Goal: Task Accomplishment & Management: Manage account settings

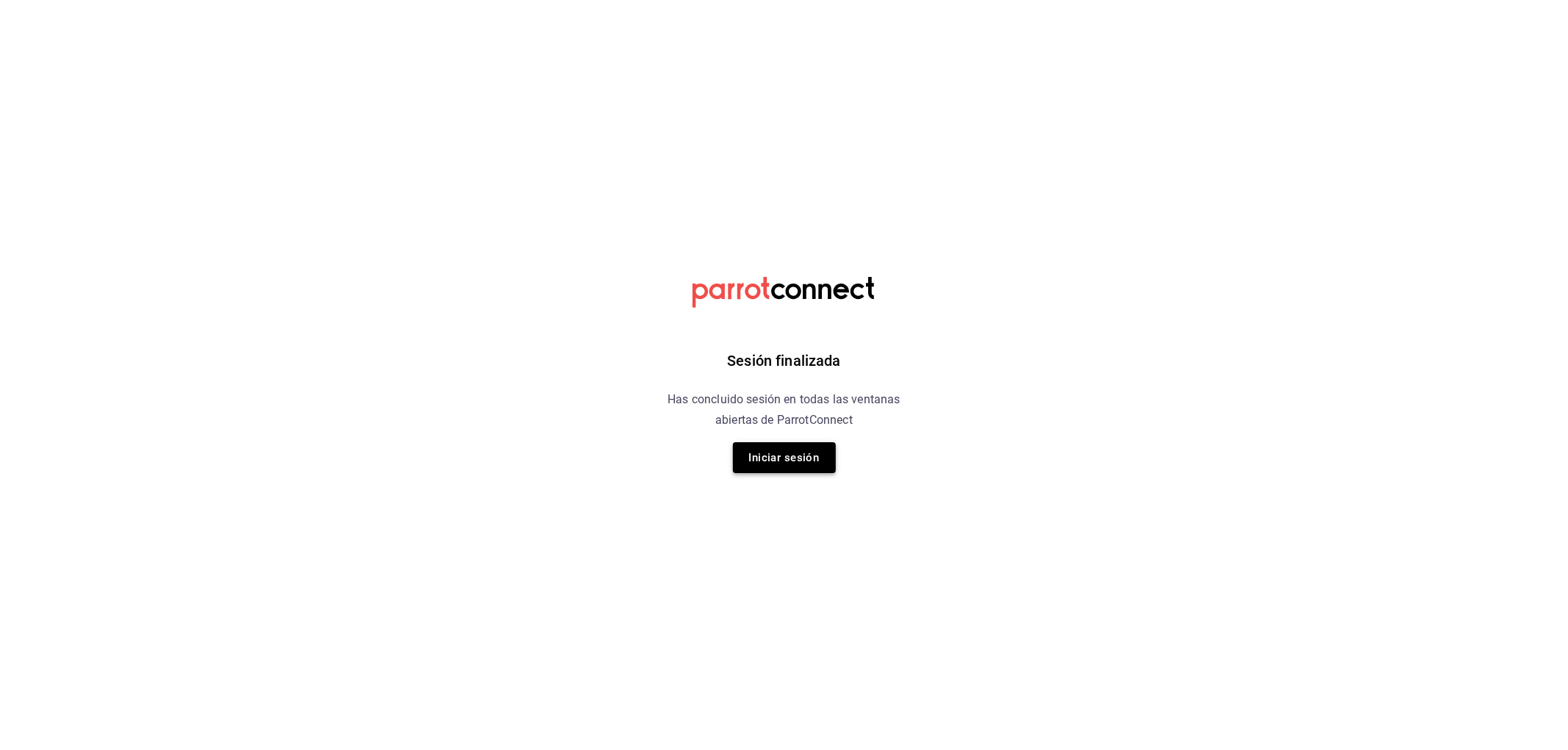
click at [796, 453] on button "Iniciar sesión" at bounding box center [784, 458] width 103 height 31
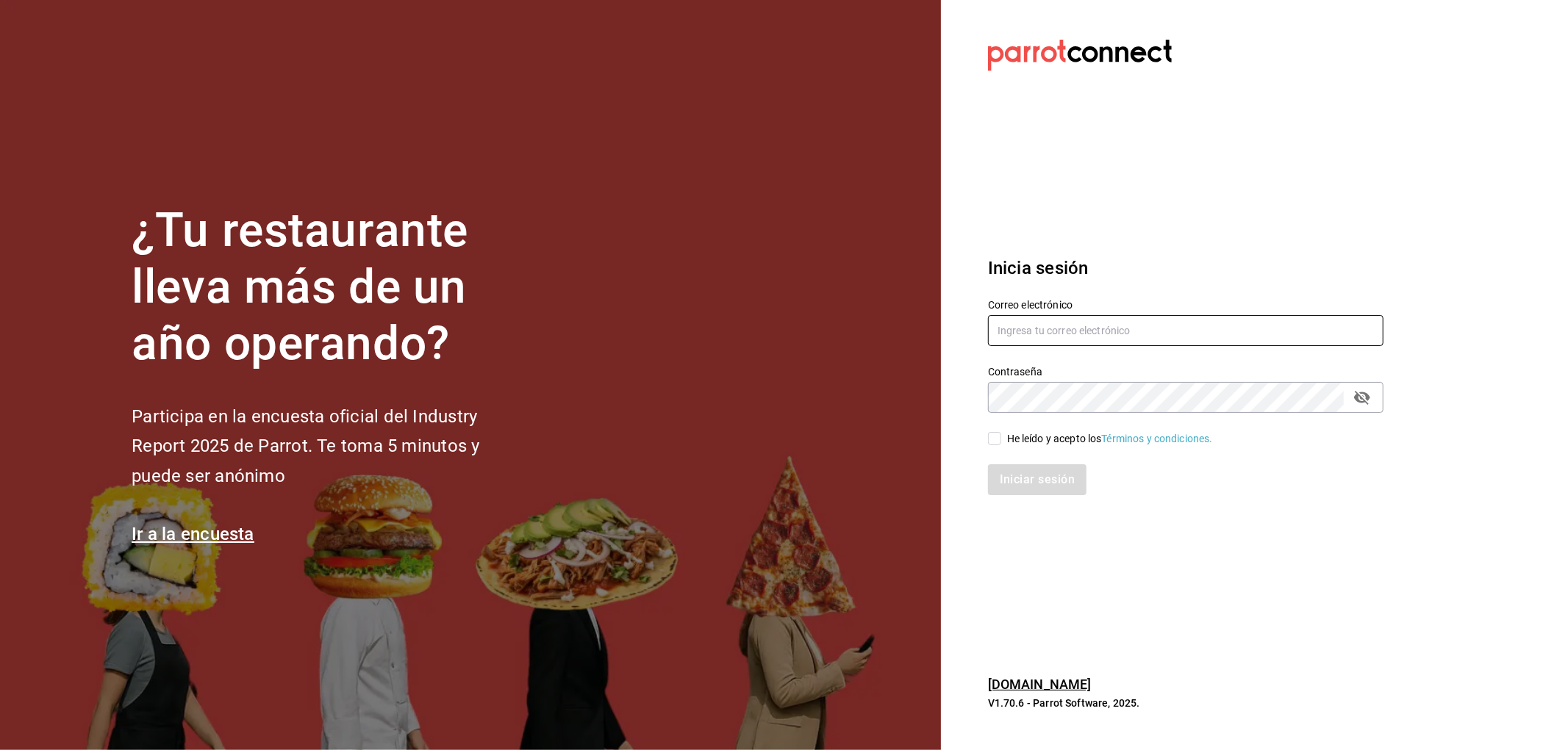
click at [1038, 325] on input "text" at bounding box center [1185, 330] width 395 height 31
type input "rafaed021@gmail.com"
click at [1049, 434] on div "He leído y acepto los Términos y condiciones." at bounding box center [1109, 439] width 206 height 15
click at [1001, 434] on input "He leído y acepto los Términos y condiciones." at bounding box center [994, 439] width 13 height 13
checkbox input "true"
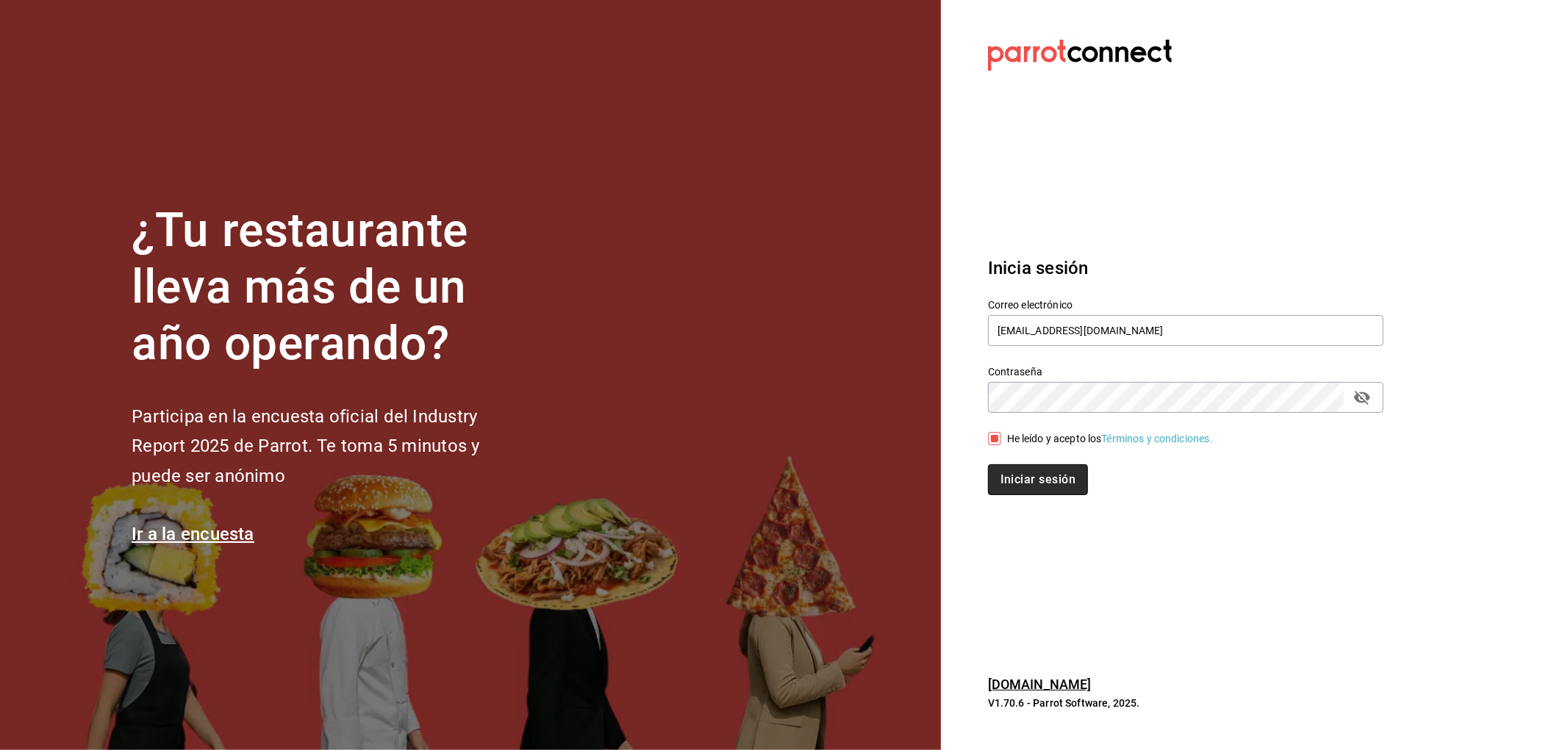
click at [1049, 471] on button "Iniciar sesión" at bounding box center [1038, 479] width 100 height 31
click at [1047, 476] on div "Iniciar sesión" at bounding box center [1185, 479] width 395 height 31
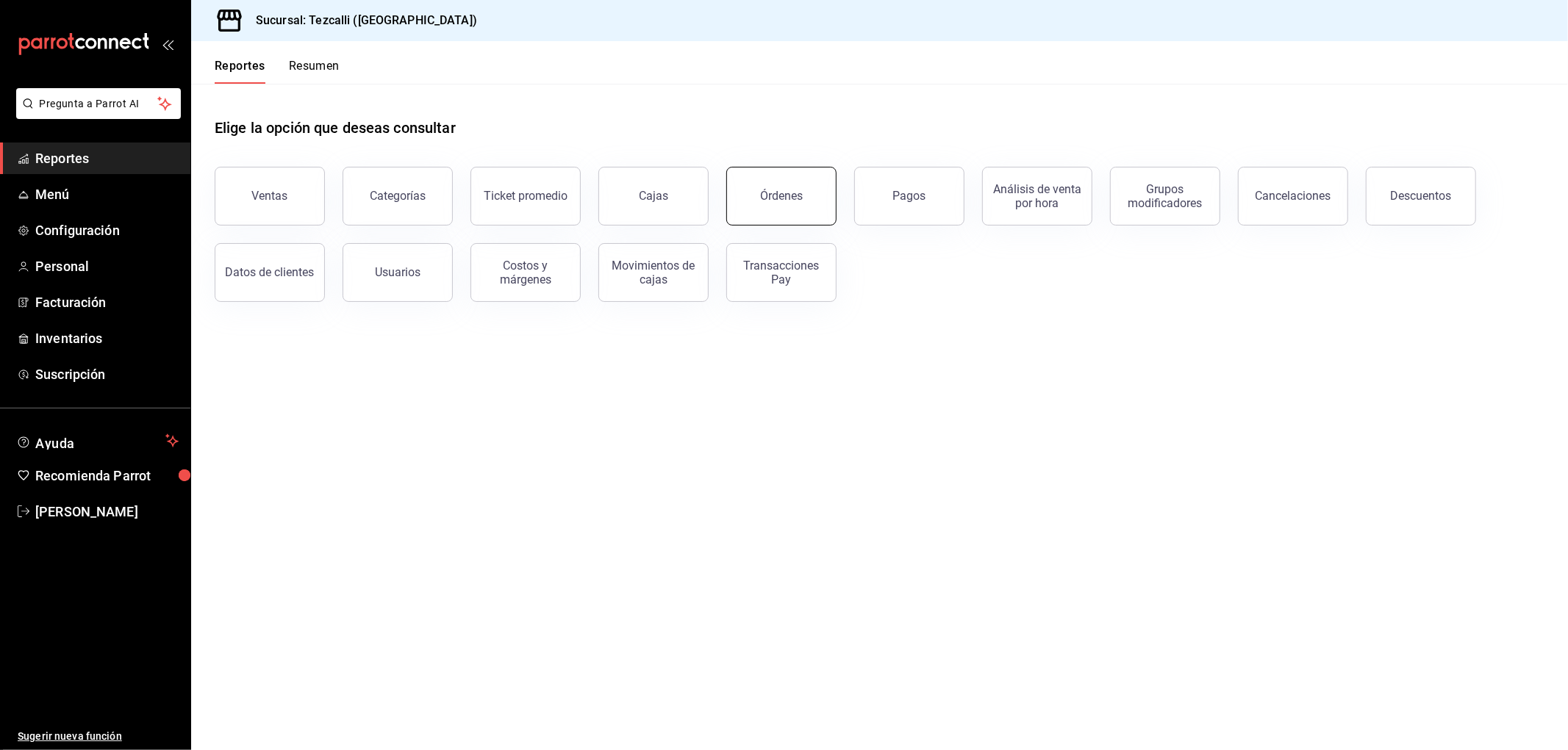
click at [833, 209] on div "Órdenes" at bounding box center [773, 187] width 128 height 76
click at [787, 202] on div "Órdenes" at bounding box center [781, 195] width 42 height 14
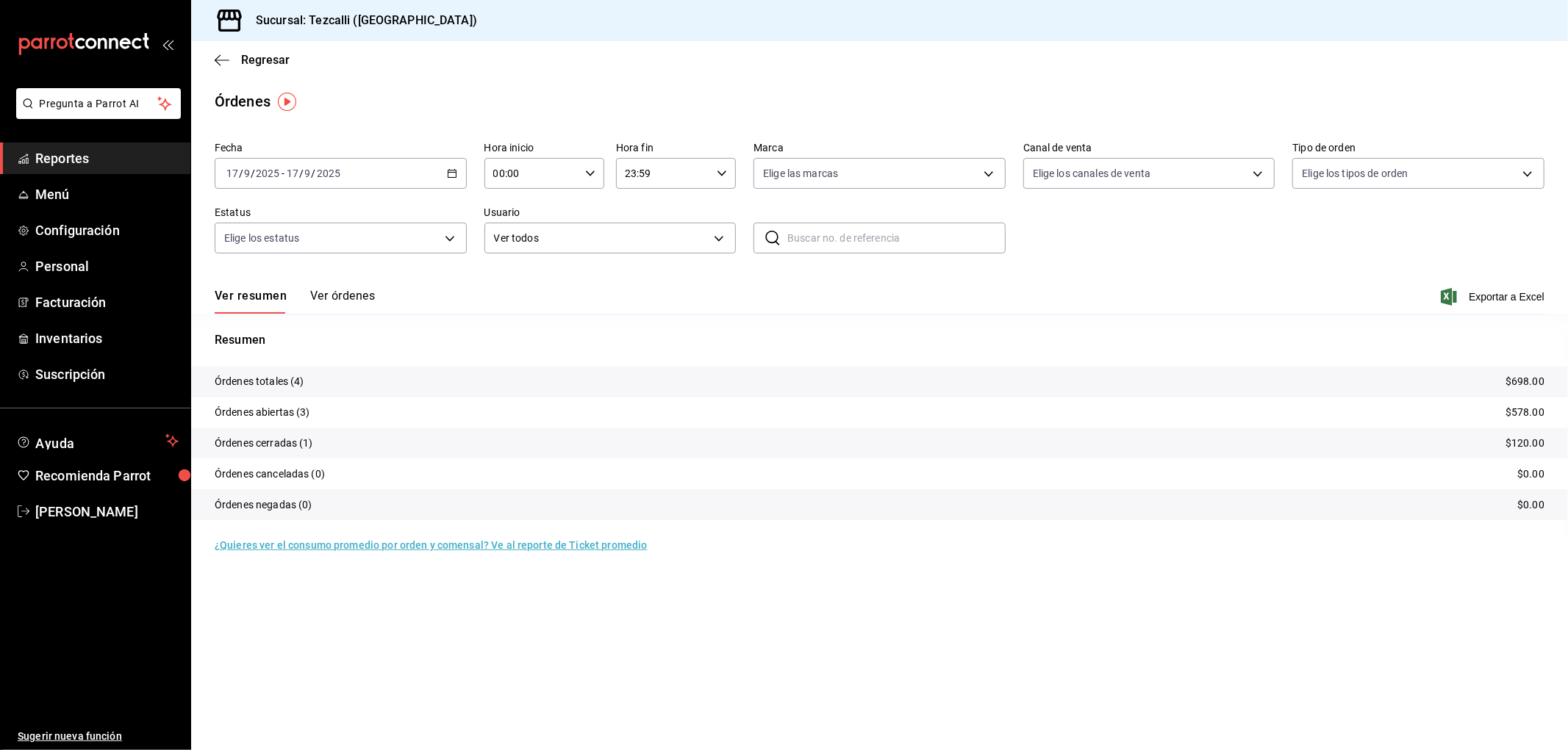
click at [358, 299] on button "Ver órdenes" at bounding box center [342, 301] width 65 height 25
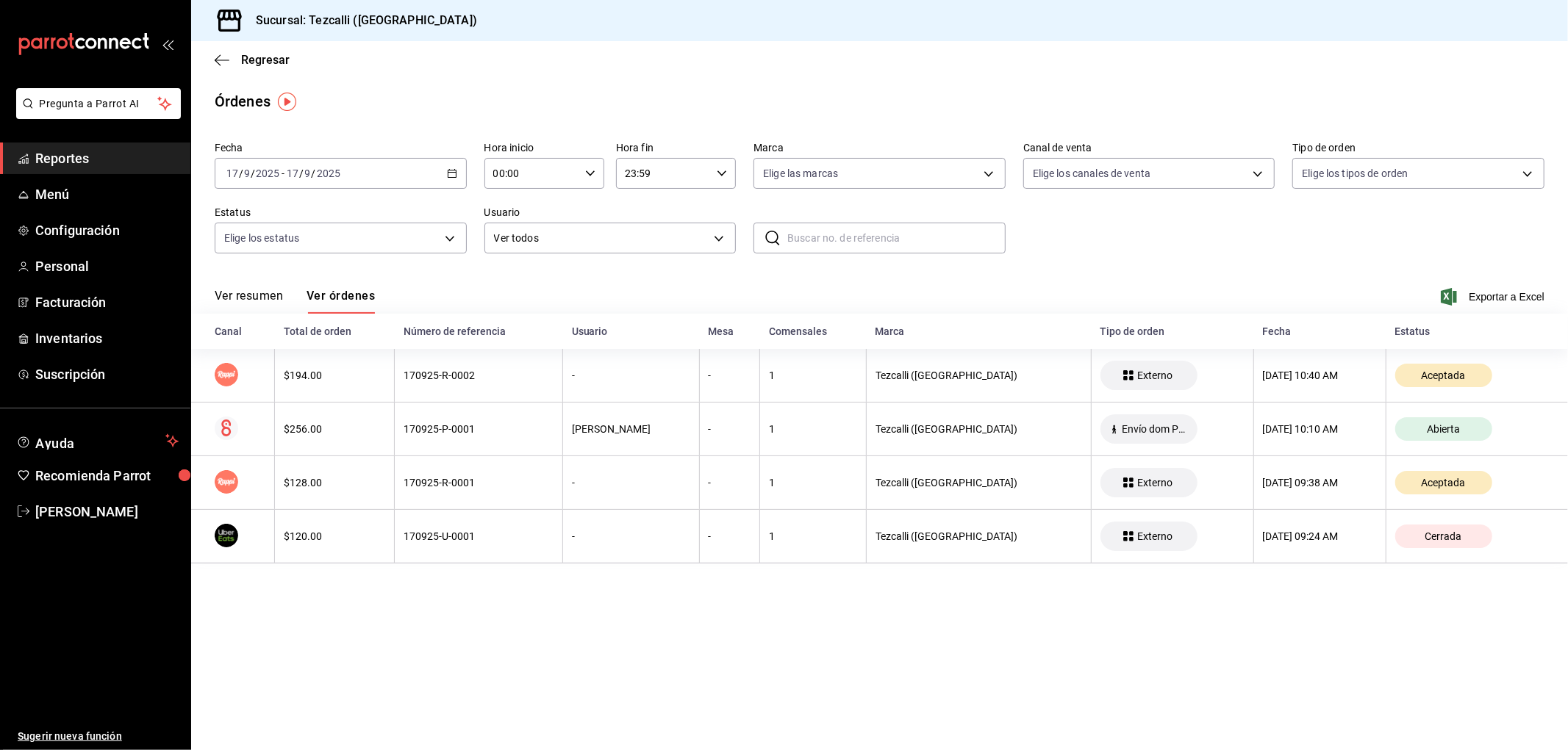
click at [236, 309] on button "Ver resumen" at bounding box center [248, 301] width 68 height 25
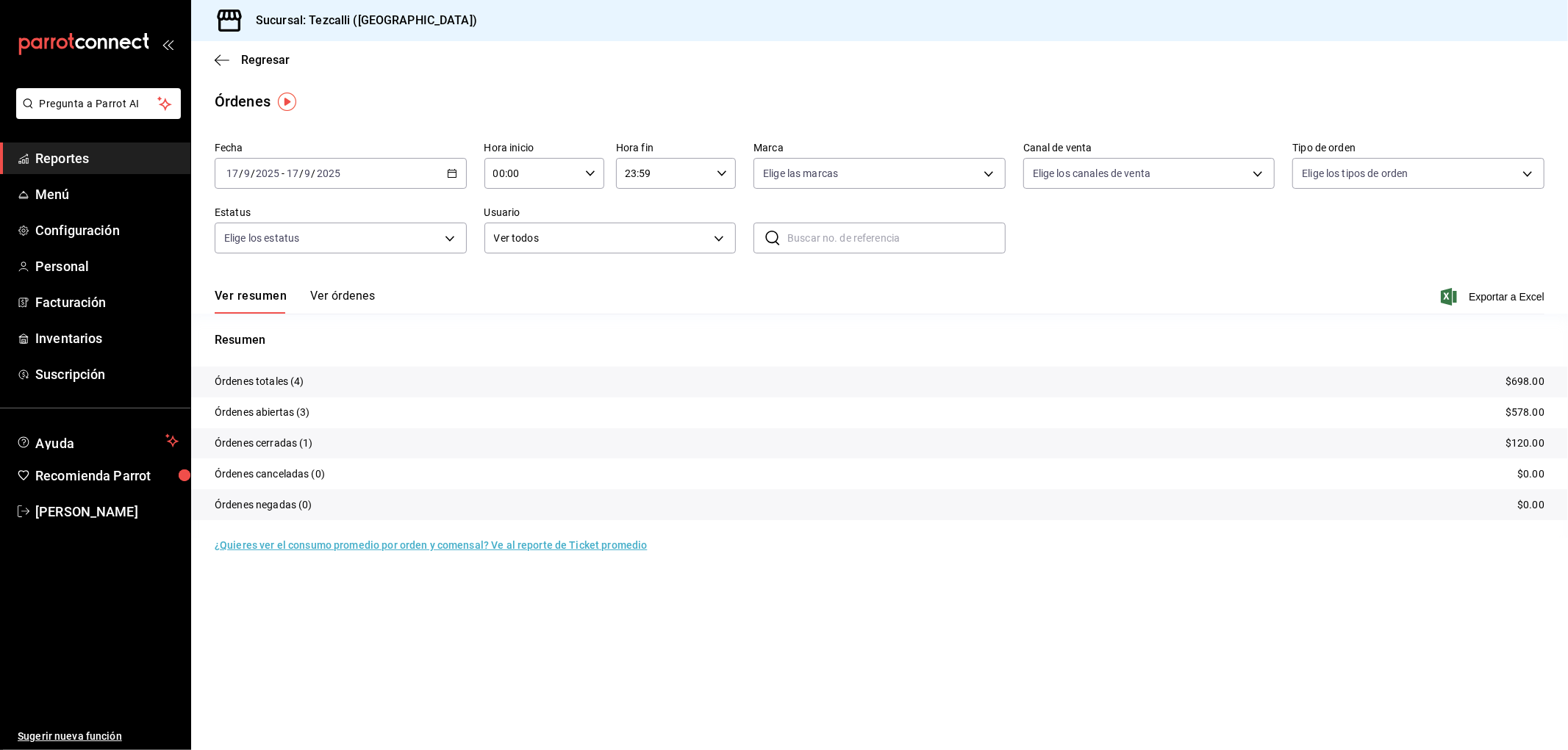
click at [350, 301] on button "Ver órdenes" at bounding box center [342, 301] width 65 height 25
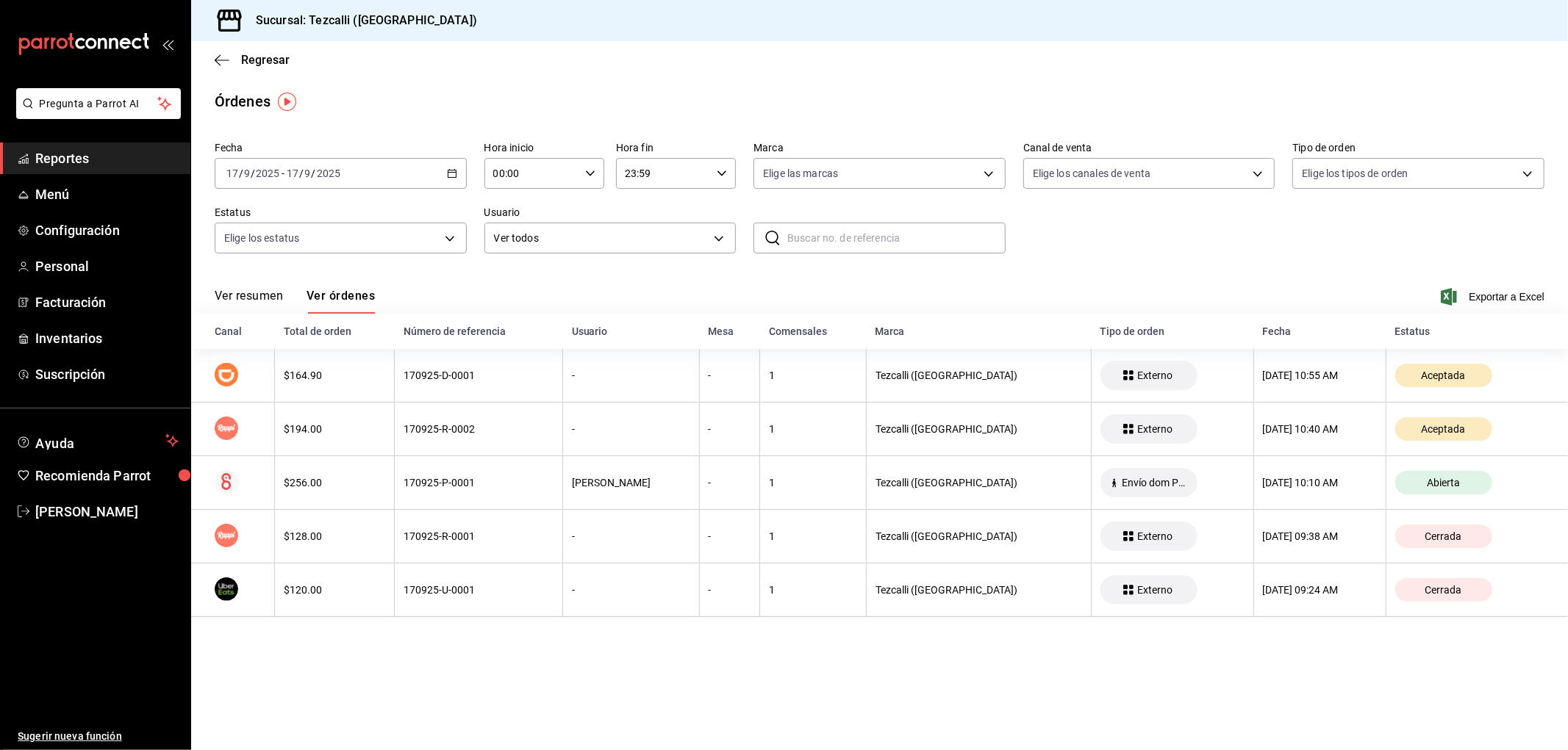
click at [218, 289] on button "Ver resumen" at bounding box center [248, 301] width 68 height 25
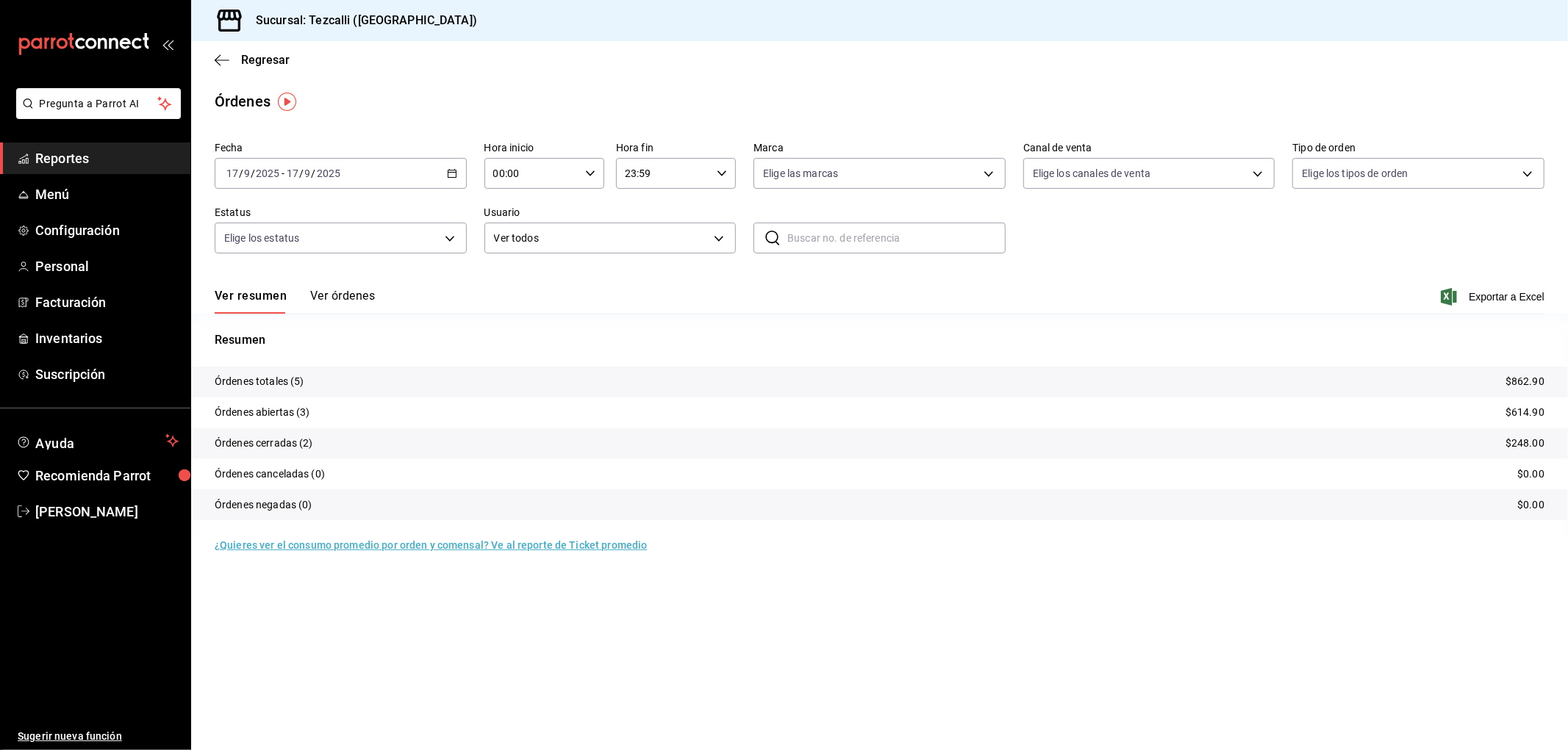
click at [75, 164] on span "Reportes" at bounding box center [107, 158] width 143 height 20
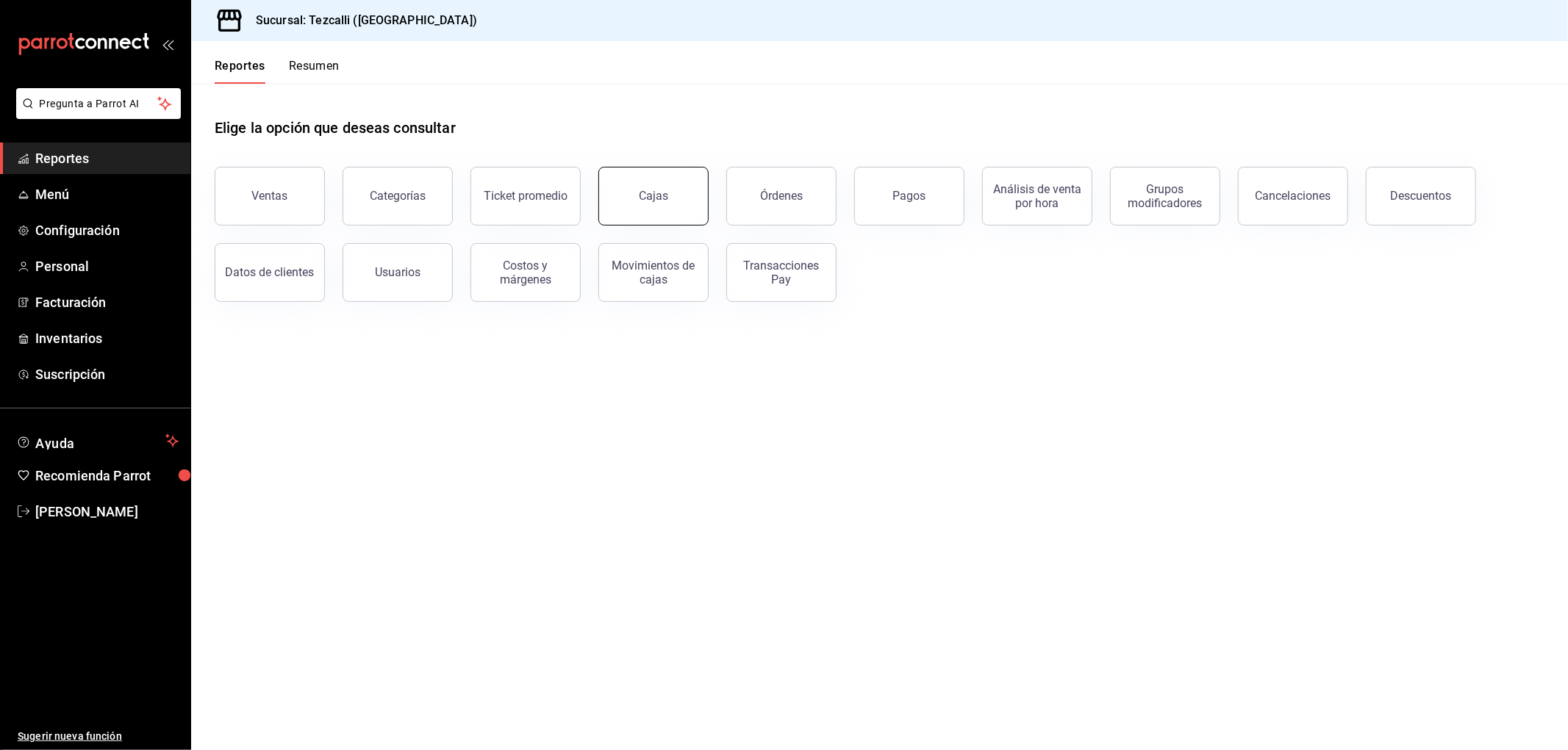
click at [693, 194] on link "Cajas" at bounding box center [653, 196] width 110 height 58
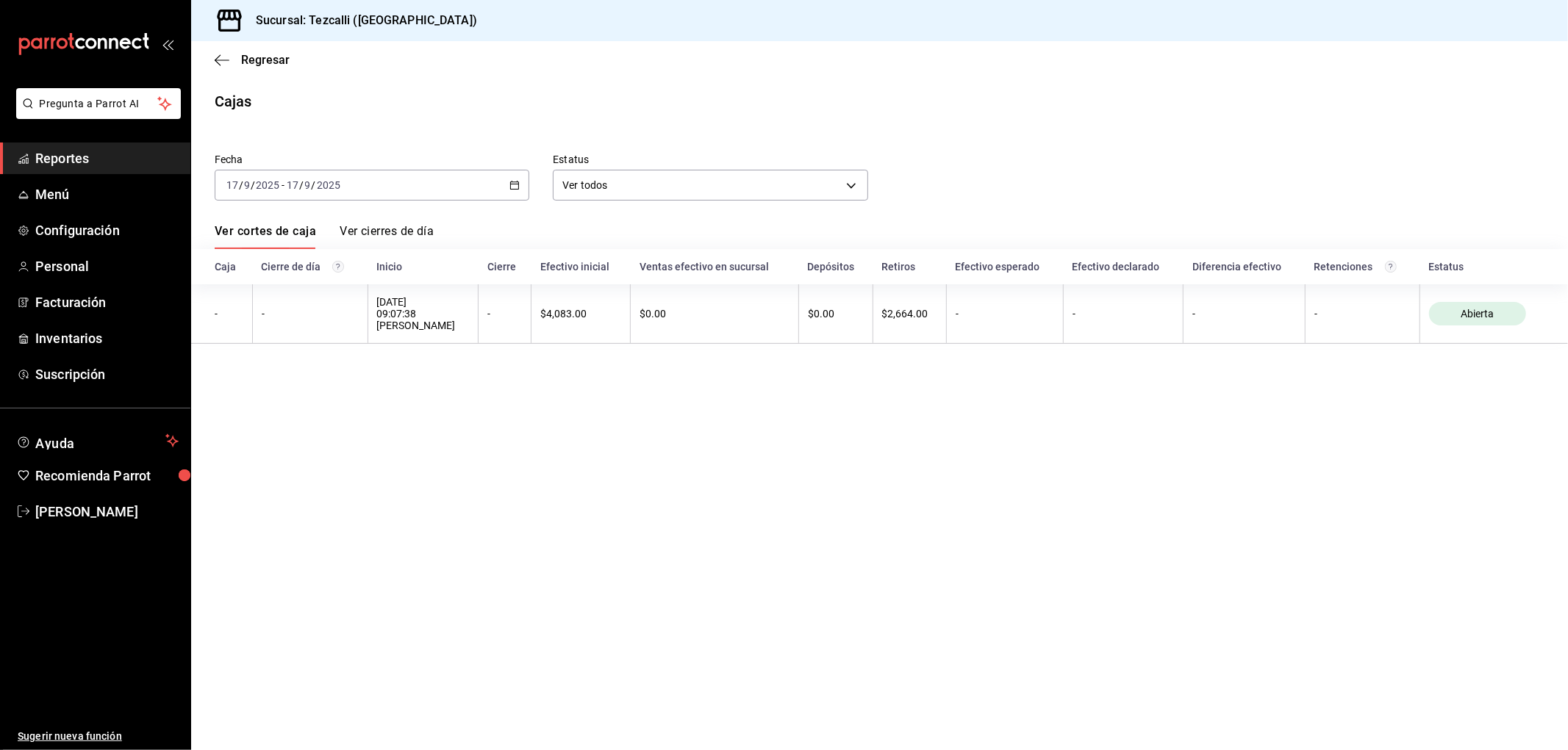
click at [509, 192] on div "[DATE] [DATE] - [DATE] [DATE]" at bounding box center [371, 185] width 314 height 31
click at [325, 271] on span "Ayer" at bounding box center [284, 262] width 114 height 15
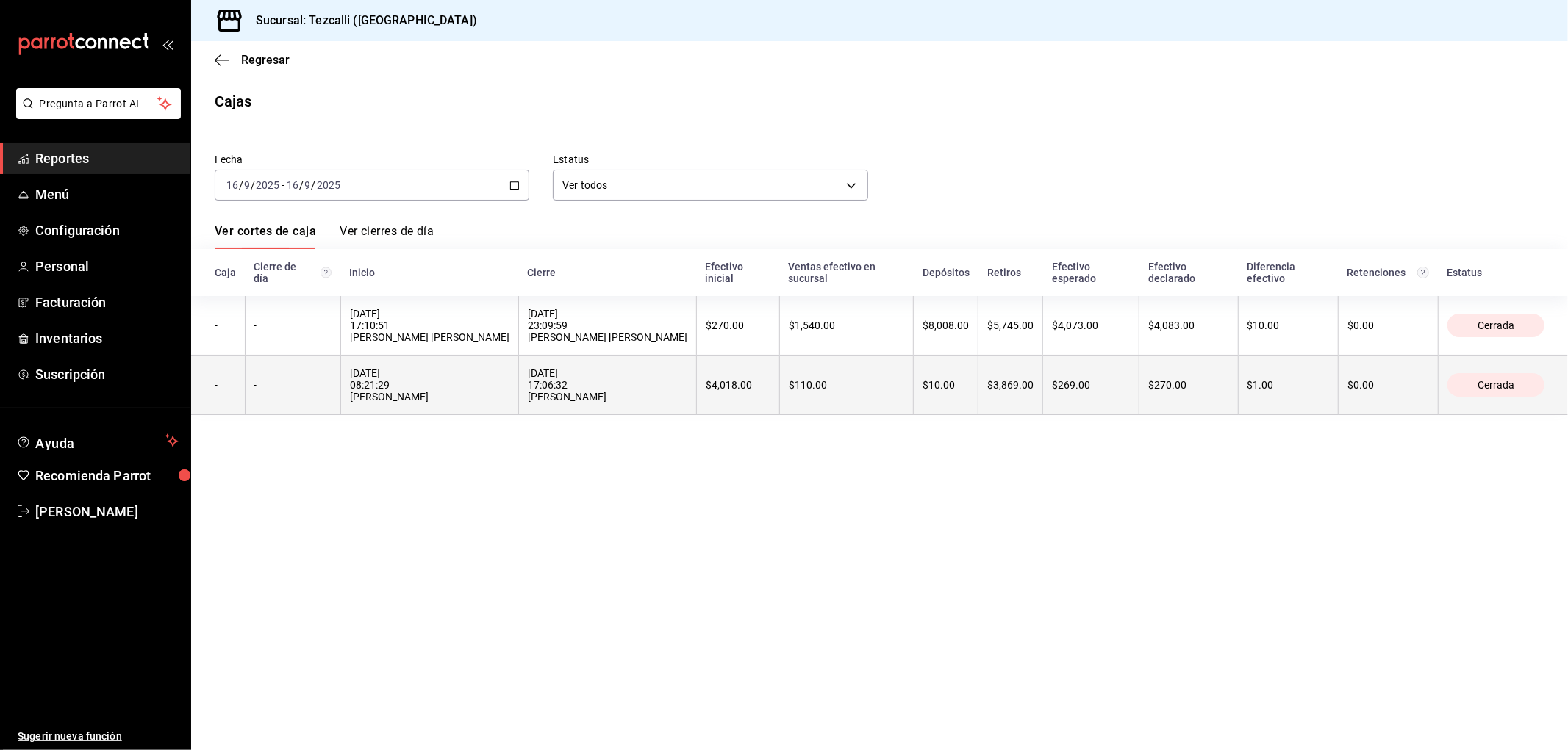
click at [696, 372] on th "[DATE] 17:06:32 [PERSON_NAME]" at bounding box center [607, 385] width 178 height 59
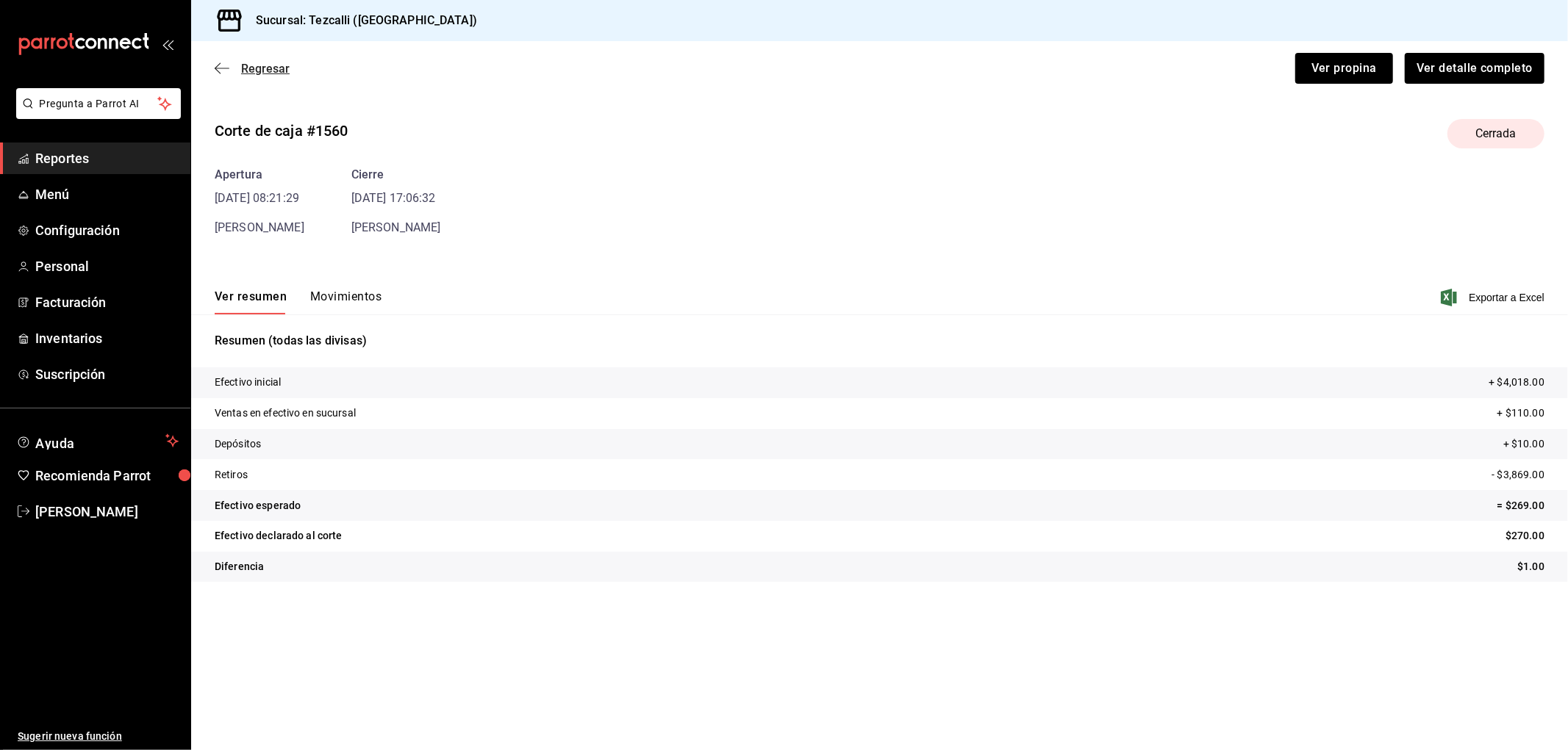
click at [261, 74] on span "Regresar" at bounding box center [265, 68] width 48 height 14
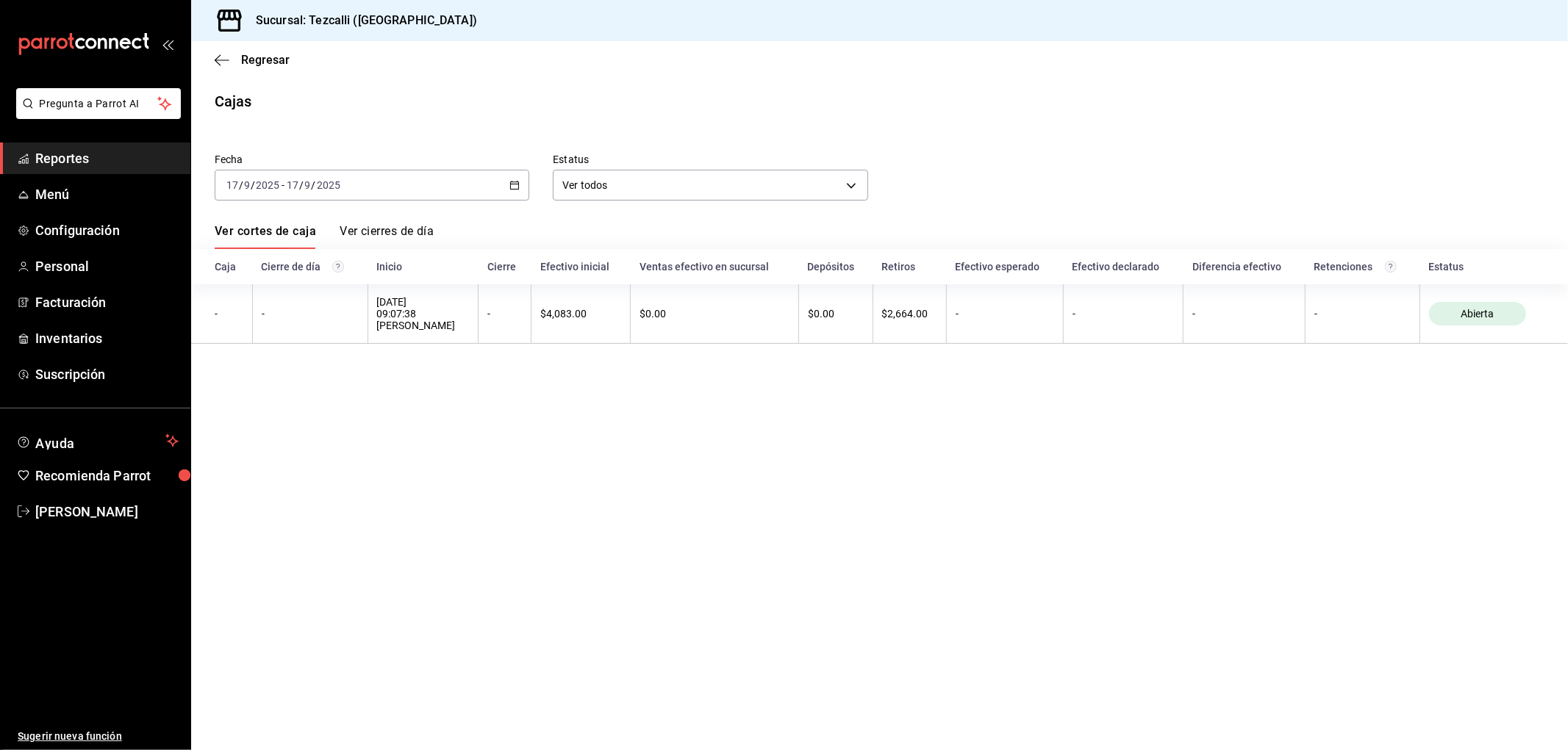
click at [451, 192] on div "[DATE] [DATE] - [DATE] [DATE]" at bounding box center [371, 185] width 314 height 31
click at [250, 254] on li "Ayer" at bounding box center [284, 262] width 138 height 33
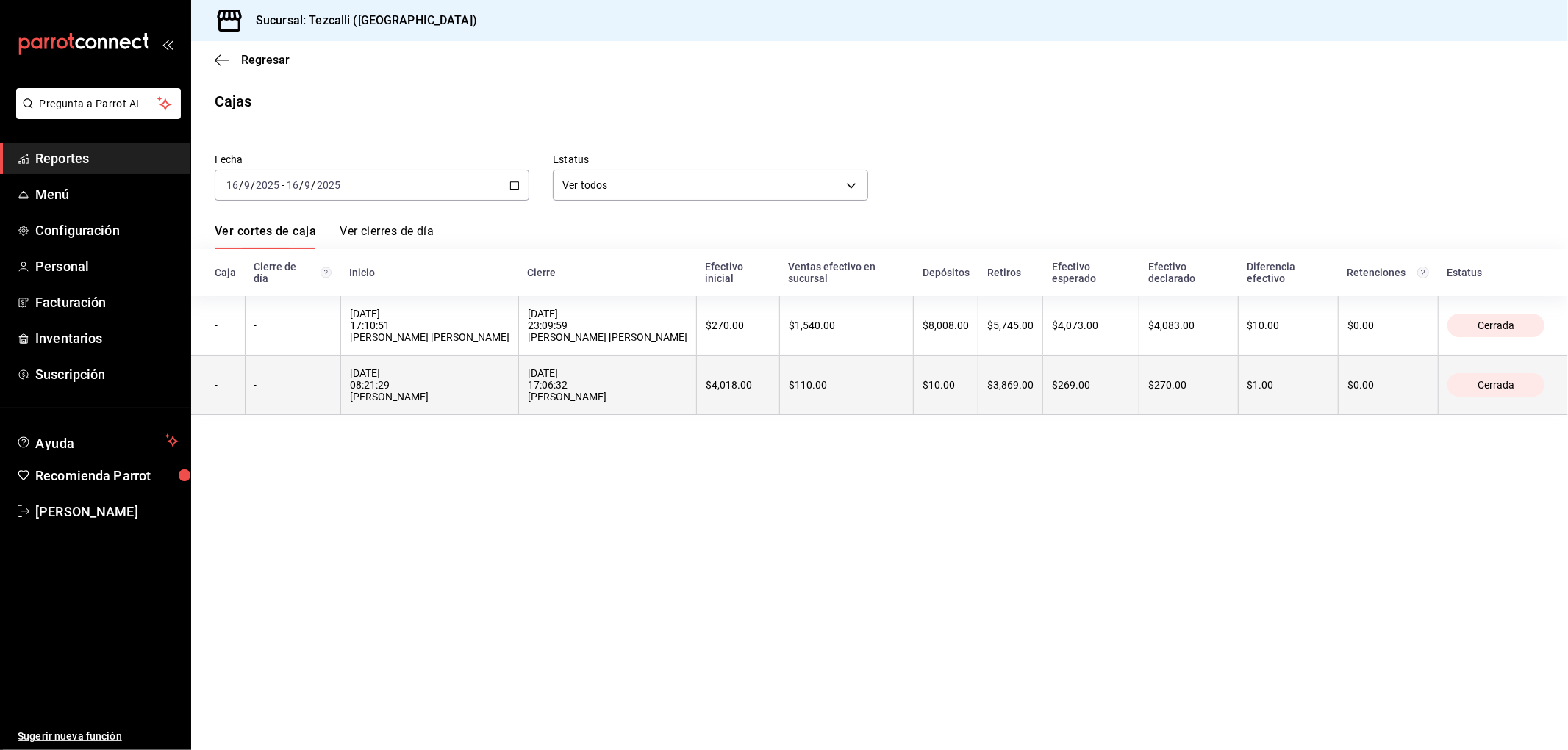
click at [969, 391] on div "$10.00" at bounding box center [945, 385] width 46 height 11
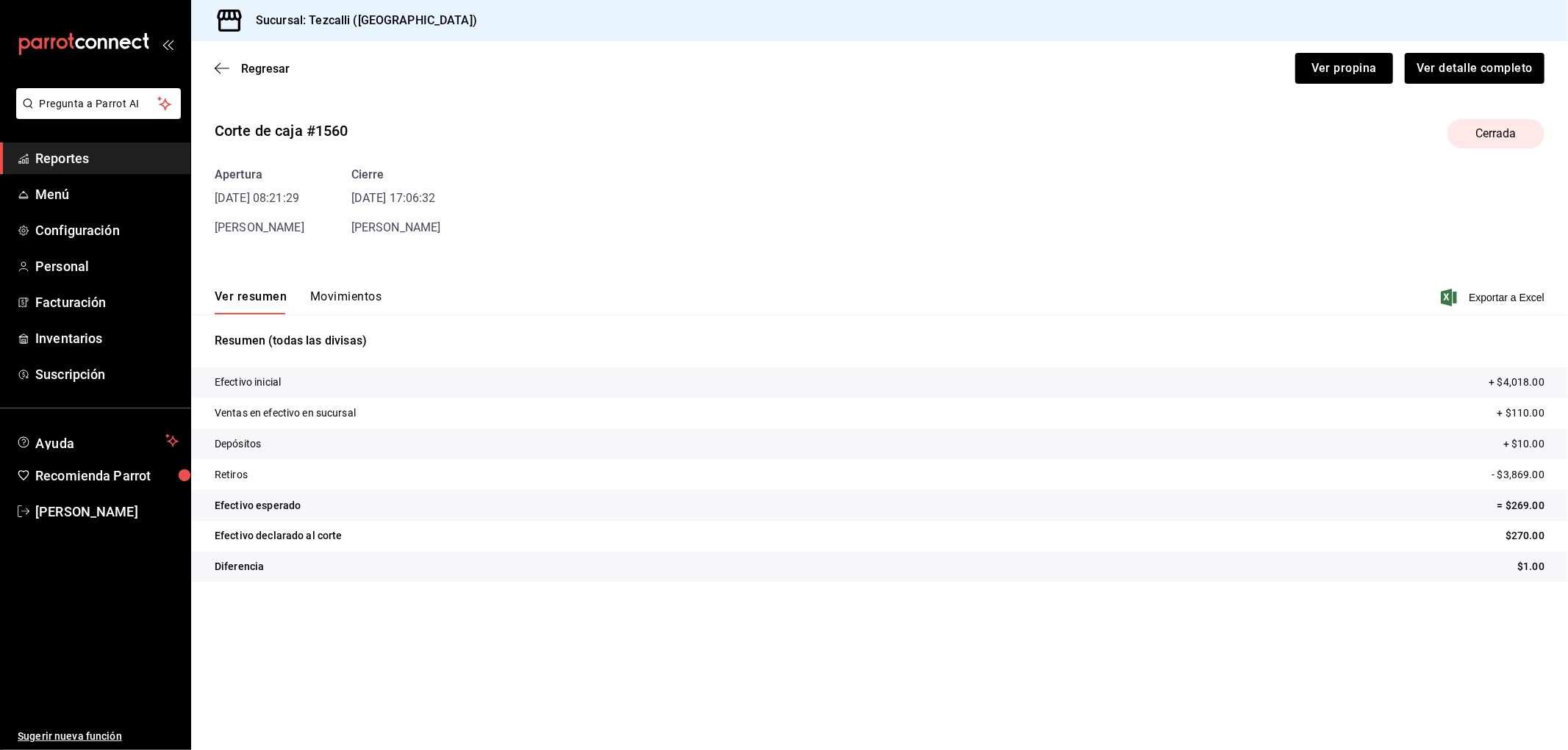
click at [339, 297] on button "Movimientos" at bounding box center [346, 302] width 72 height 25
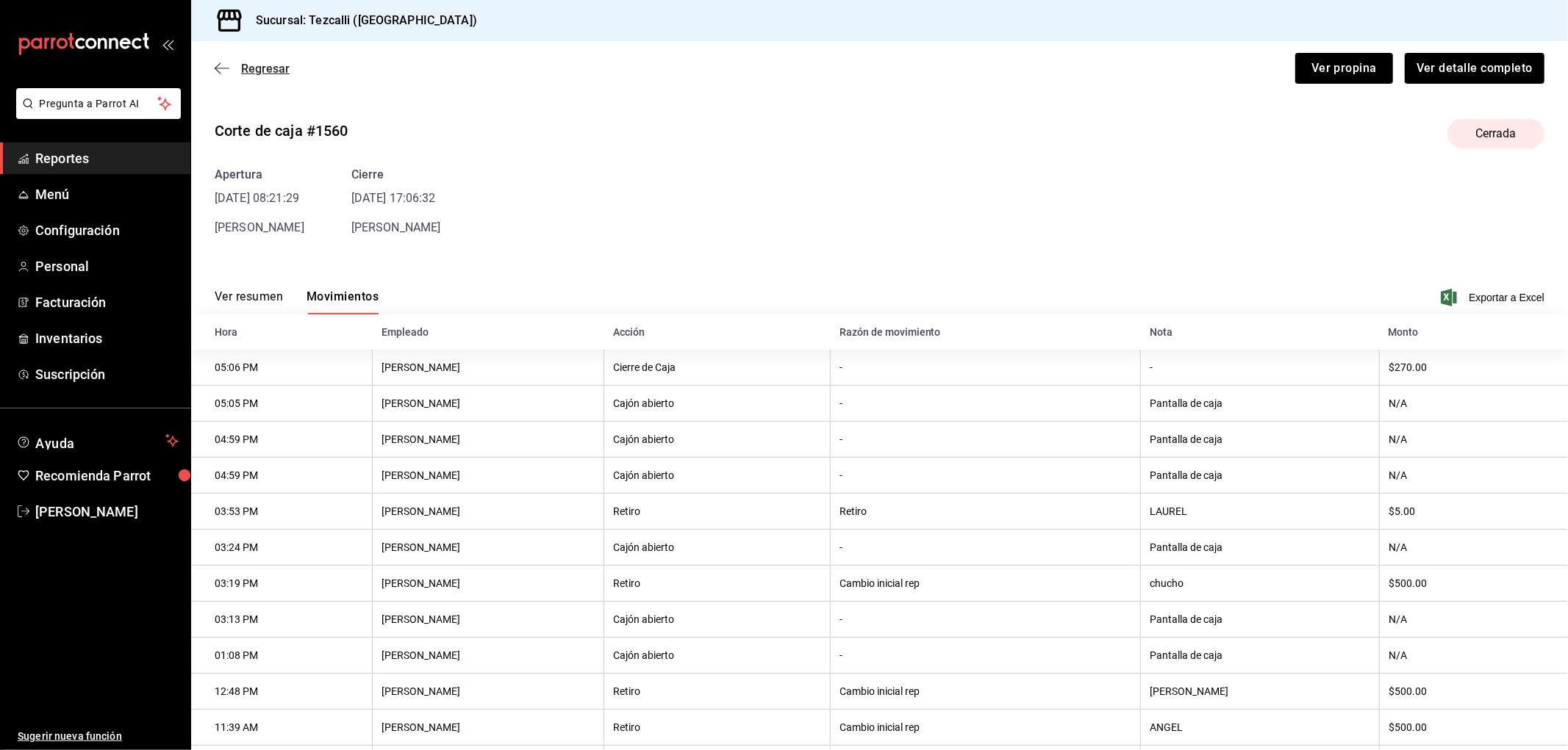
click at [255, 71] on span "Regresar" at bounding box center [265, 68] width 48 height 14
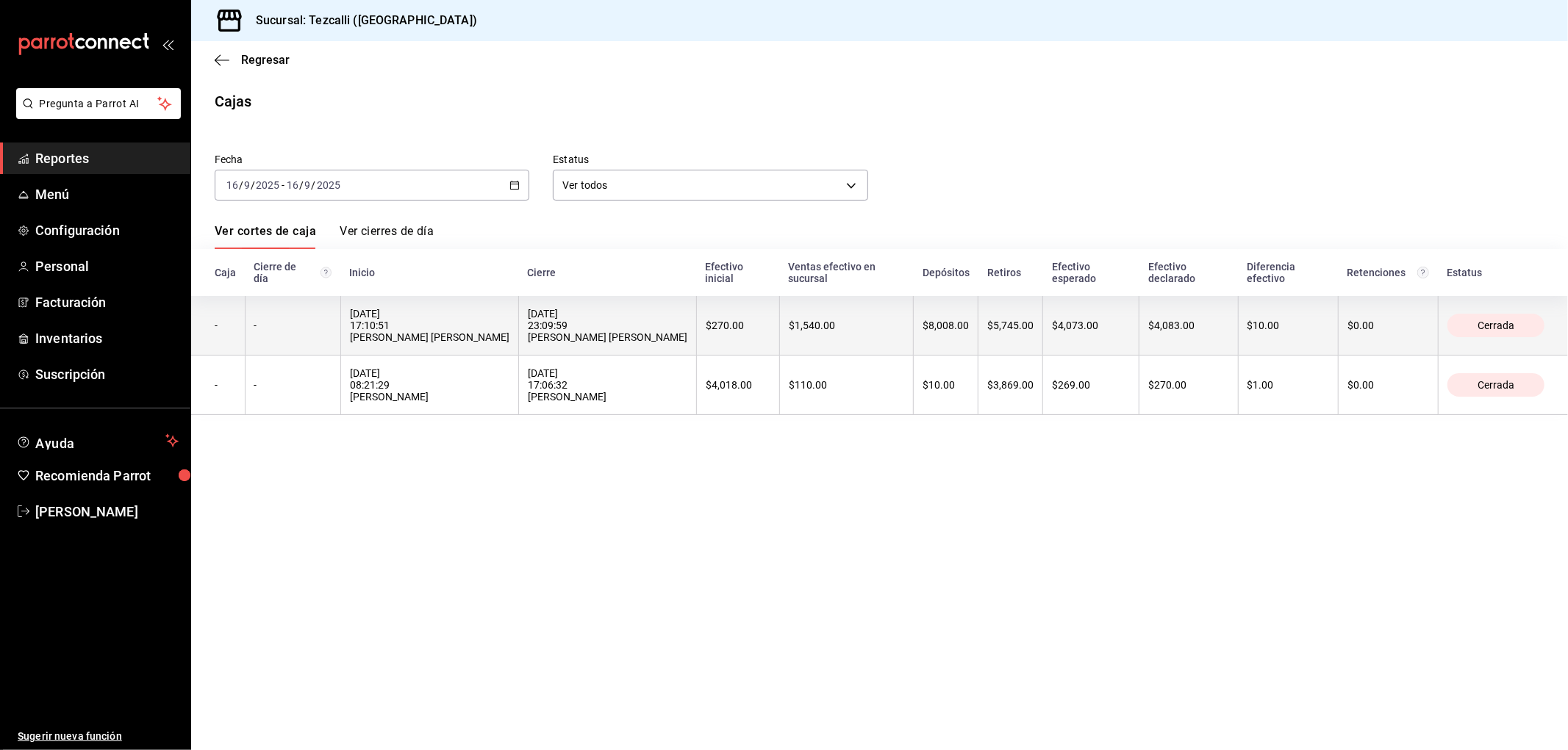
click at [696, 334] on th "[DATE] 23:09:59 [PERSON_NAME] [PERSON_NAME]" at bounding box center [607, 325] width 178 height 59
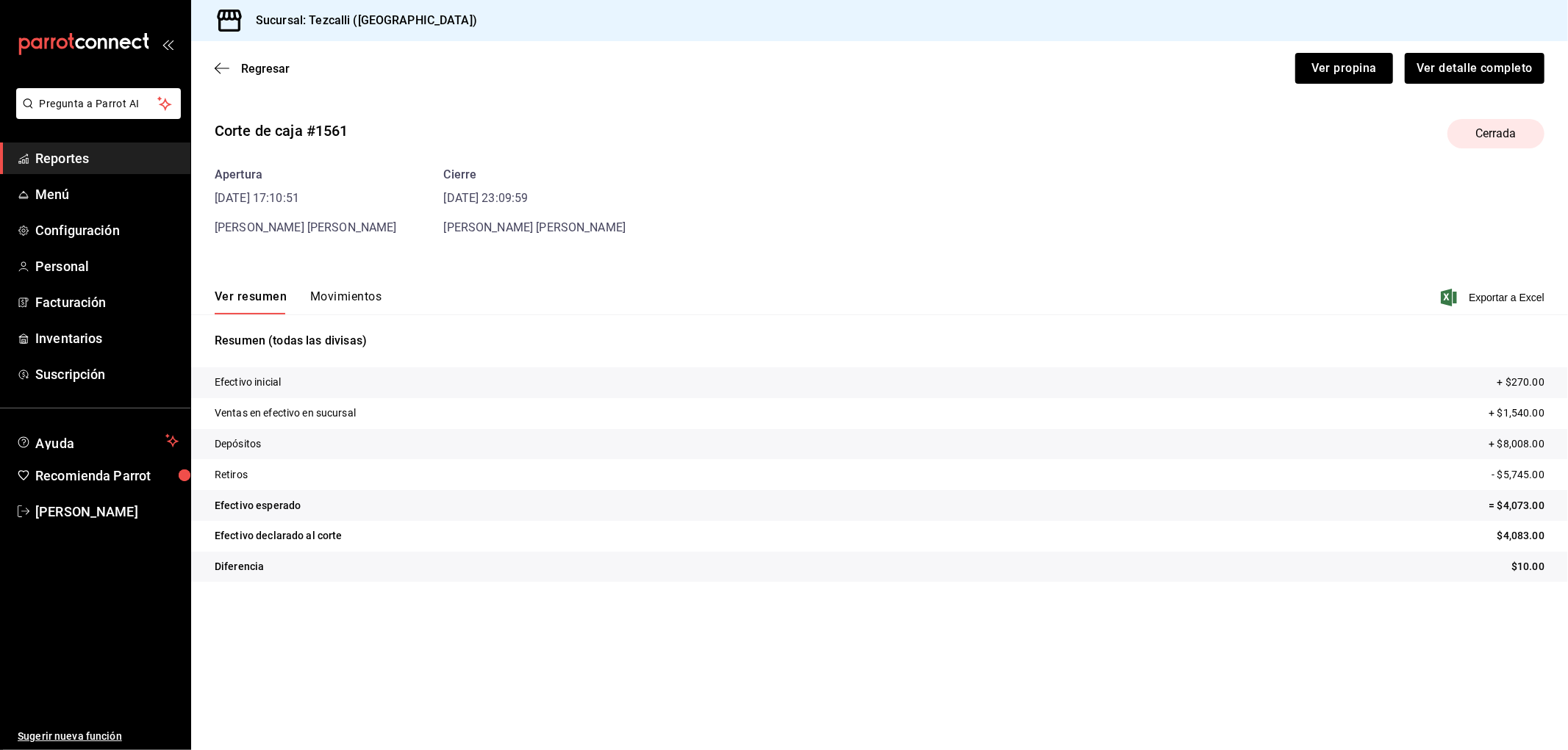
click at [347, 301] on button "Movimientos" at bounding box center [346, 302] width 72 height 25
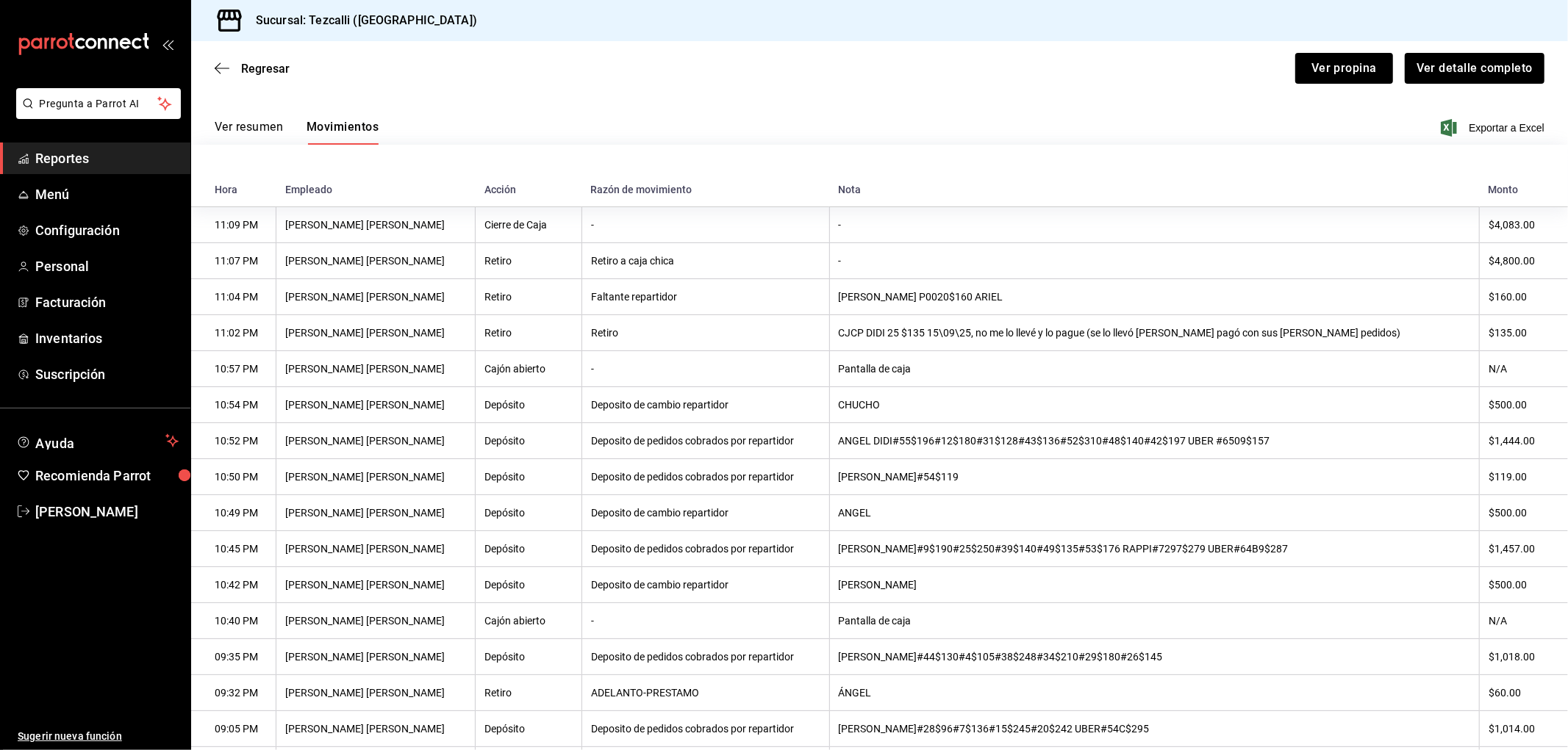
scroll to position [357, 0]
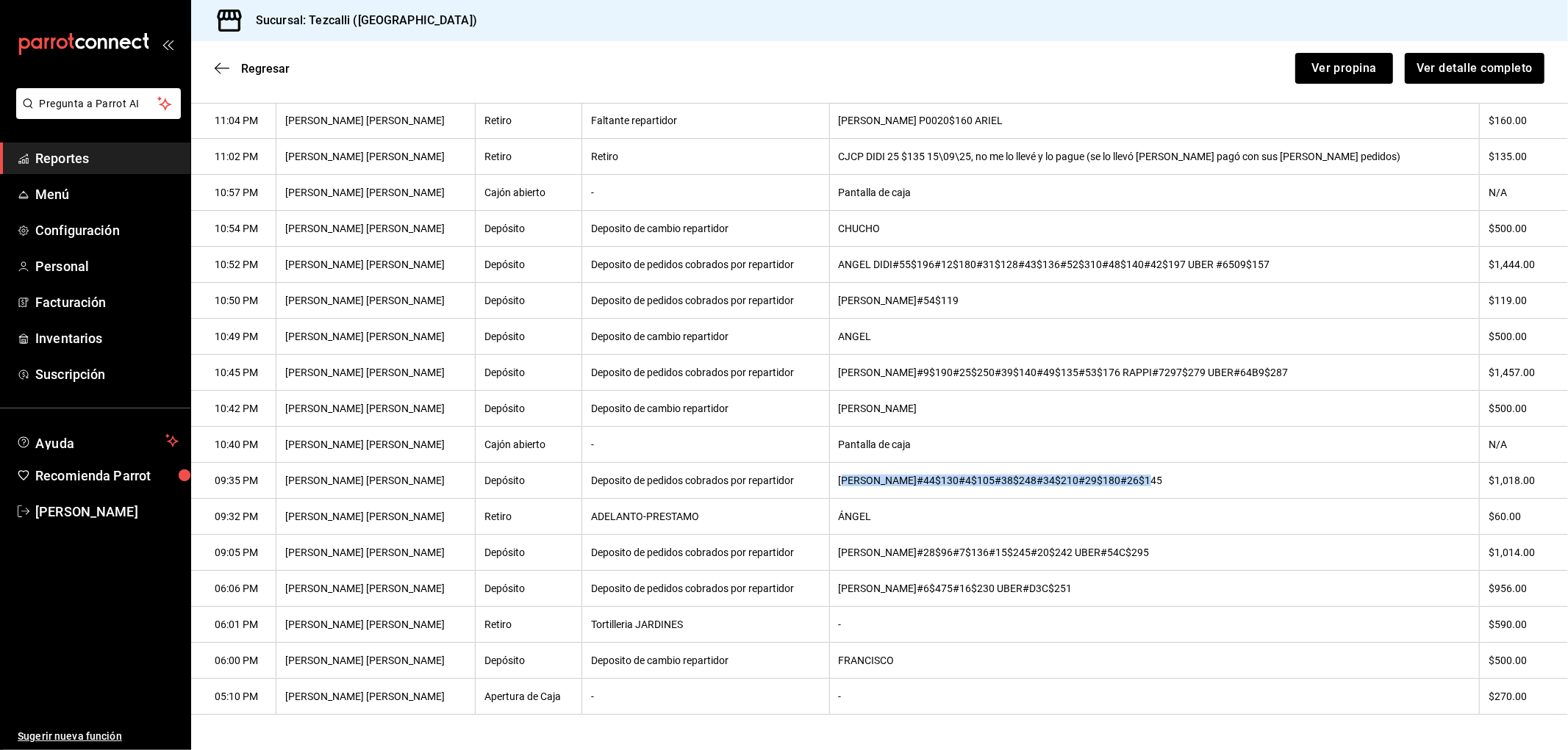
drag, startPoint x: 883, startPoint y: 476, endPoint x: 1225, endPoint y: 474, distance: 342.0
click at [1225, 474] on th "[PERSON_NAME]#44$130#4$105#38$248#34$210#29$180#26$145" at bounding box center [1154, 481] width 650 height 36
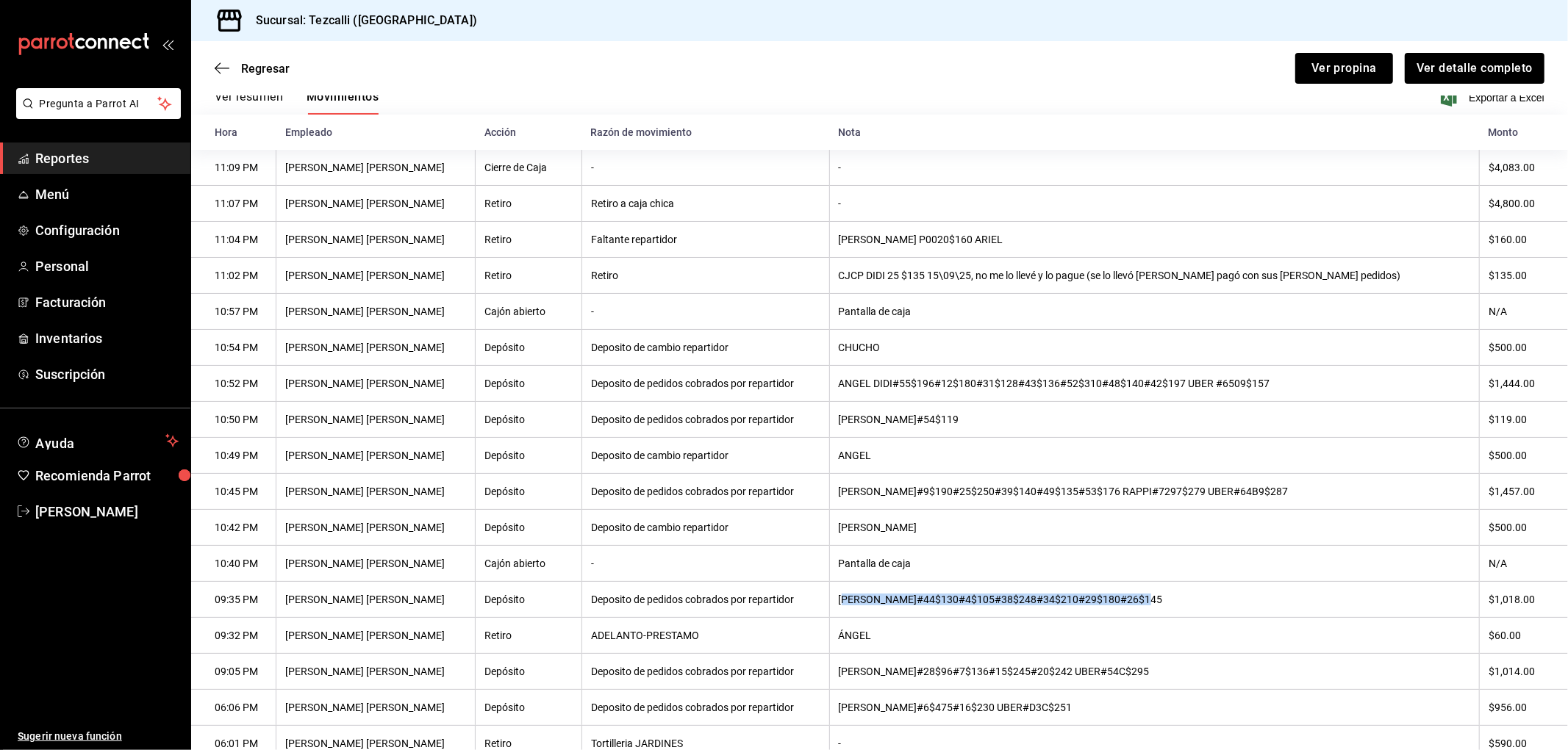
scroll to position [193, 0]
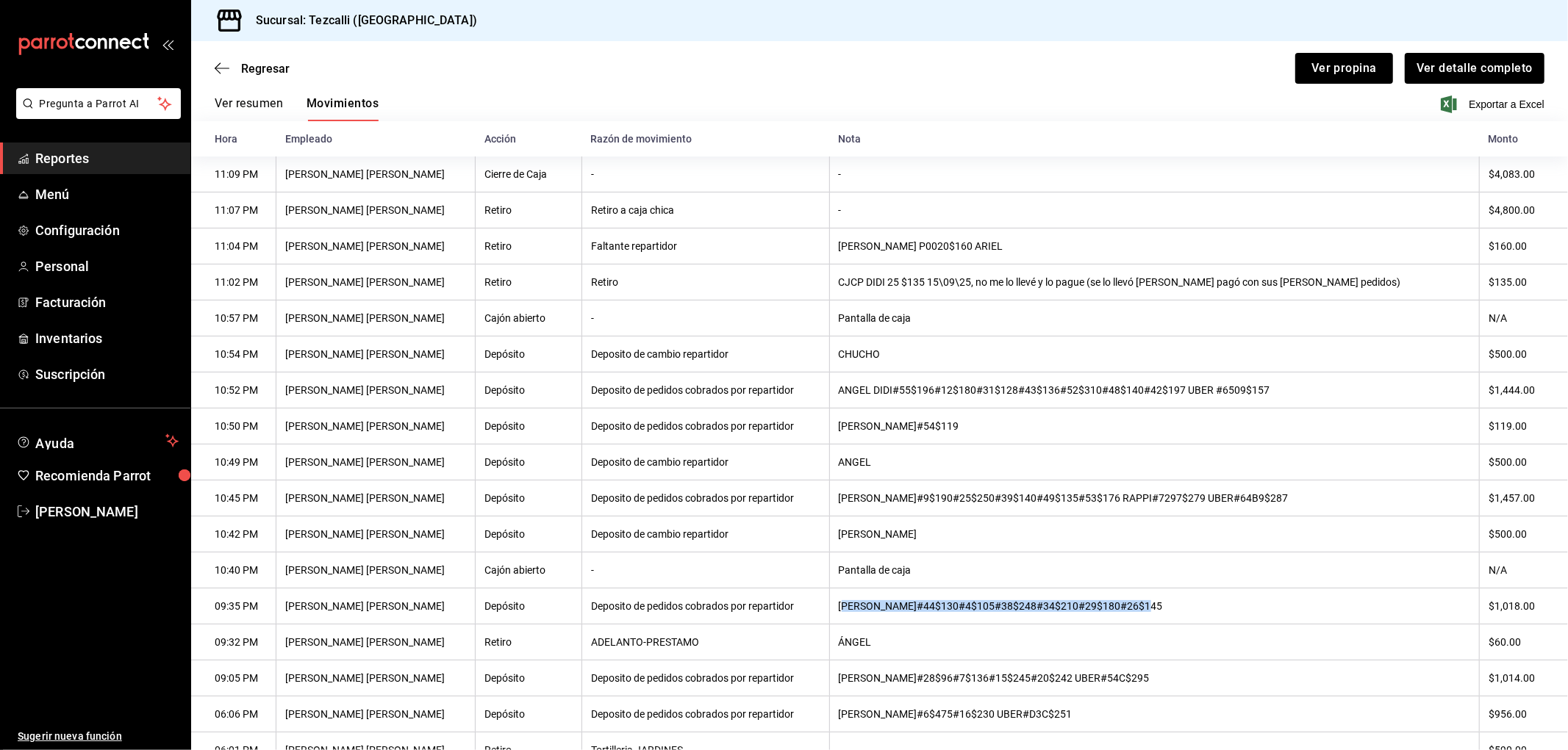
click at [988, 527] on th "[PERSON_NAME]" at bounding box center [1154, 535] width 650 height 36
drag, startPoint x: 879, startPoint y: 392, endPoint x: 913, endPoint y: 388, distance: 34.2
click at [913, 388] on th "ANGEL DIDI#55$196#12$180#31$128#43$136#52$310#48$140#42$197 UBER #6509$157" at bounding box center [1154, 391] width 650 height 36
click at [1062, 430] on th "[PERSON_NAME]#54$119" at bounding box center [1154, 426] width 650 height 36
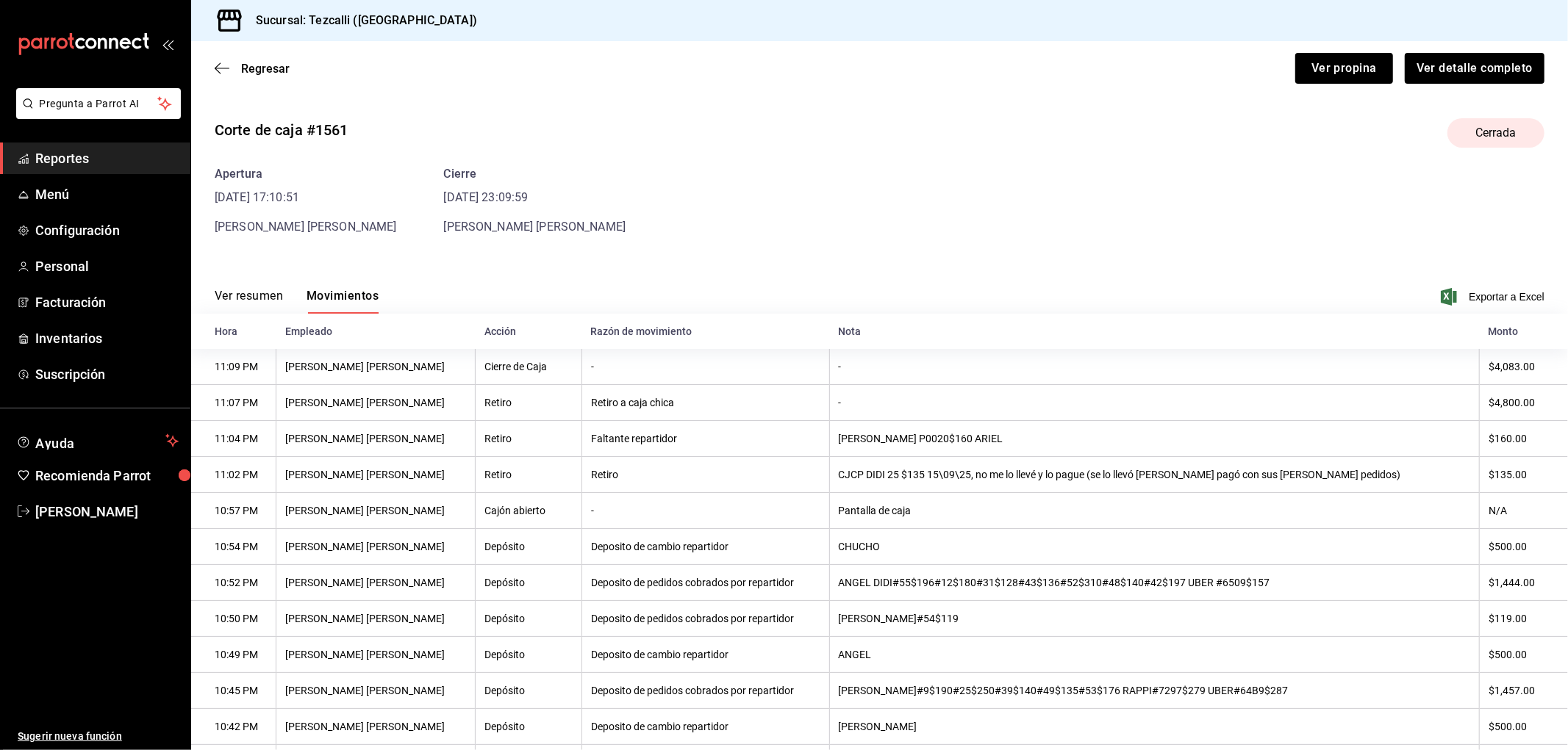
scroll to position [0, 0]
drag, startPoint x: 882, startPoint y: 478, endPoint x: 1014, endPoint y: 478, distance: 132.0
click at [1016, 478] on th "CJCP DIDI 25 $135 15\09\25, no me lo llevé y lo pague (se lo llevó [PERSON_NAME…" at bounding box center [1154, 475] width 650 height 36
click at [269, 72] on span "Regresar" at bounding box center [265, 68] width 48 height 14
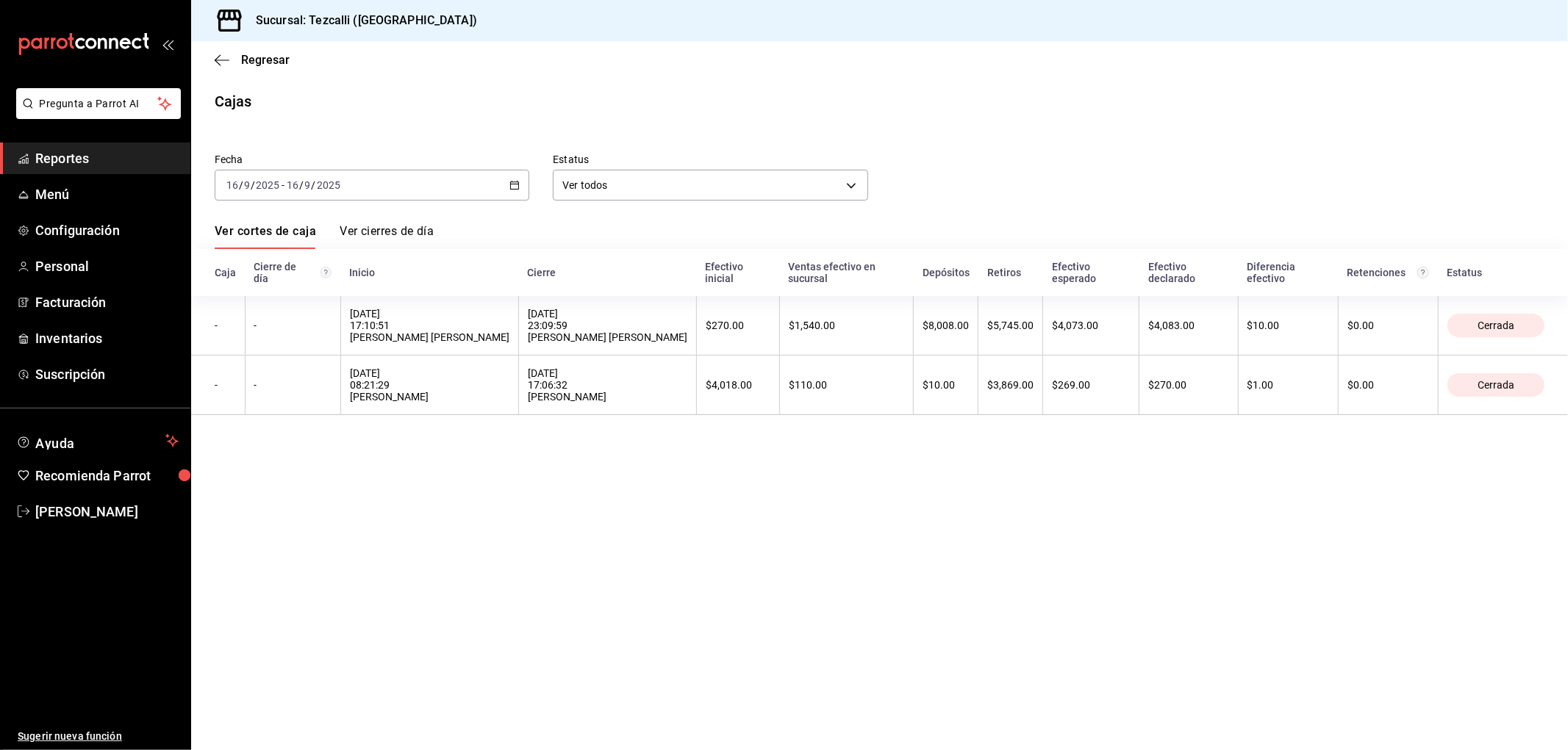
click at [425, 192] on div "[DATE] [DATE] - [DATE] [DATE]" at bounding box center [371, 185] width 314 height 31
click at [310, 405] on li "Rango de fechas" at bounding box center [284, 394] width 138 height 33
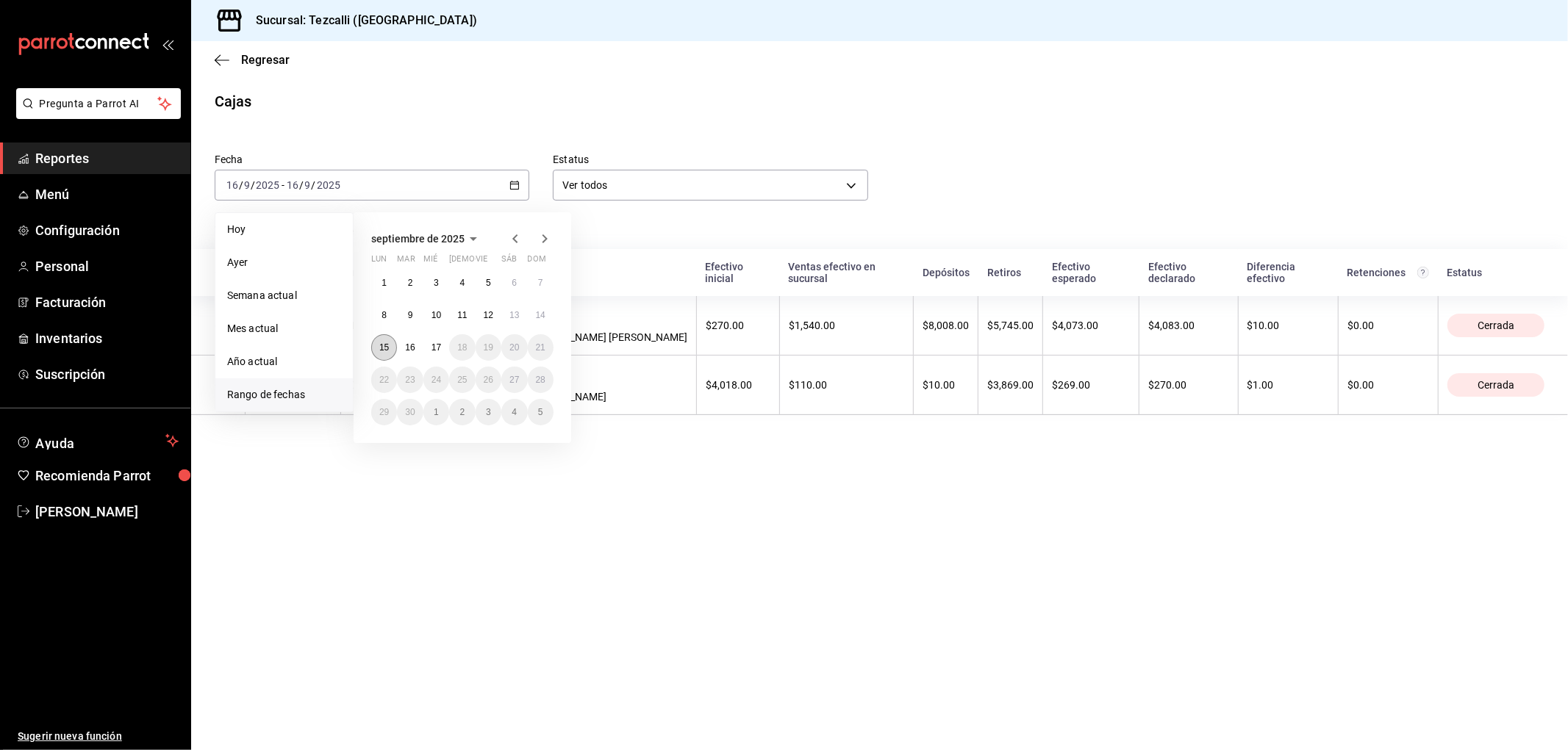
click at [384, 349] on abbr "15" at bounding box center [384, 347] width 9 height 10
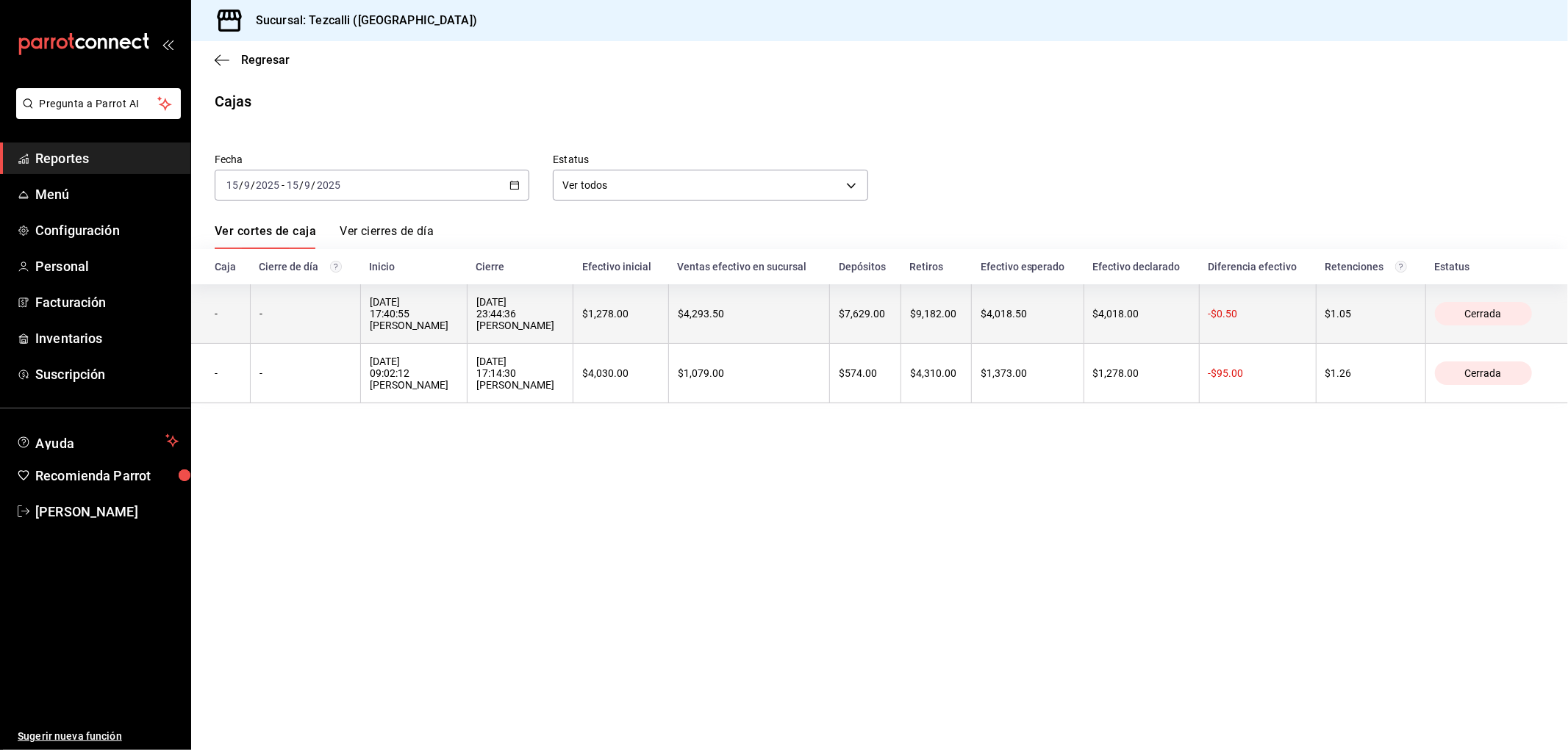
click at [491, 318] on div "[DATE] 23:44:36 [PERSON_NAME]" at bounding box center [520, 313] width 88 height 35
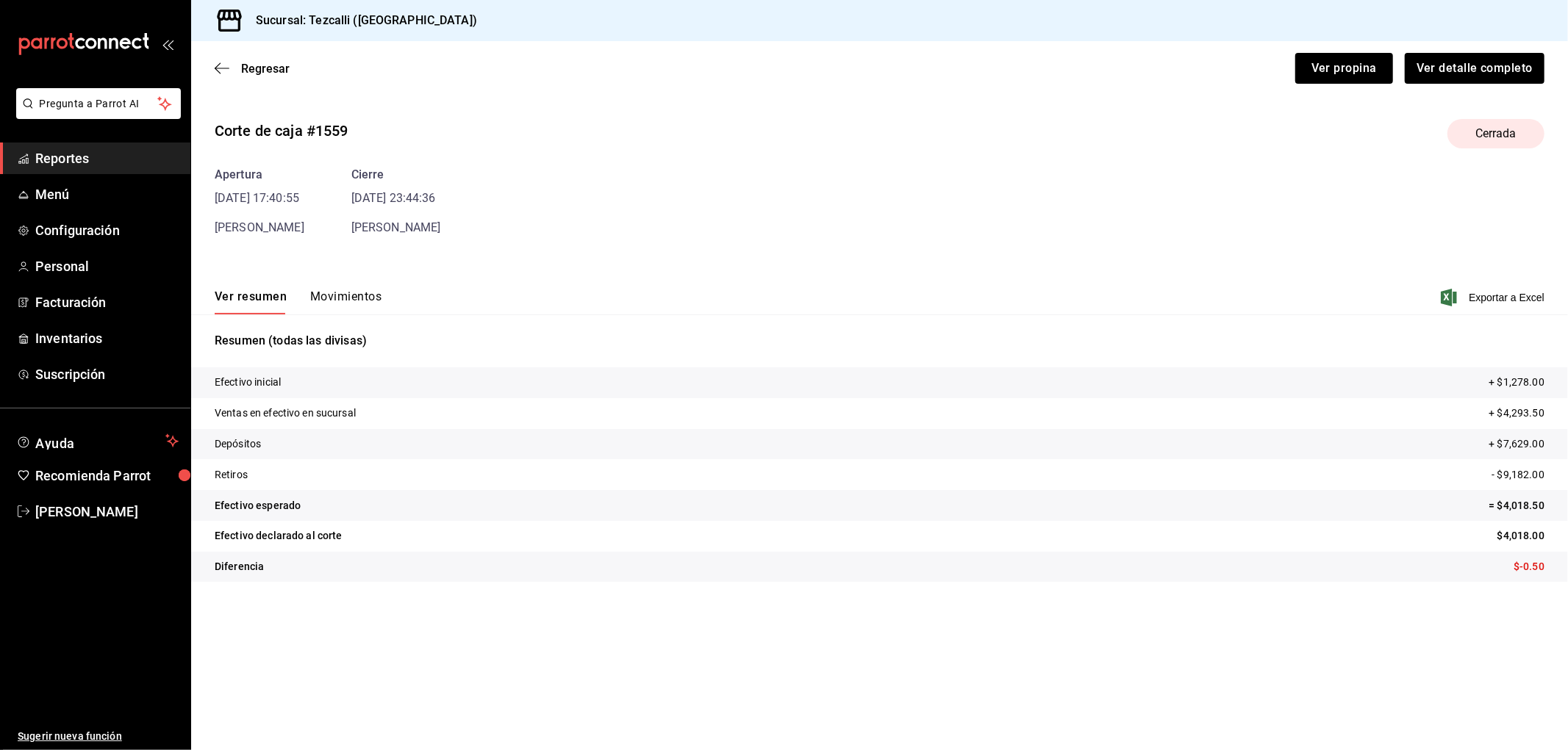
click at [349, 290] on button "Movimientos" at bounding box center [346, 302] width 72 height 25
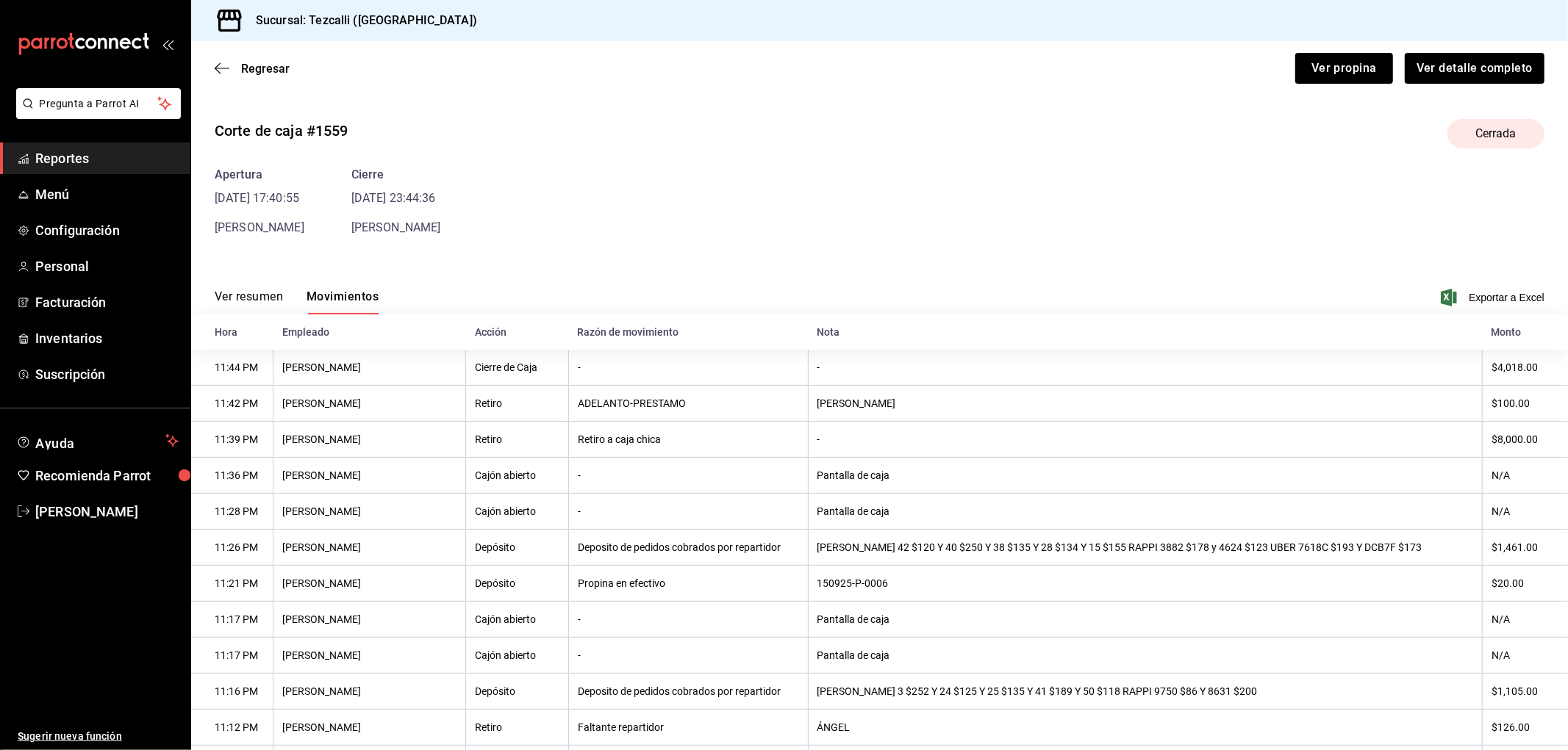
click at [255, 52] on div "Regresar Ver propina Ver detalle completo" at bounding box center [879, 69] width 1376 height 55
click at [272, 69] on span "Regresar" at bounding box center [265, 68] width 48 height 14
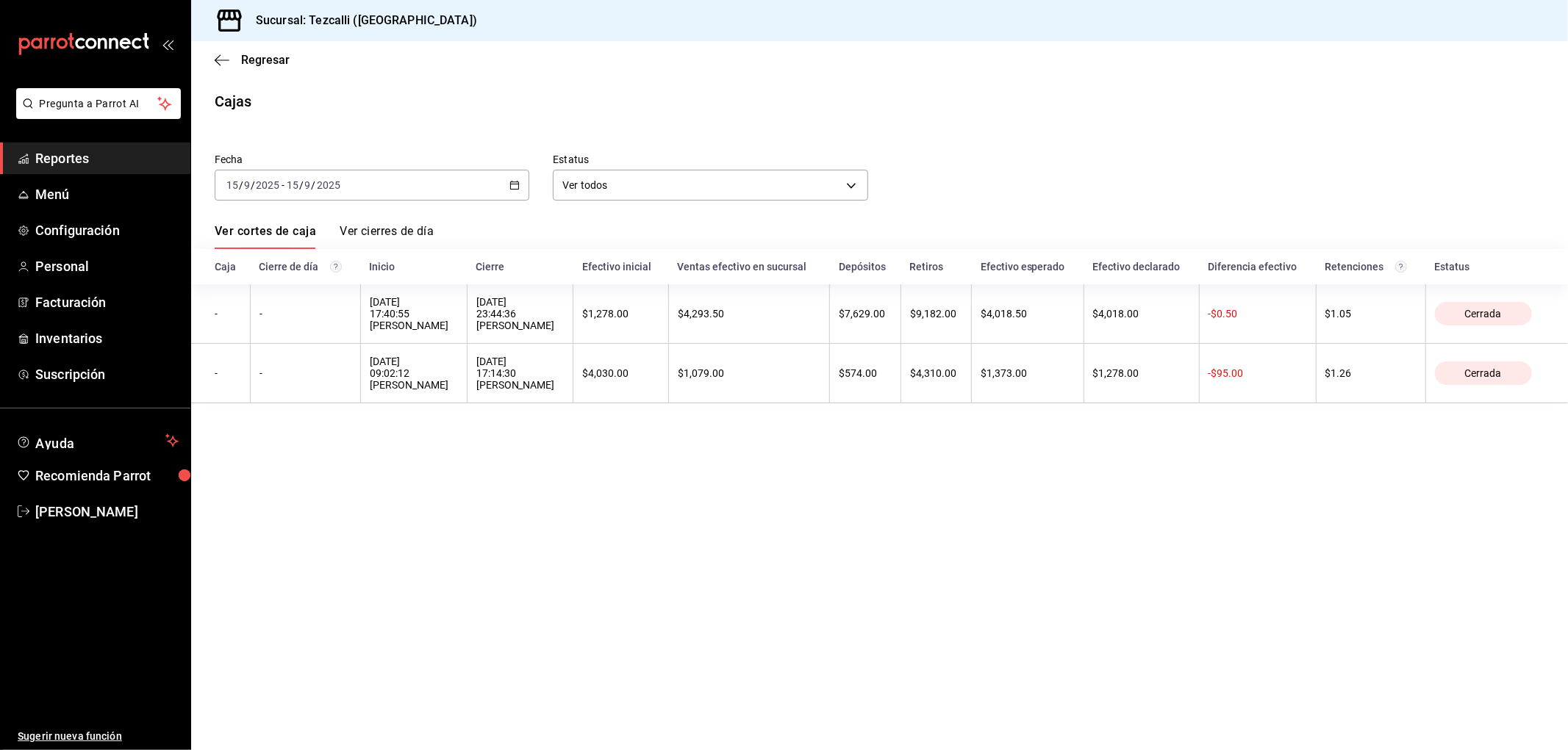
click at [447, 172] on div "[DATE] [DATE] - [DATE] [DATE]" at bounding box center [371, 185] width 314 height 31
click at [292, 236] on span "Hoy" at bounding box center [284, 229] width 114 height 15
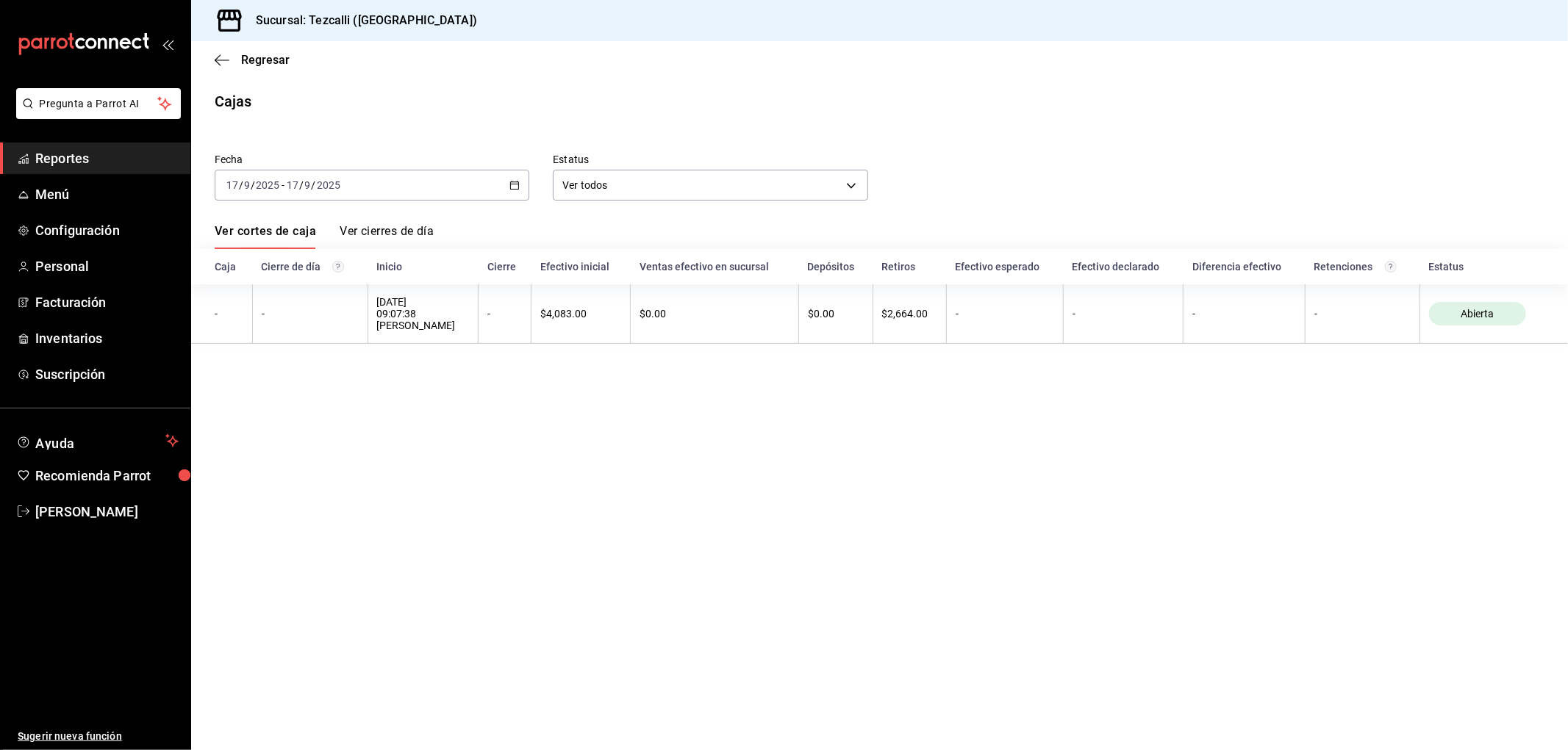
click at [316, 181] on input "2025" at bounding box center [328, 185] width 25 height 11
click at [314, 268] on span "Ayer" at bounding box center [284, 262] width 114 height 15
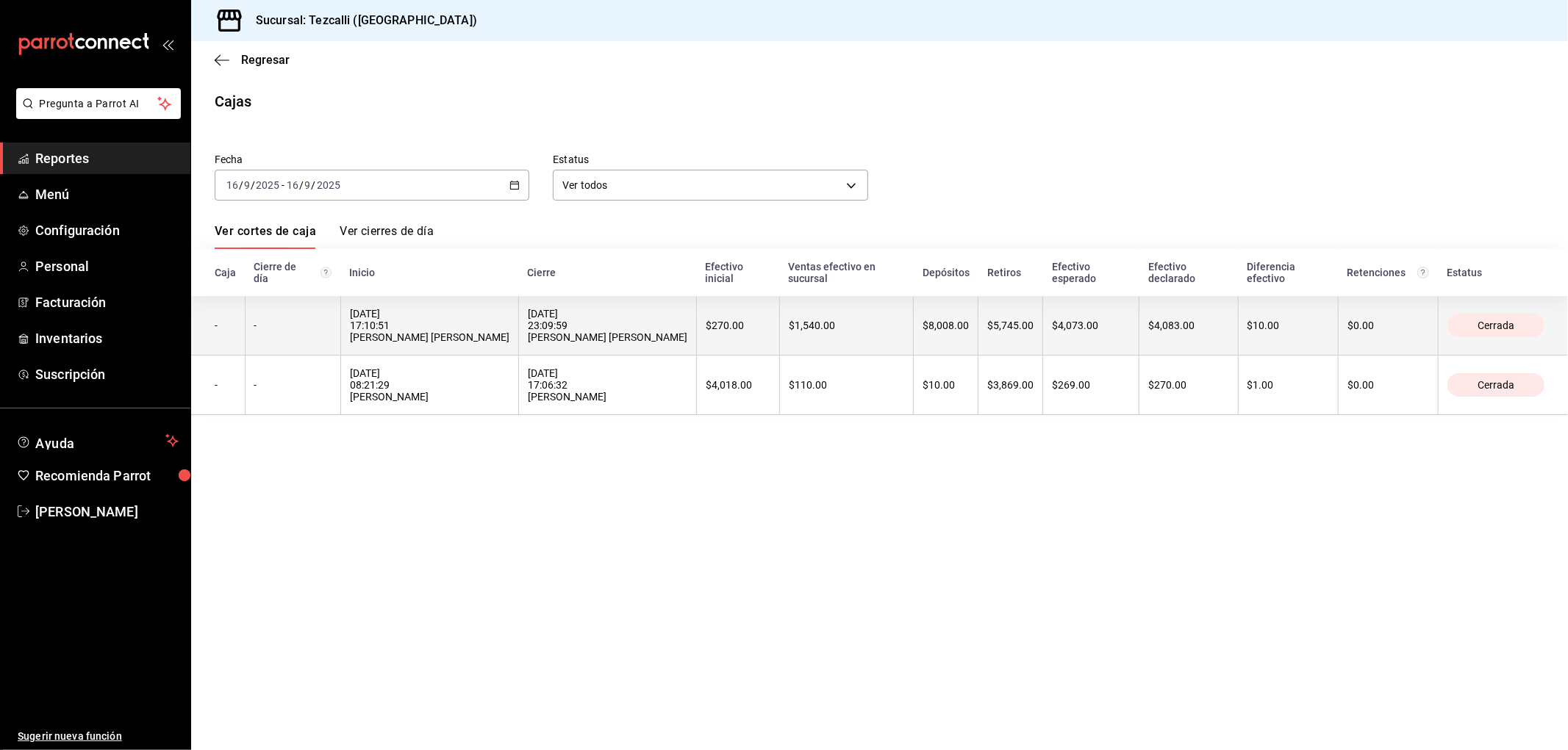
click at [509, 341] on div "[DATE] 17:10:51 [PERSON_NAME] [PERSON_NAME]" at bounding box center [429, 325] width 159 height 35
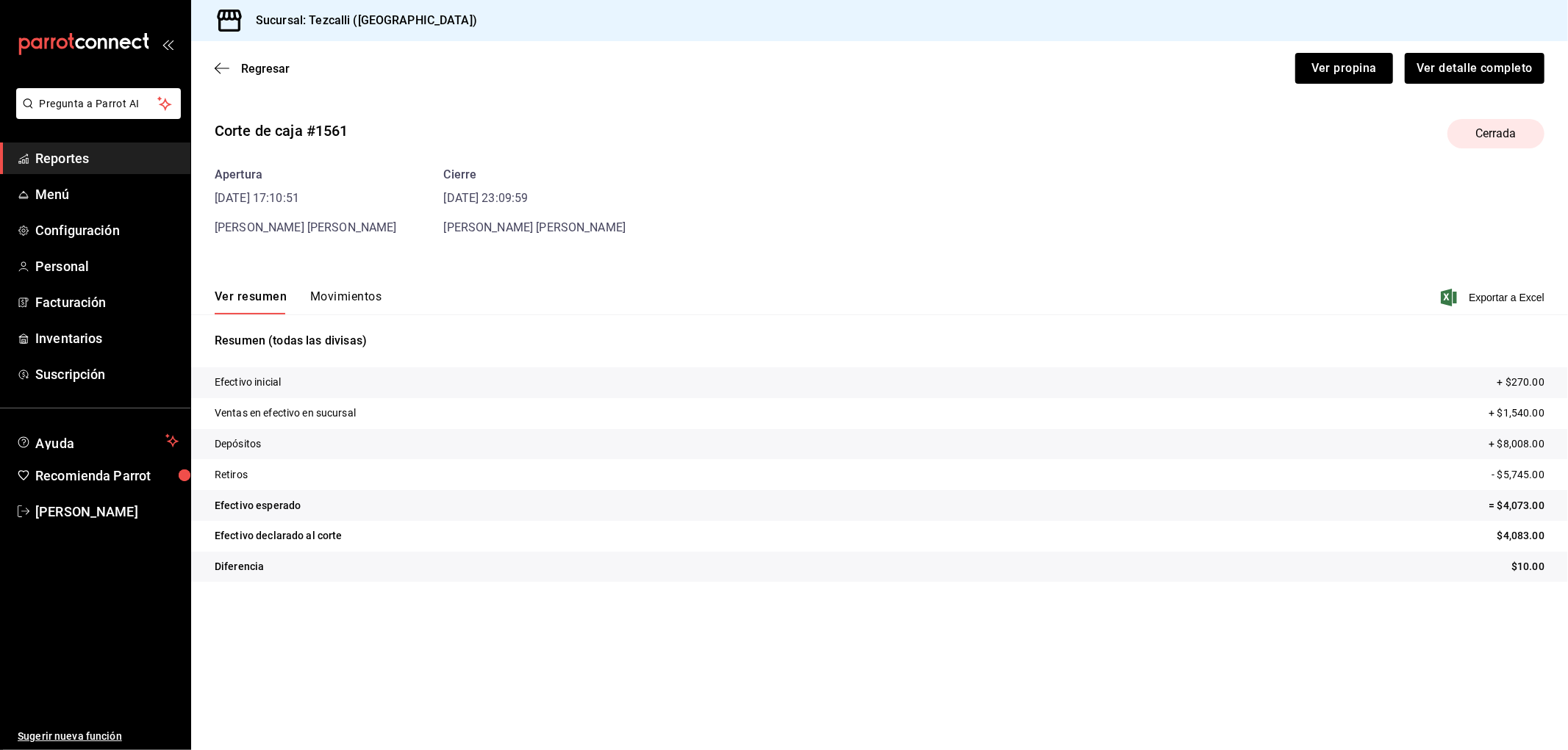
click at [356, 299] on button "Movimientos" at bounding box center [346, 302] width 72 height 25
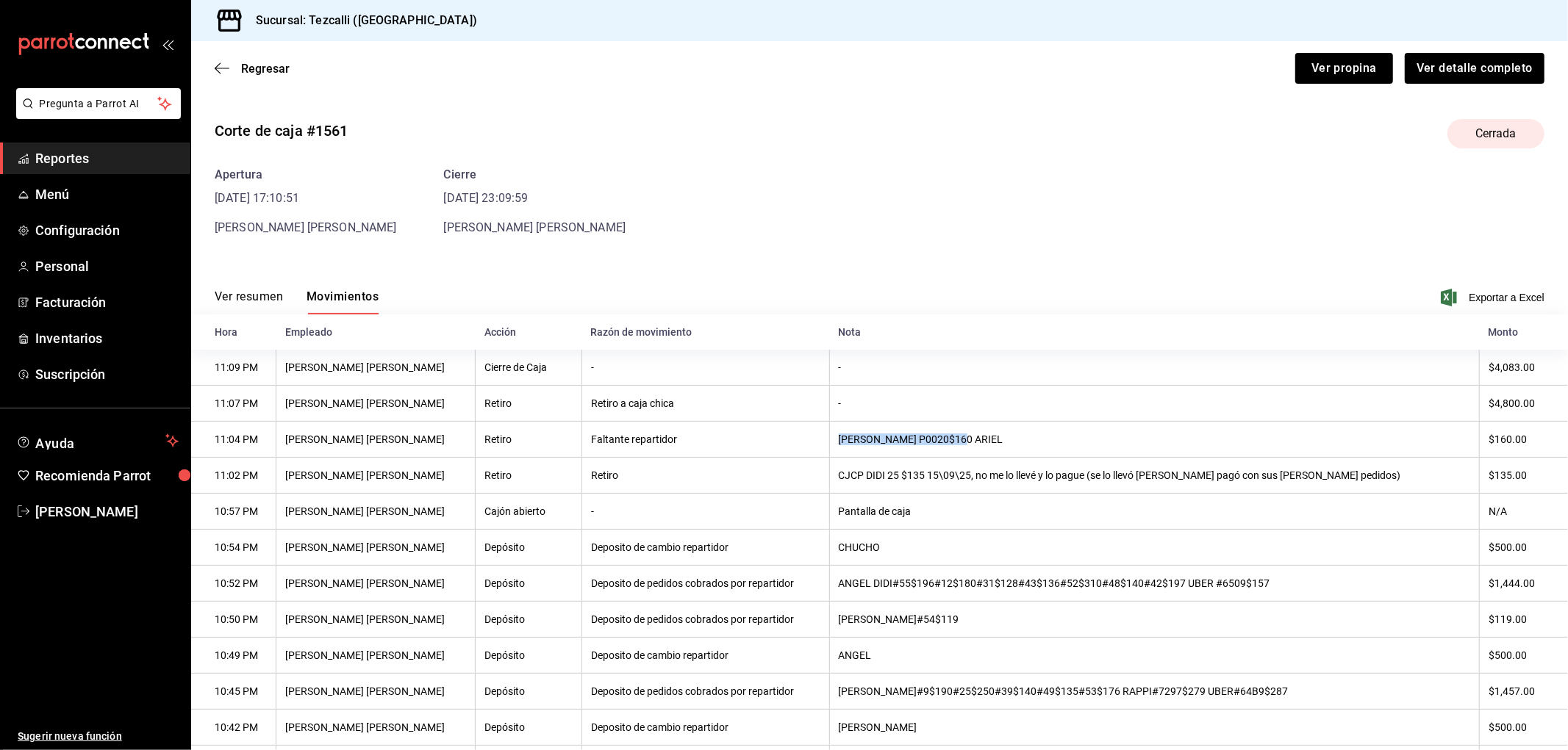
drag, startPoint x: 875, startPoint y: 445, endPoint x: 1095, endPoint y: 439, distance: 220.1
click at [1088, 440] on th "[PERSON_NAME] P0020$160 ARIEL" at bounding box center [1154, 440] width 650 height 36
click at [1068, 436] on th "[PERSON_NAME] P0020$160 ARIEL" at bounding box center [1154, 440] width 650 height 36
click at [240, 311] on button "Ver resumen" at bounding box center [248, 302] width 68 height 25
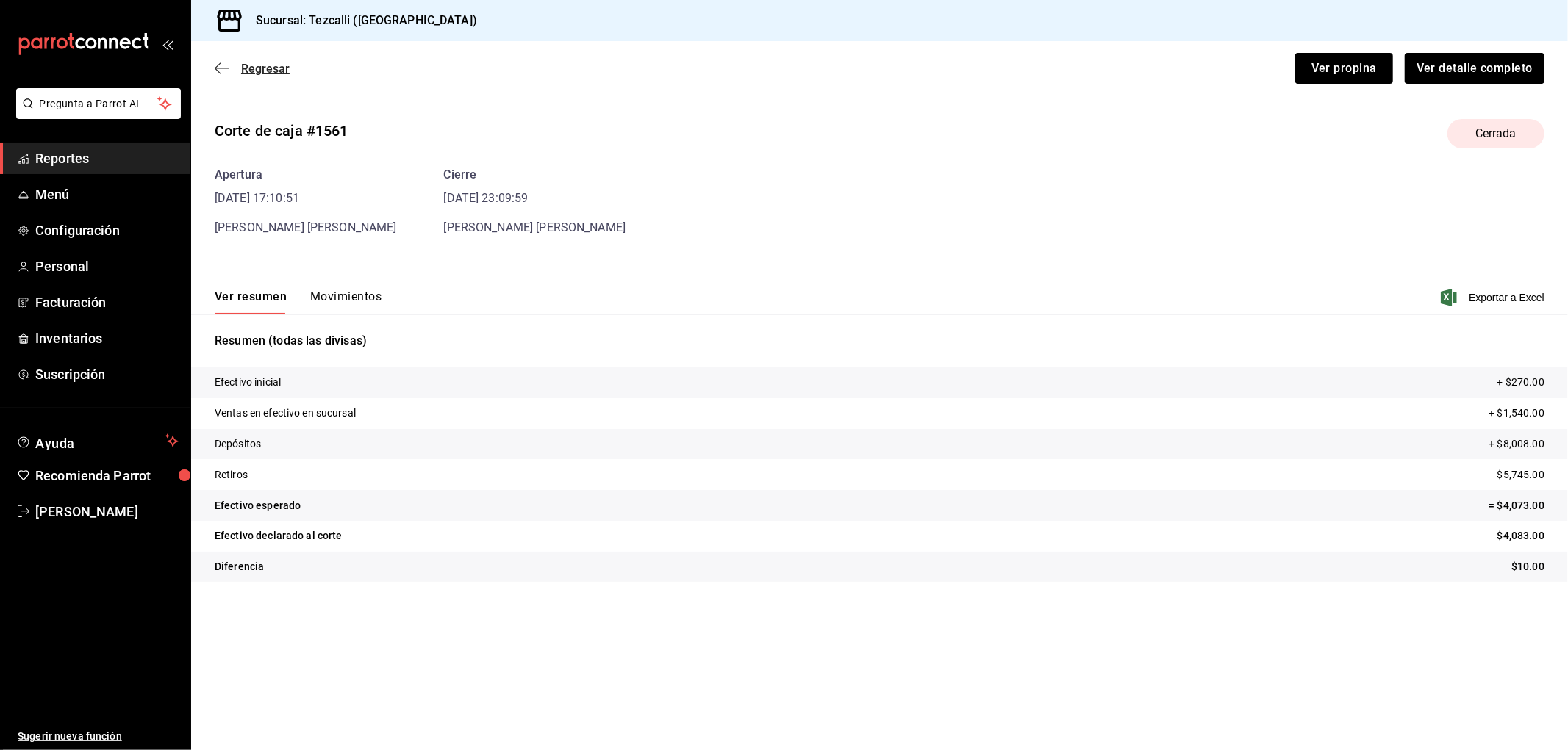
click at [266, 61] on span "Regresar" at bounding box center [265, 68] width 48 height 14
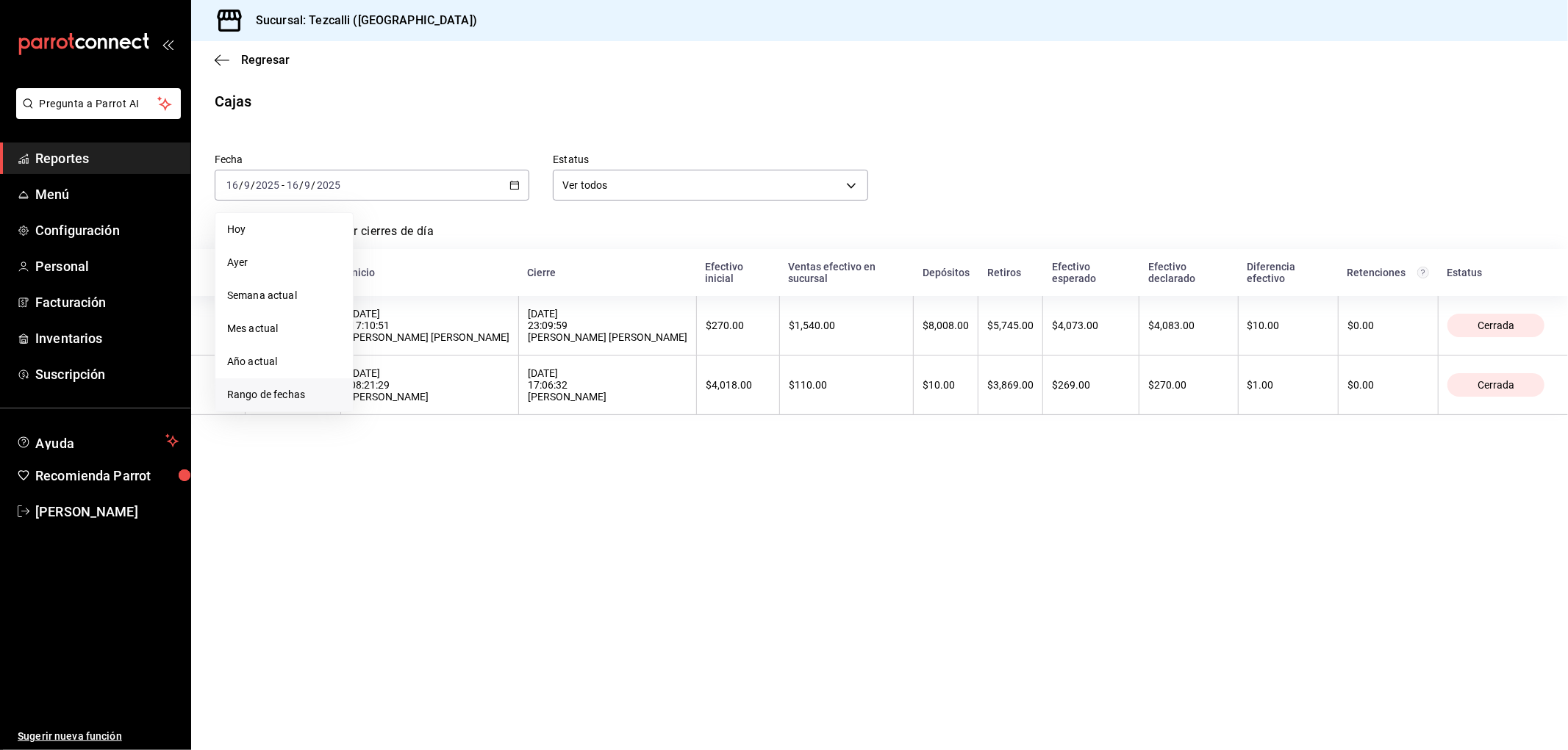
click at [276, 382] on li "Rango de fechas" at bounding box center [284, 394] width 138 height 33
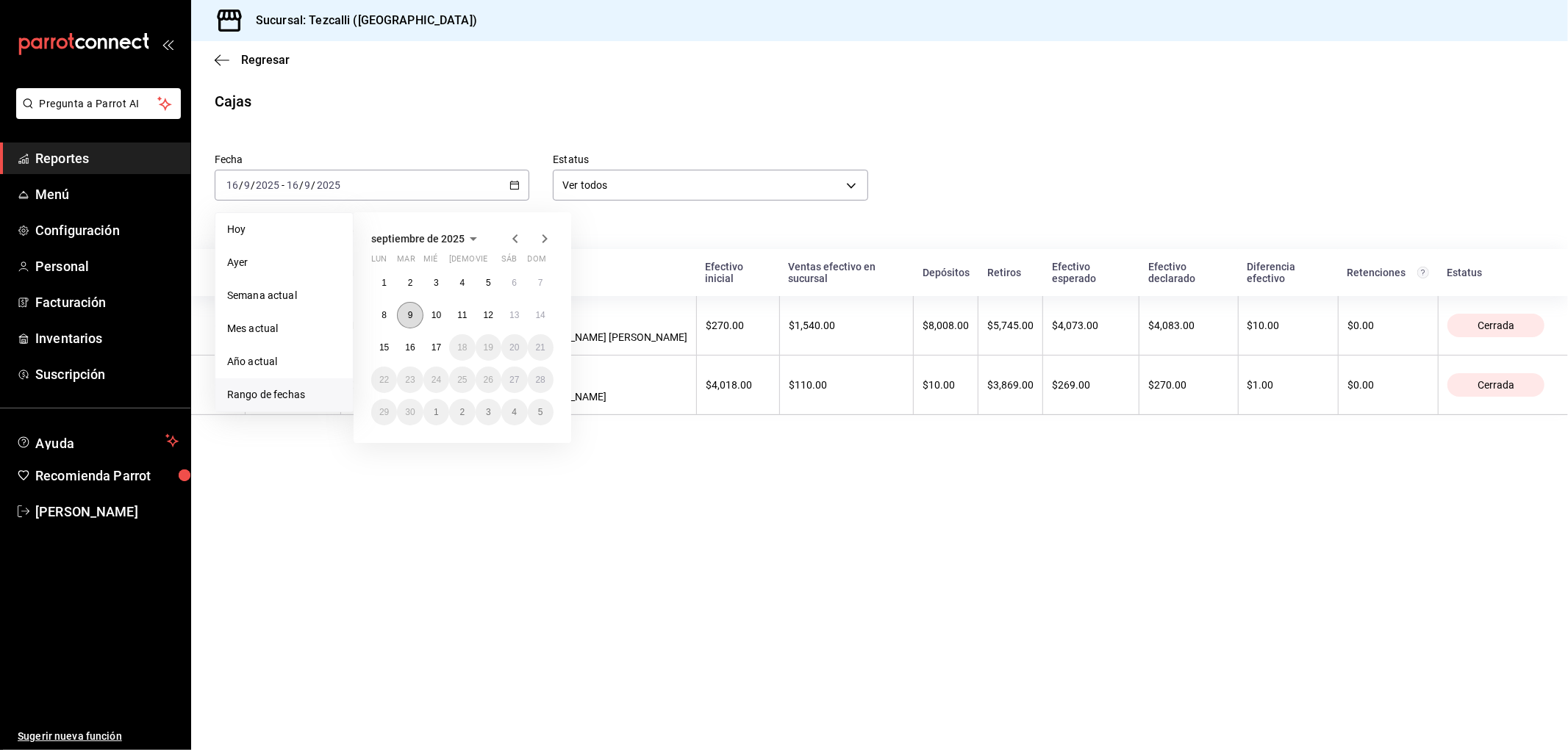
click at [414, 309] on button "9" at bounding box center [409, 315] width 25 height 26
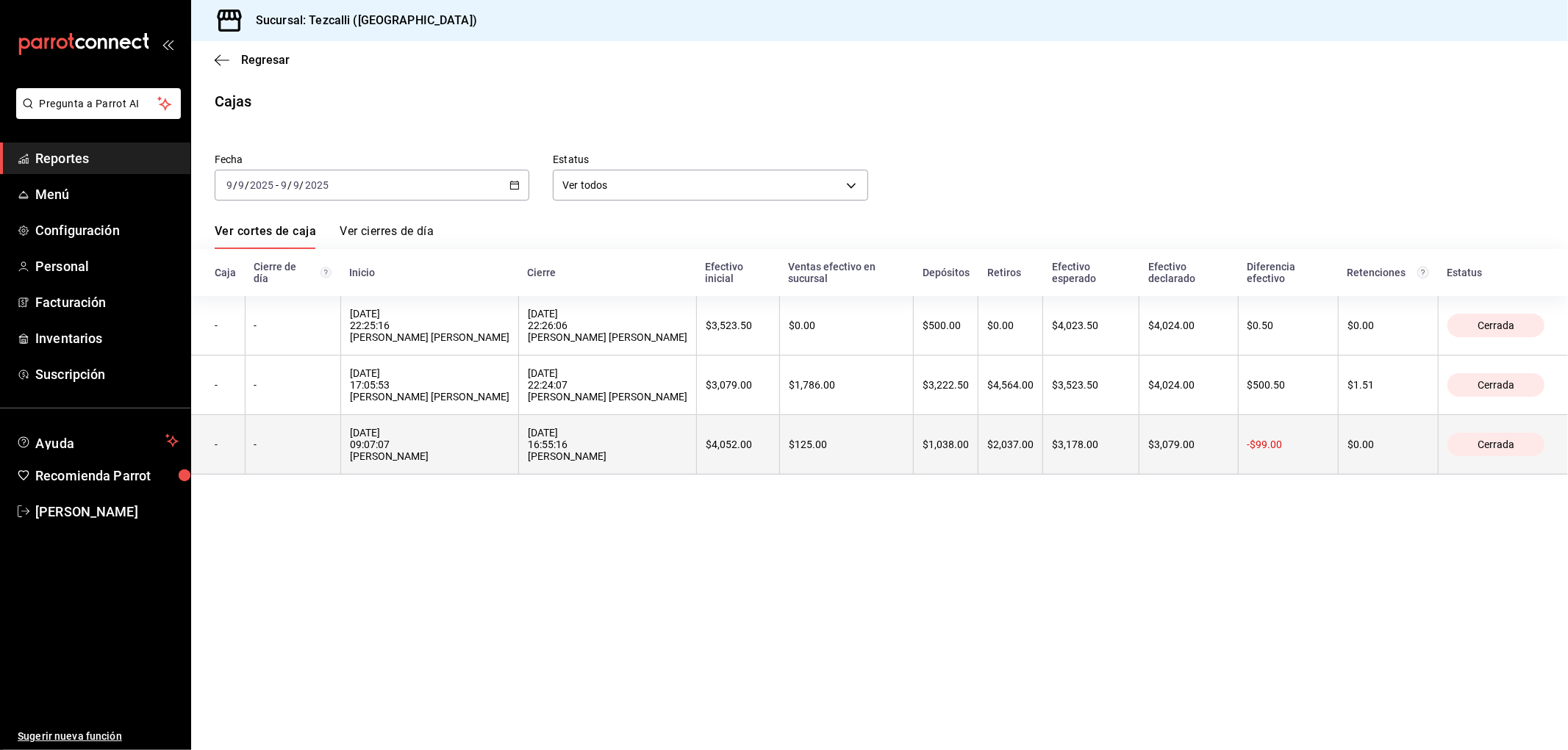
click at [475, 457] on div "[DATE] 09:07:07 [PERSON_NAME]" at bounding box center [429, 444] width 159 height 35
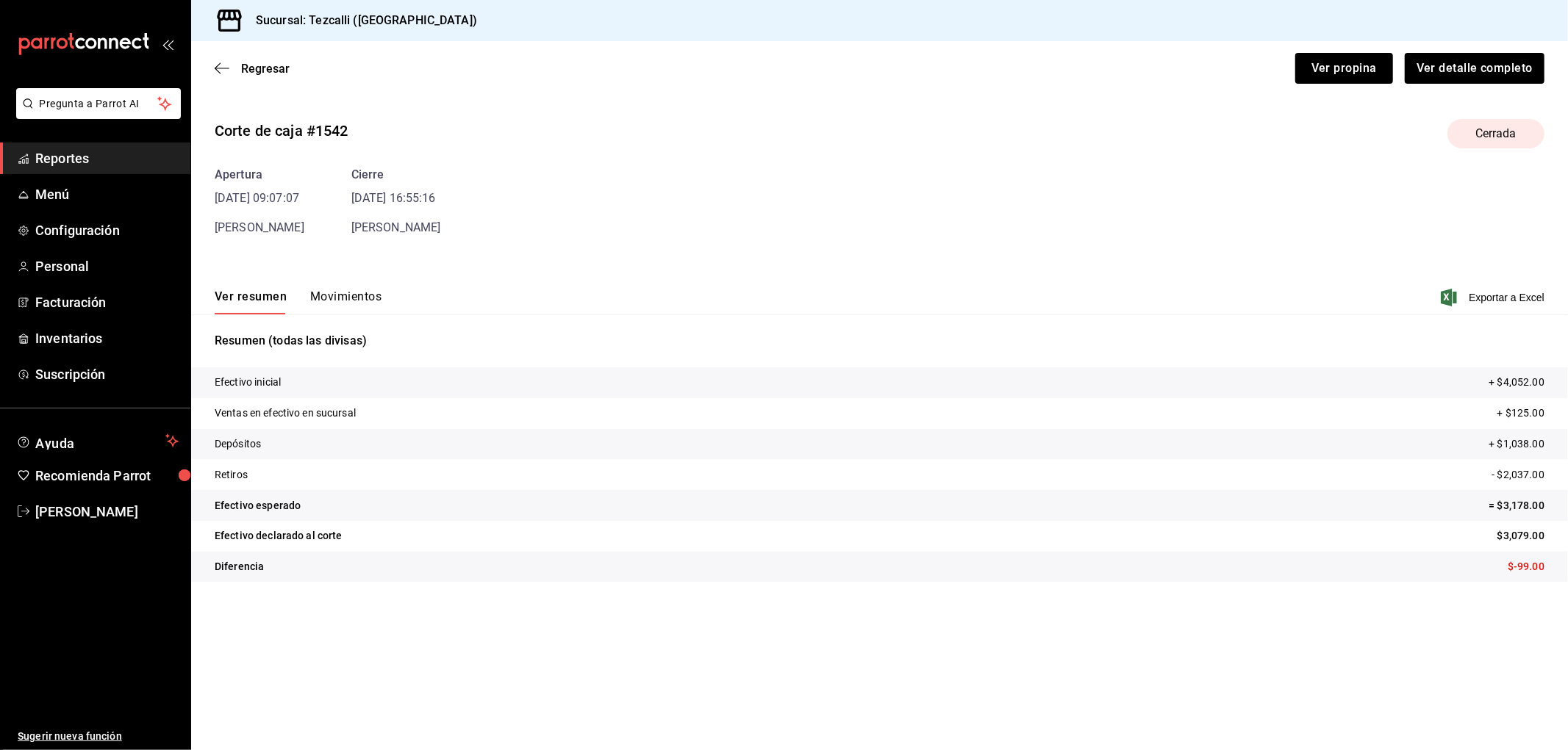
click at [370, 301] on button "Movimientos" at bounding box center [346, 302] width 72 height 25
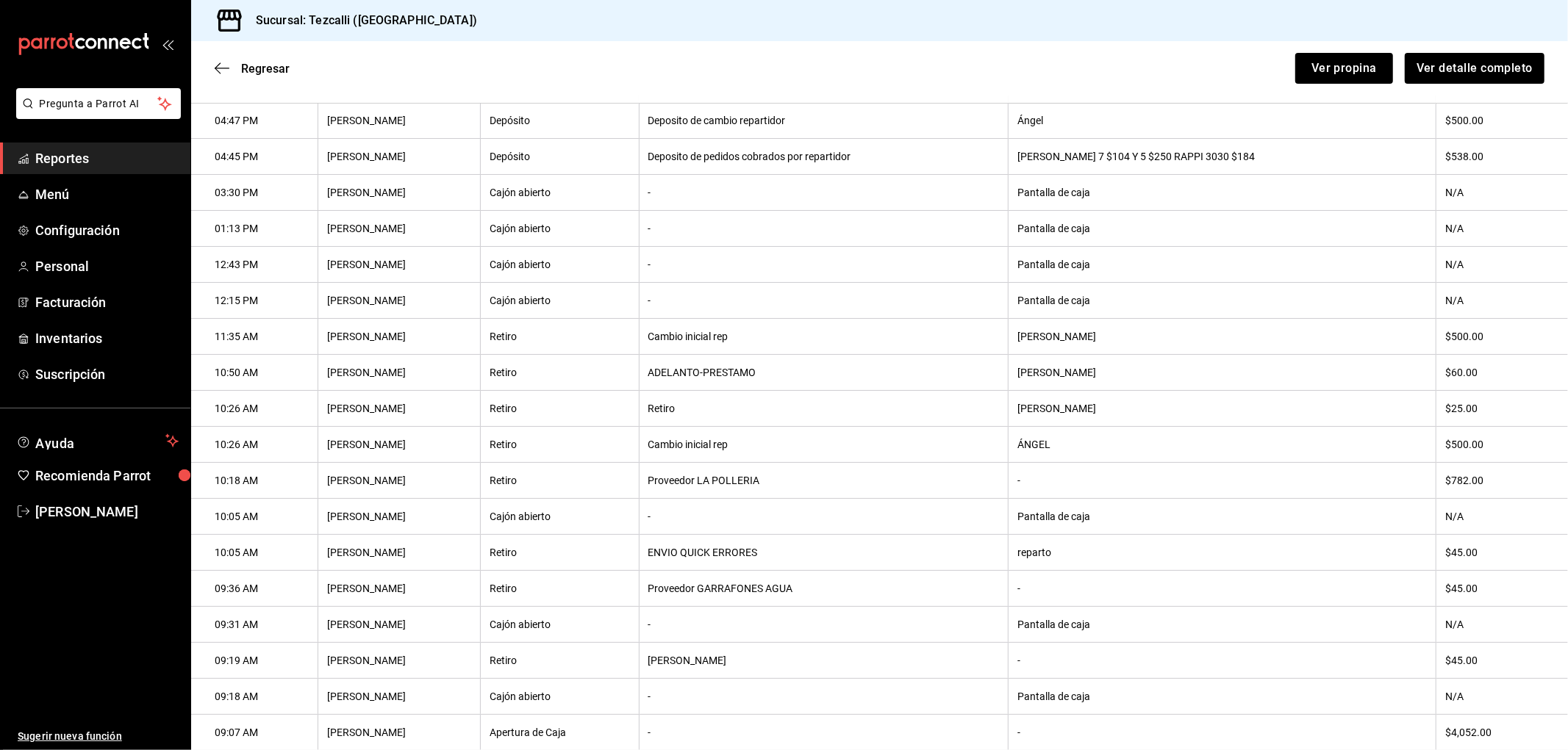
scroll to position [429, 0]
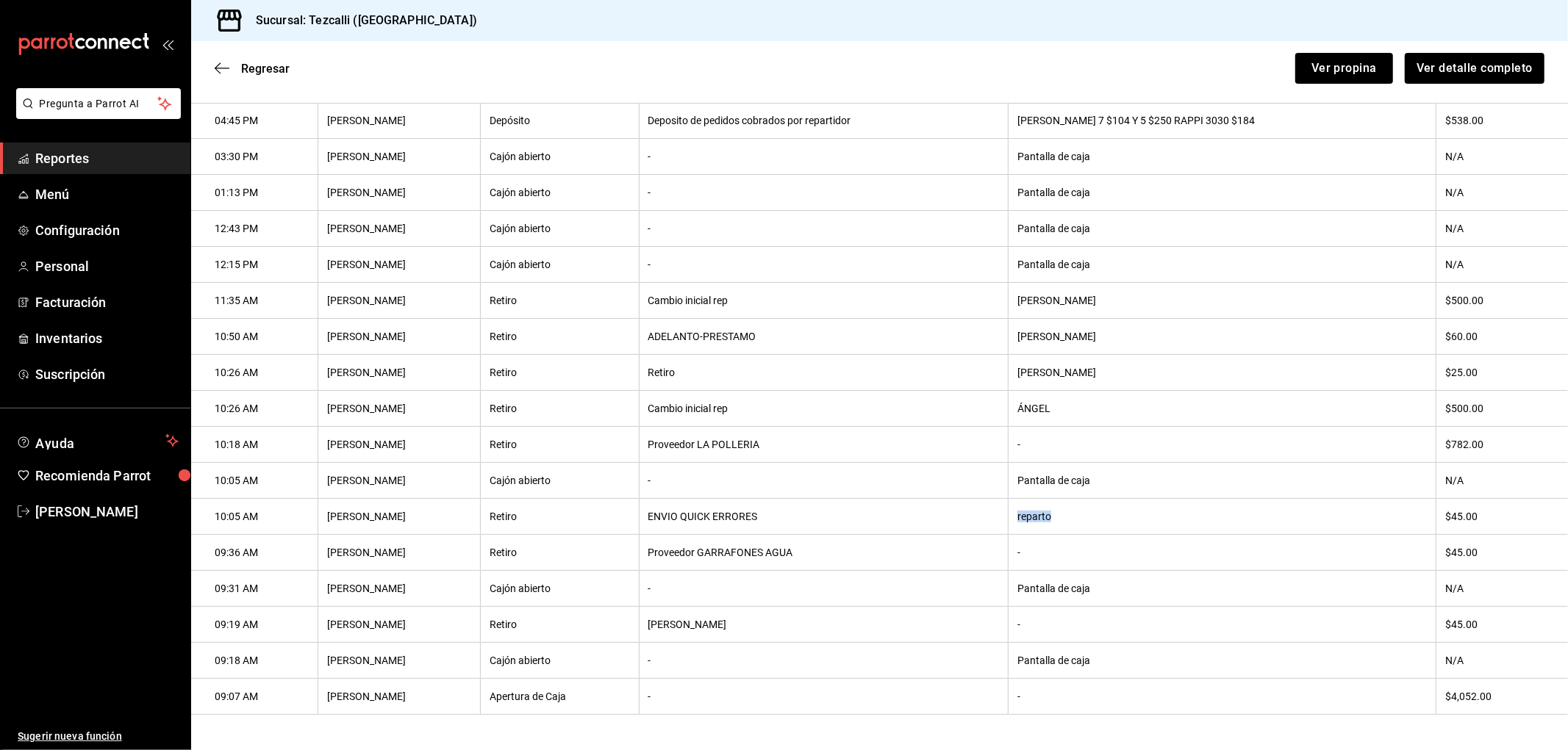
drag, startPoint x: 1113, startPoint y: 525, endPoint x: 726, endPoint y: 523, distance: 387.0
click at [738, 522] on tr "10:05 AM [PERSON_NAME] Retiro ENVIO QUICK ERRORES reparto $45.00" at bounding box center [879, 517] width 1376 height 36
drag, startPoint x: 1117, startPoint y: 397, endPoint x: 846, endPoint y: 397, distance: 271.0
click at [1019, 394] on tr "10:26 AM [PERSON_NAME] Retiro Cambio inicial rep ÁNGEL $500.00" at bounding box center [879, 408] width 1376 height 36
drag, startPoint x: 1103, startPoint y: 325, endPoint x: 932, endPoint y: 325, distance: 171.0
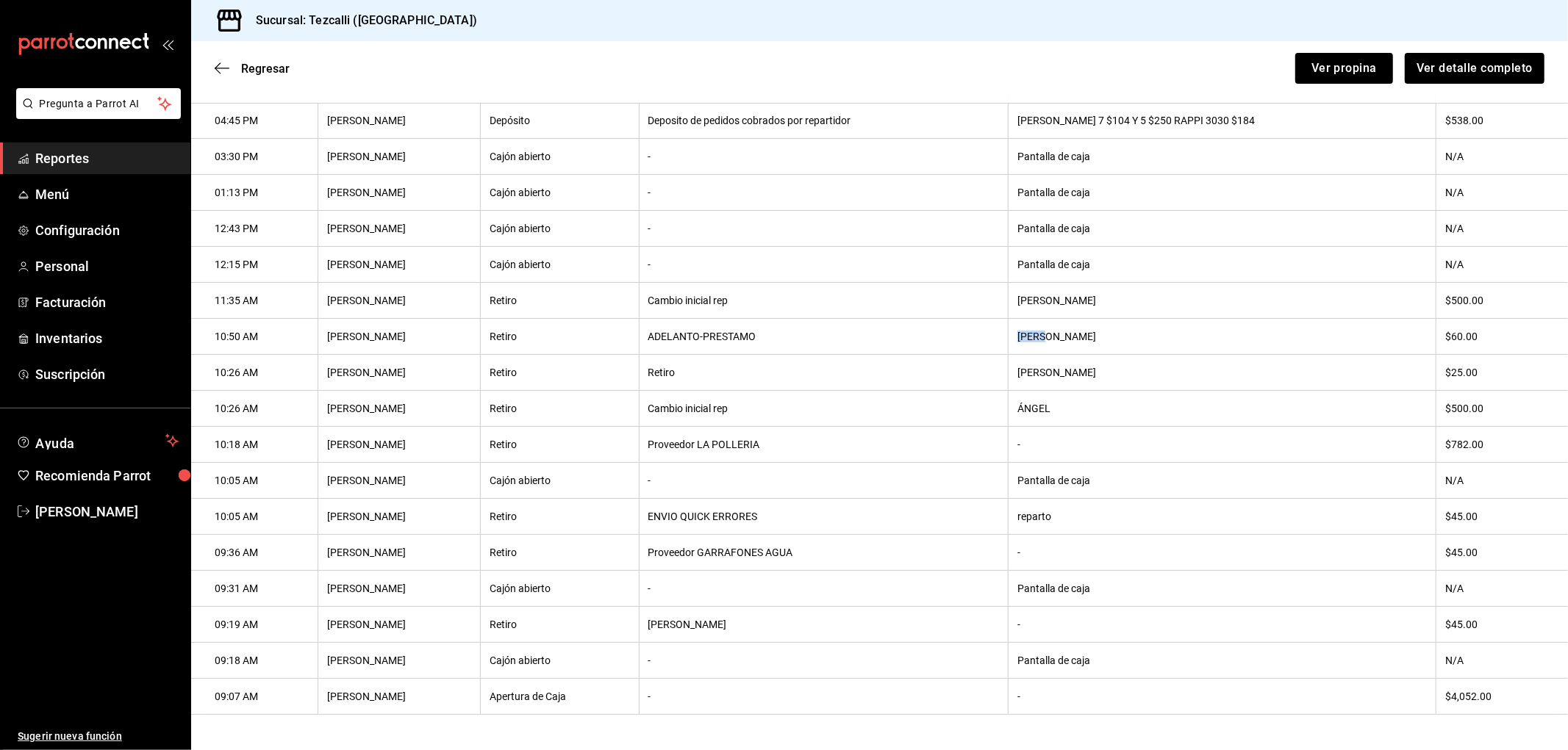
click at [968, 322] on tr "10:50 AM [PERSON_NAME] [PERSON_NAME]-[PERSON_NAME] $60.00" at bounding box center [879, 337] width 1376 height 36
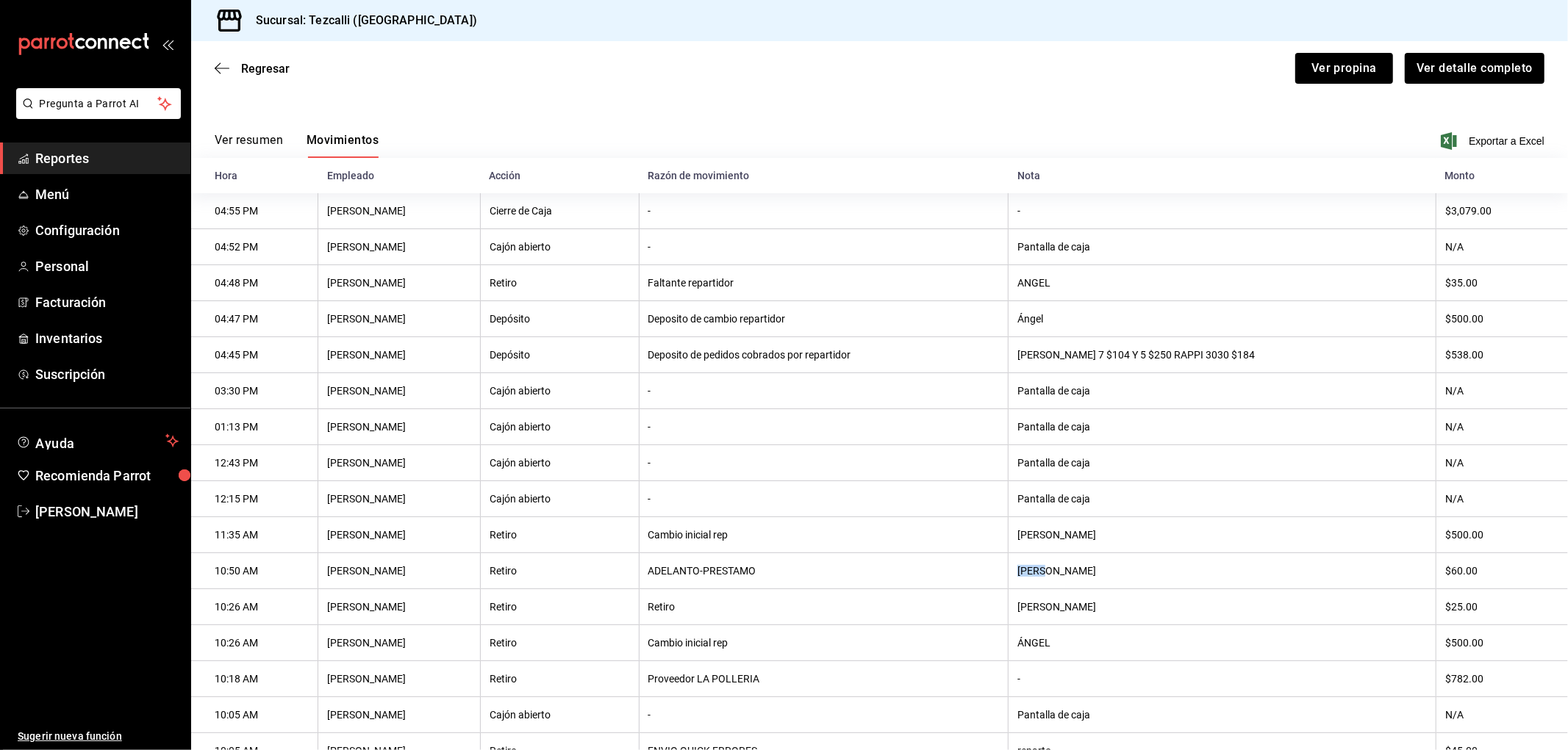
scroll to position [163, 0]
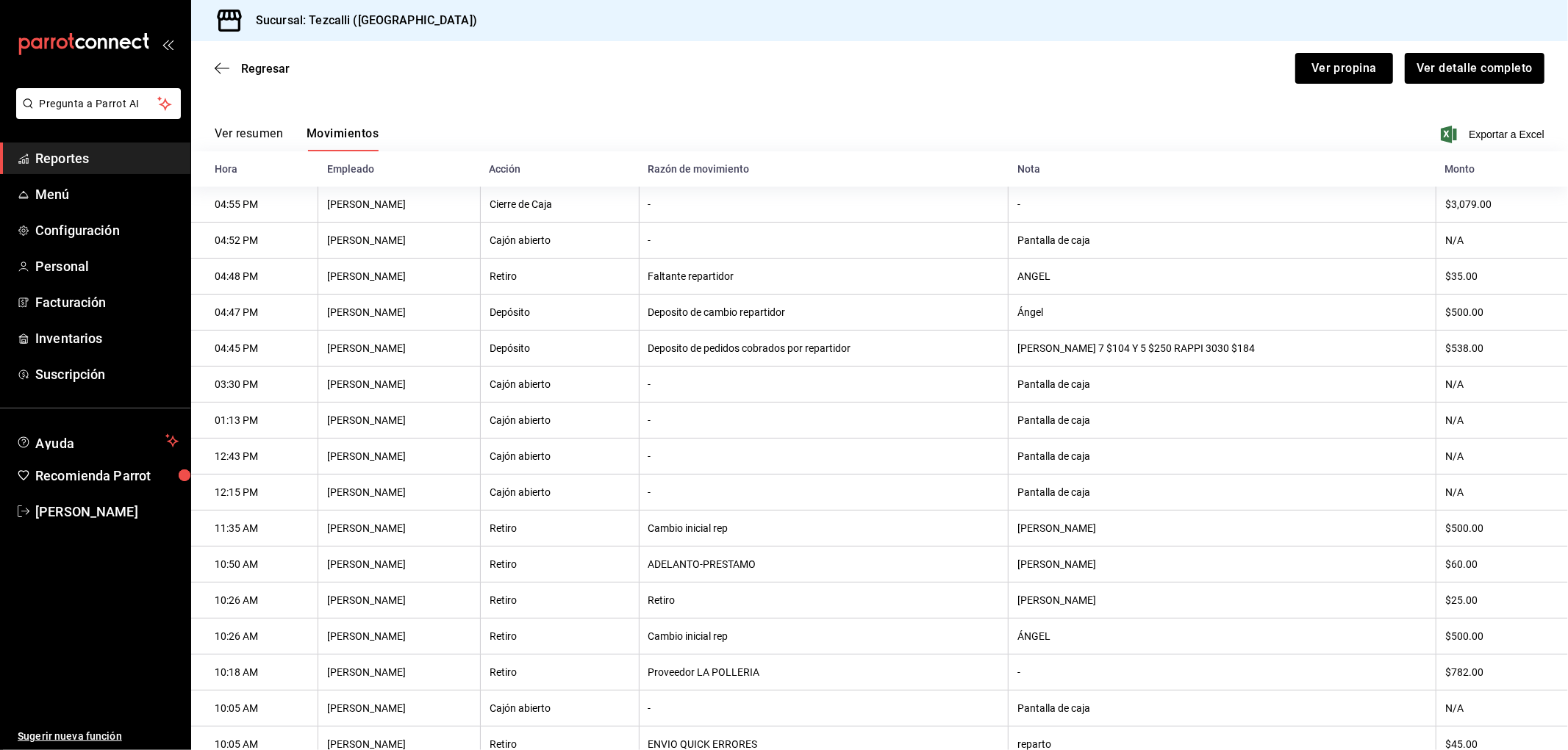
drag, startPoint x: 1074, startPoint y: 533, endPoint x: 1020, endPoint y: 537, distance: 54.1
click at [1023, 533] on tr "11:35 AM [PERSON_NAME] Retiro Cambio inicial rep [PERSON_NAME] $500.00" at bounding box center [879, 528] width 1376 height 36
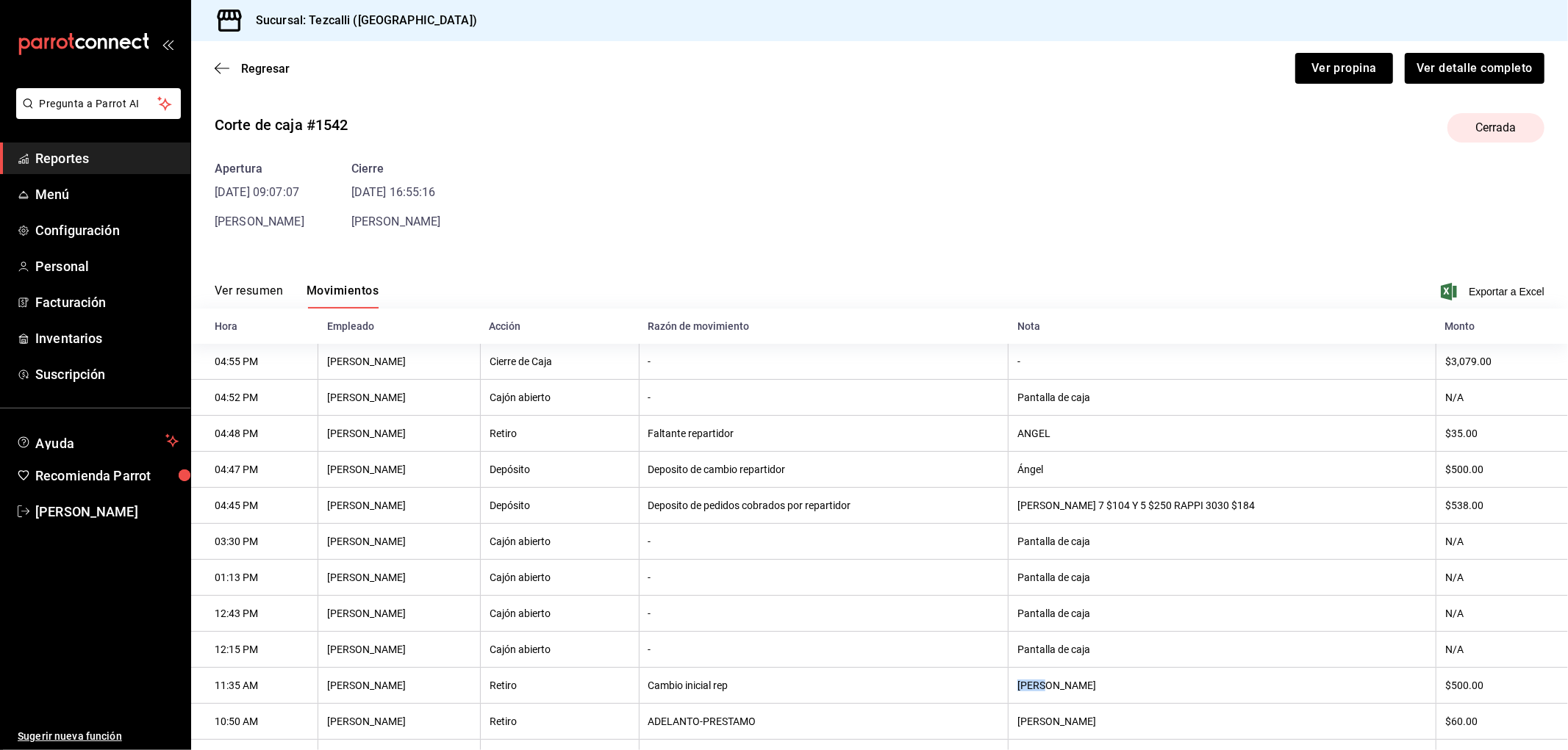
scroll to position [0, 0]
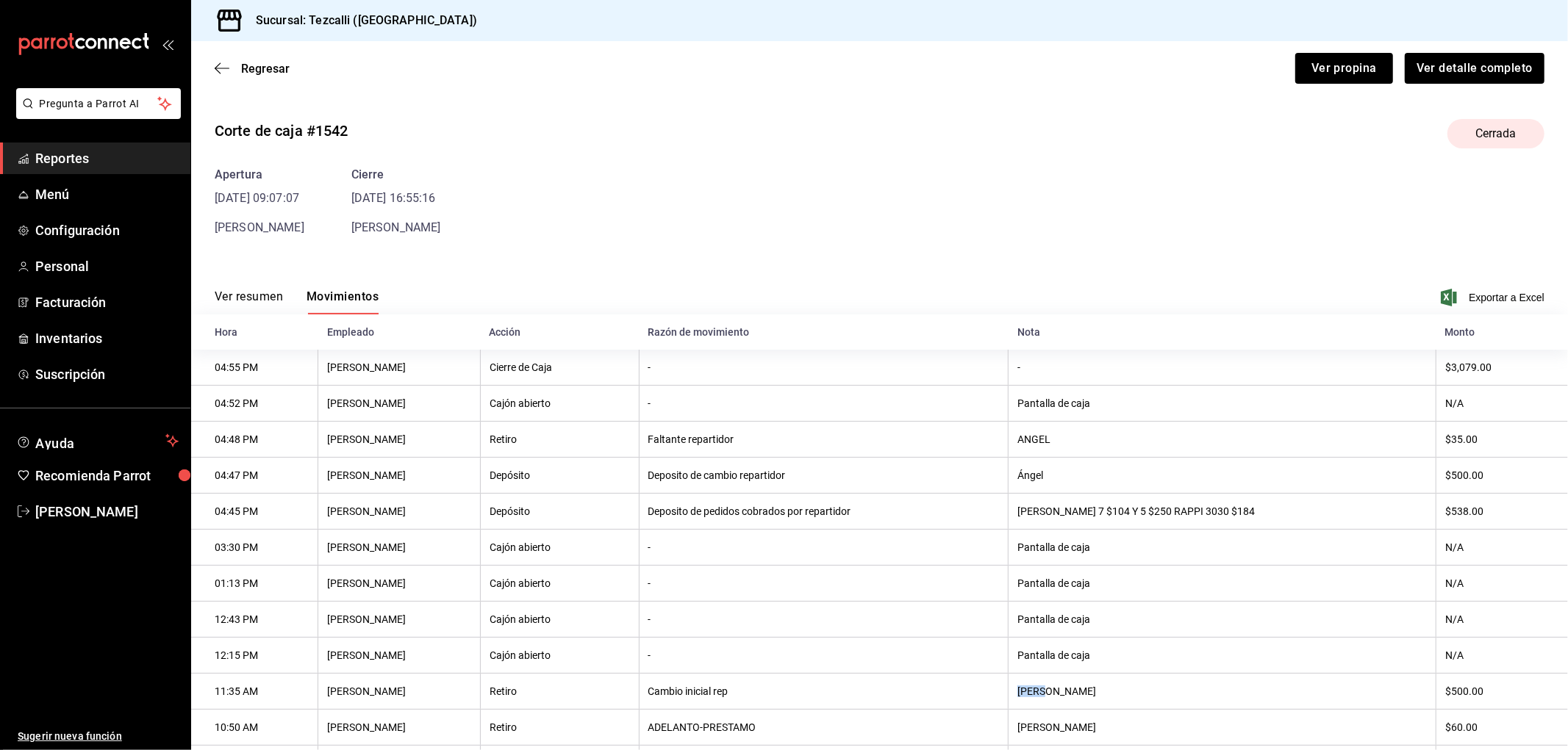
click at [259, 305] on button "Ver resumen" at bounding box center [248, 302] width 68 height 25
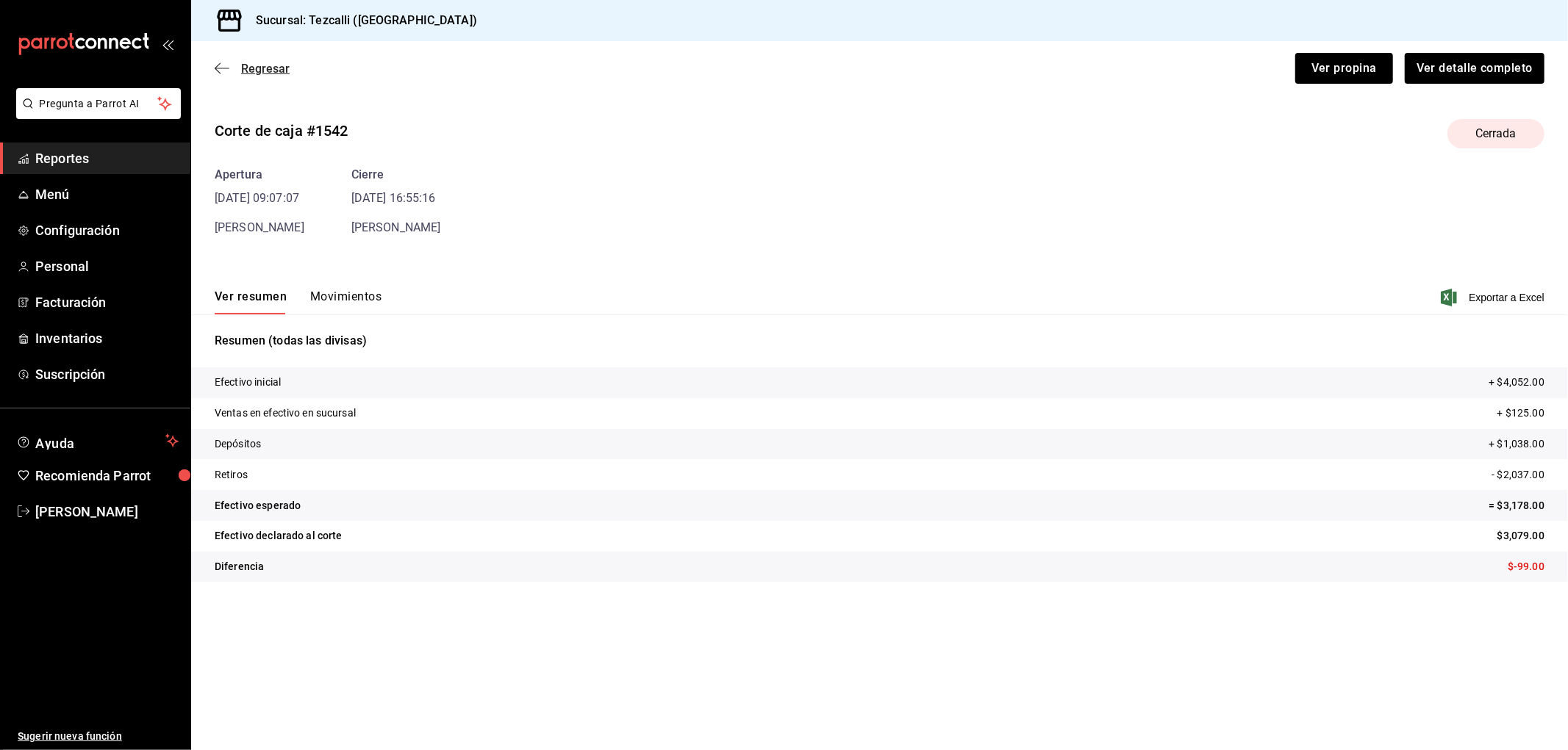
click at [275, 69] on span "Regresar" at bounding box center [265, 68] width 48 height 14
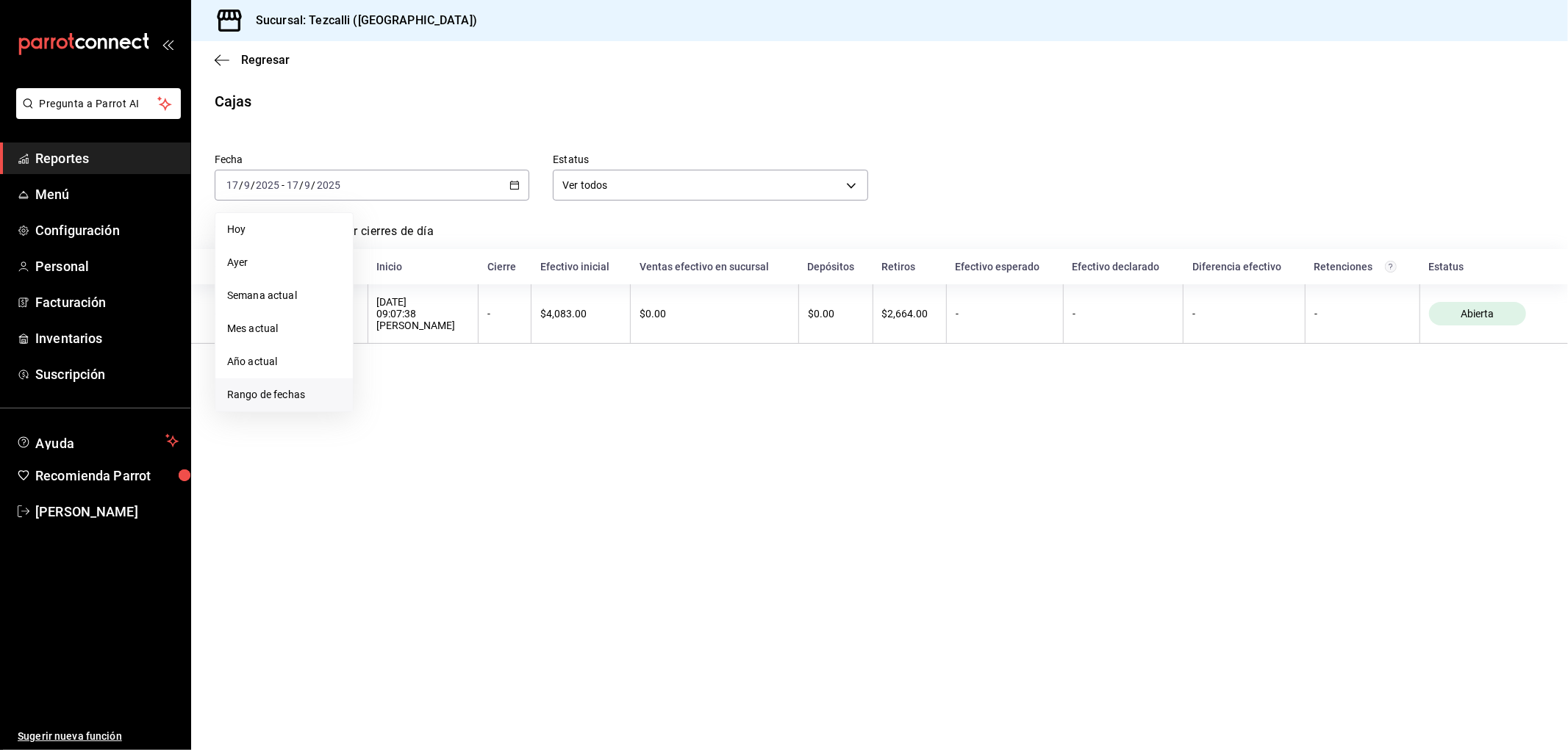
click at [298, 392] on span "Rango de fechas" at bounding box center [284, 395] width 114 height 15
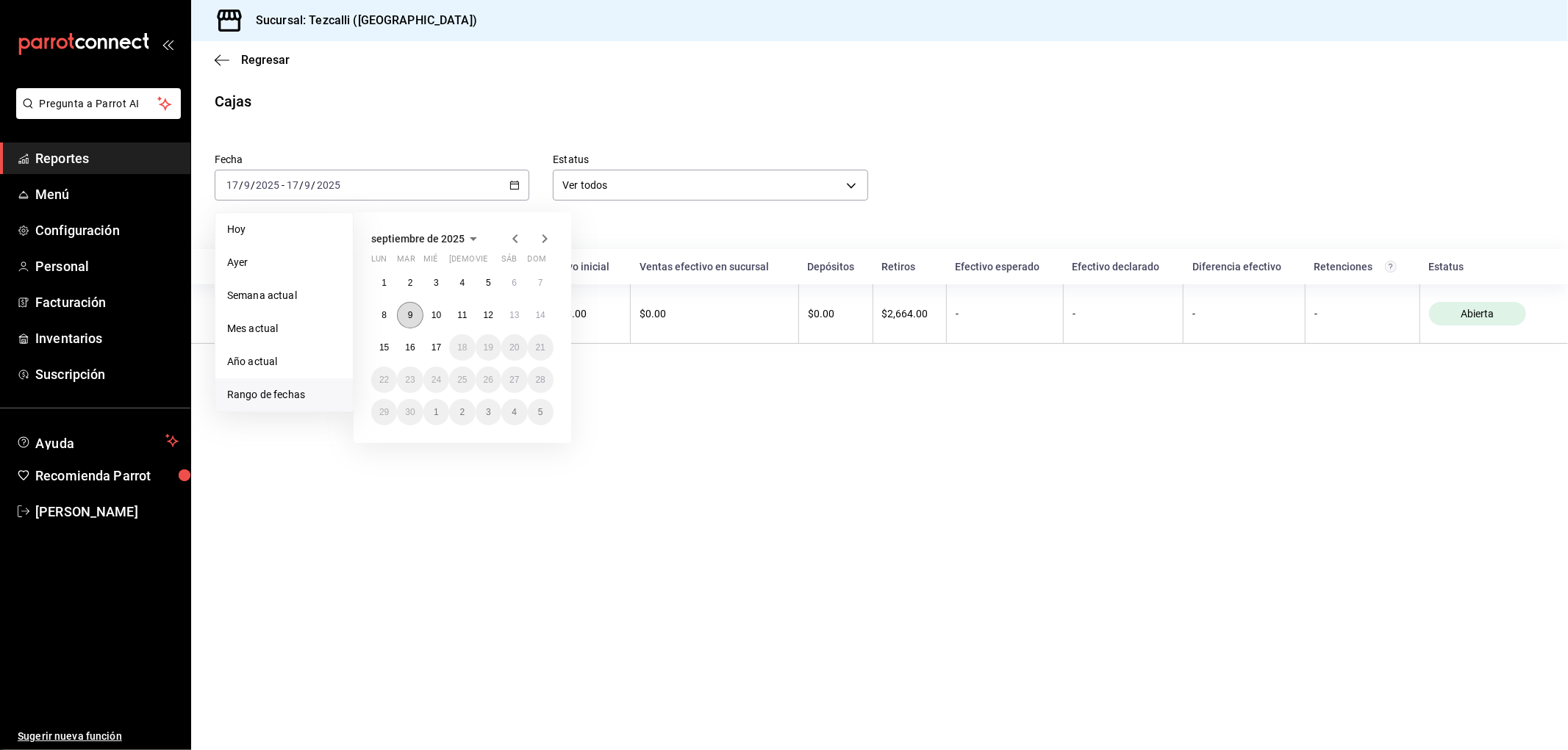
click at [405, 321] on button "9" at bounding box center [409, 315] width 25 height 26
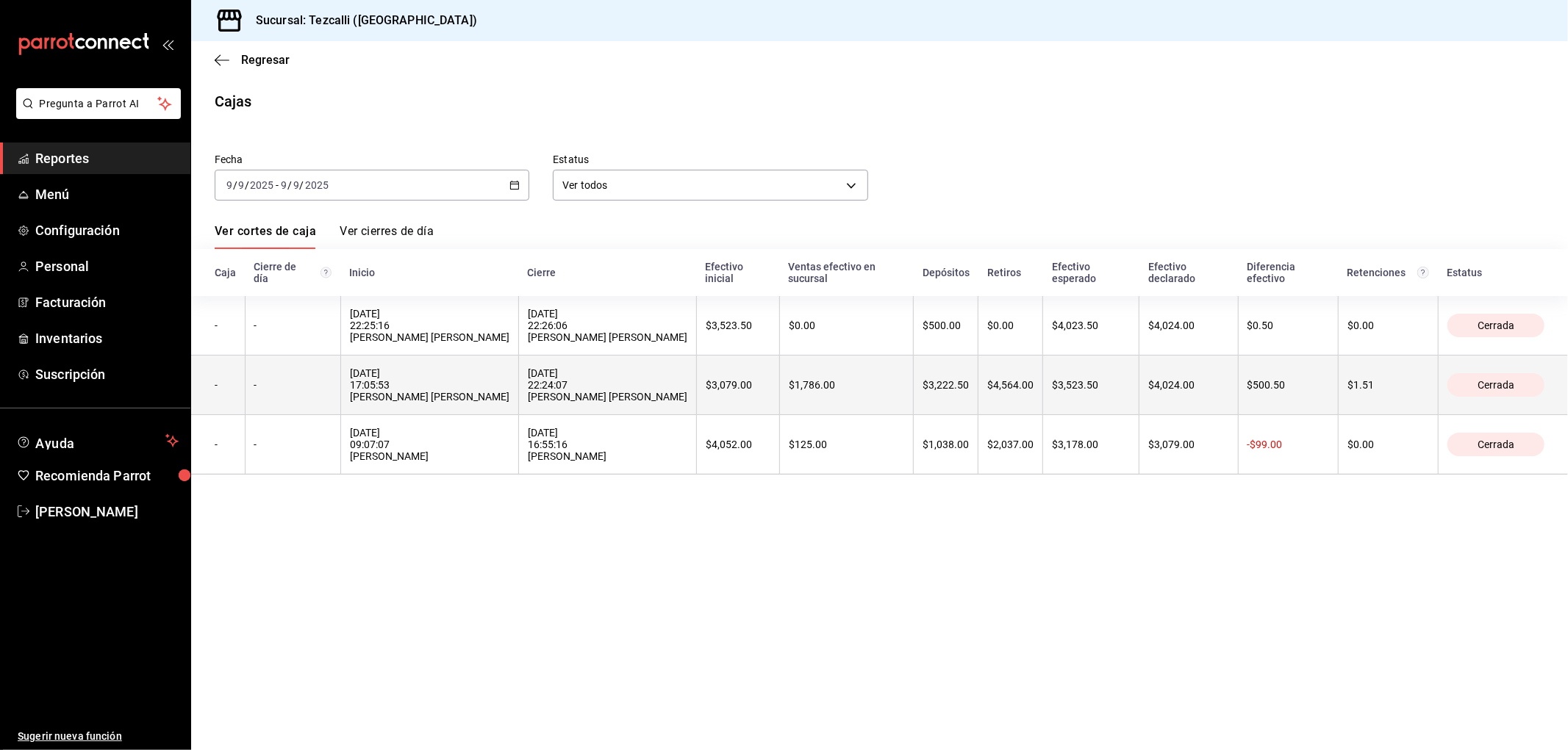
click at [973, 408] on th "$3,222.50" at bounding box center [945, 385] width 65 height 59
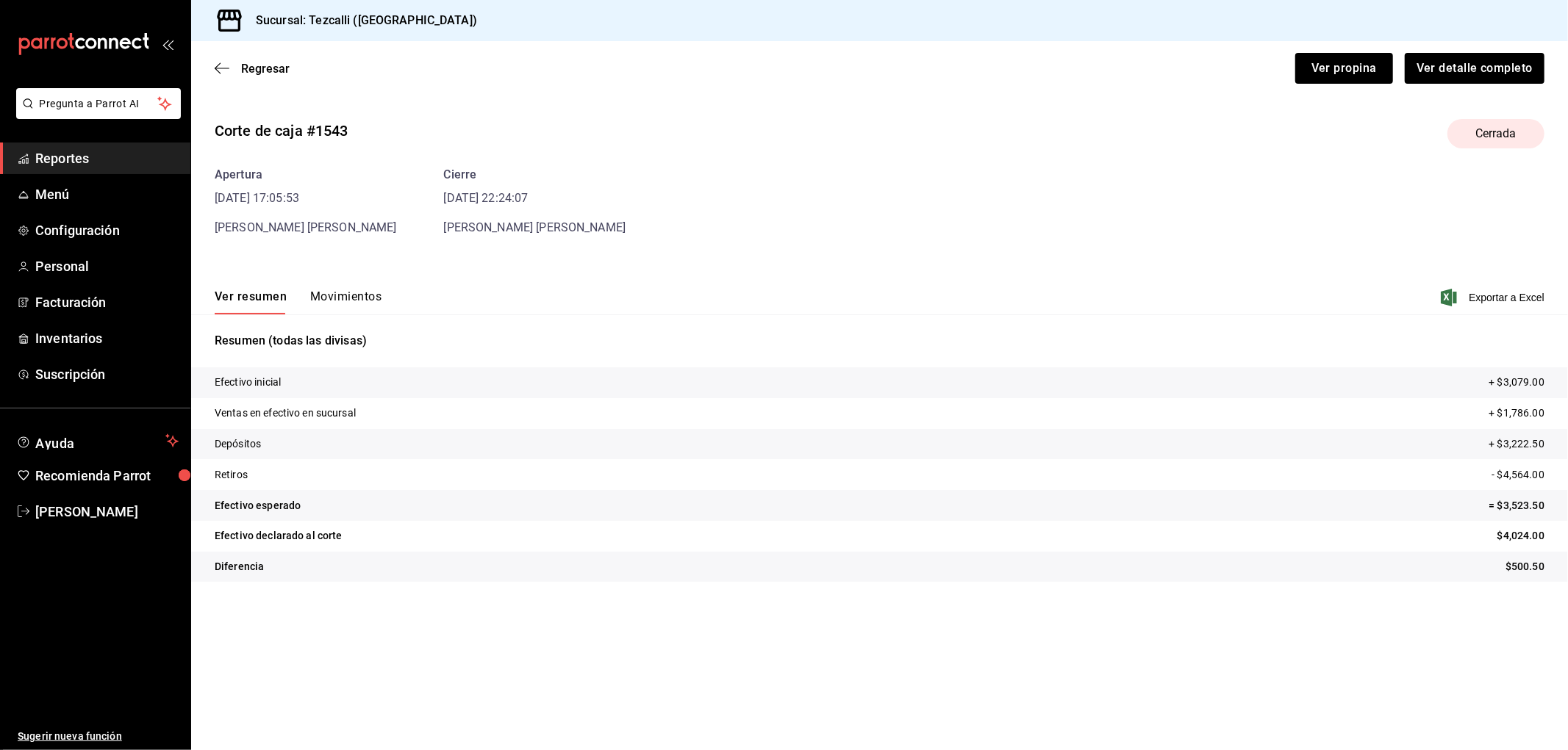
click at [356, 305] on button "Movimientos" at bounding box center [346, 302] width 72 height 25
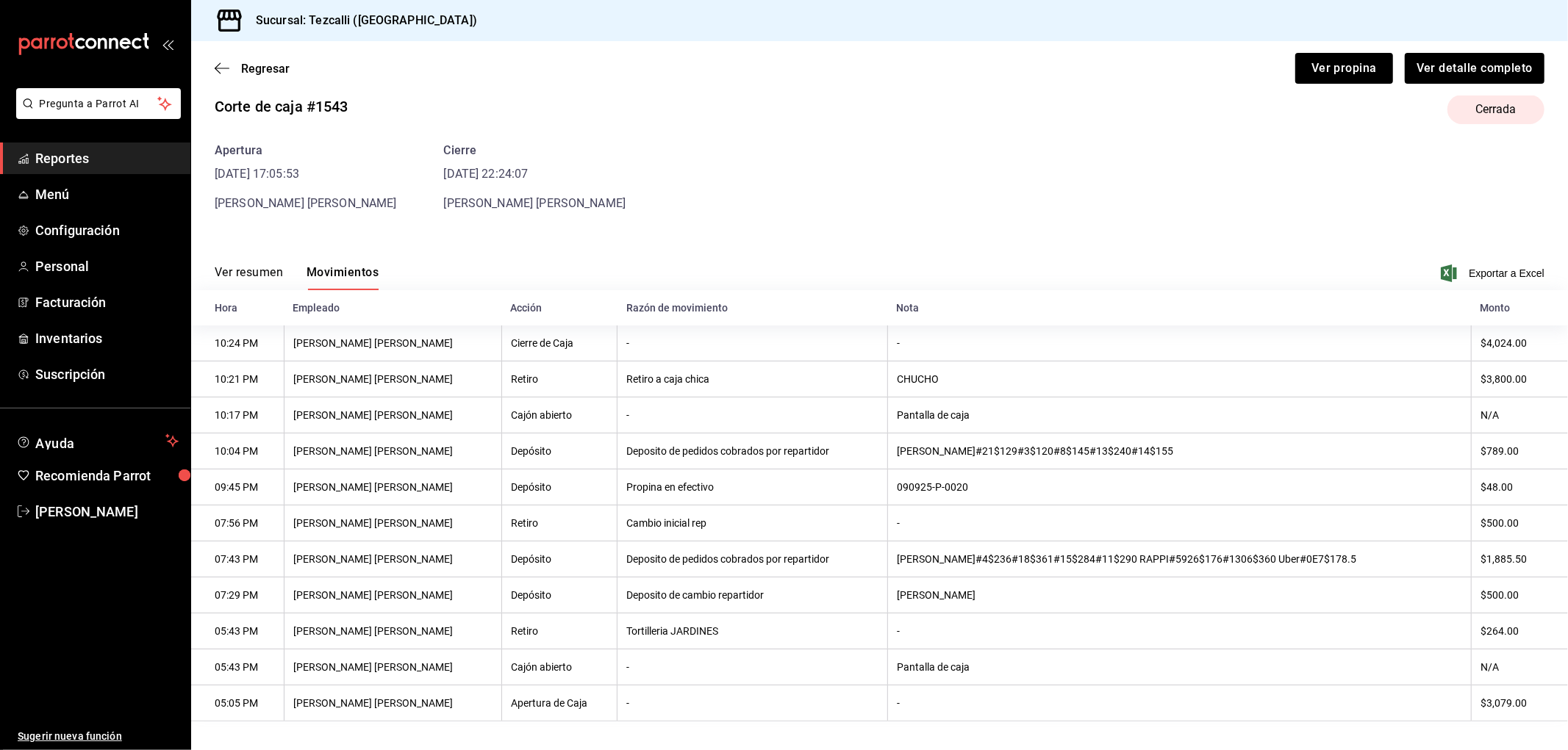
scroll to position [37, 0]
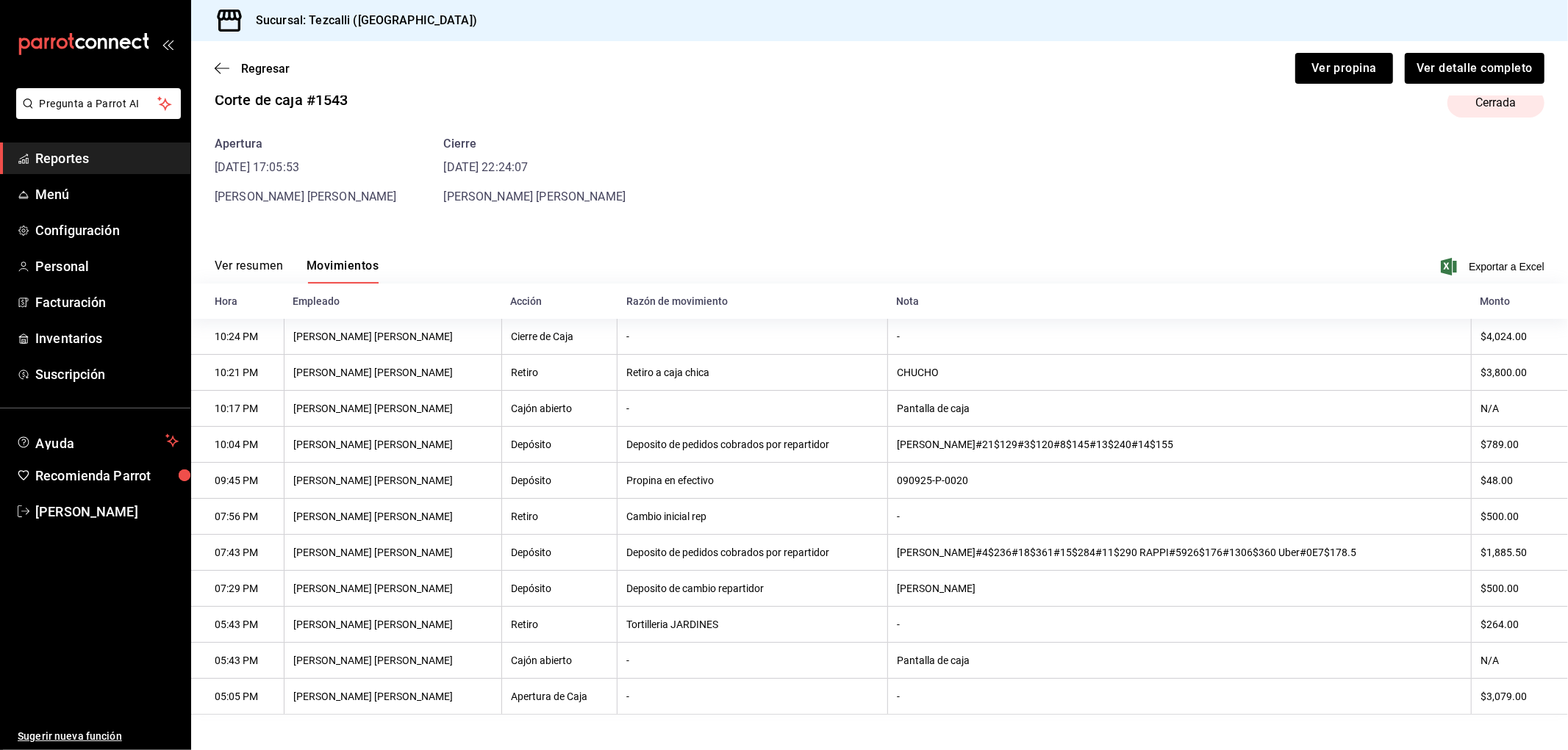
click at [991, 595] on th "[PERSON_NAME]" at bounding box center [1178, 589] width 584 height 36
click at [1053, 535] on th "[PERSON_NAME]#4$236#18$361#15$284#11$290 RAPPI#5926$176#1306$360 Uber#0E7$178.5" at bounding box center [1178, 553] width 584 height 36
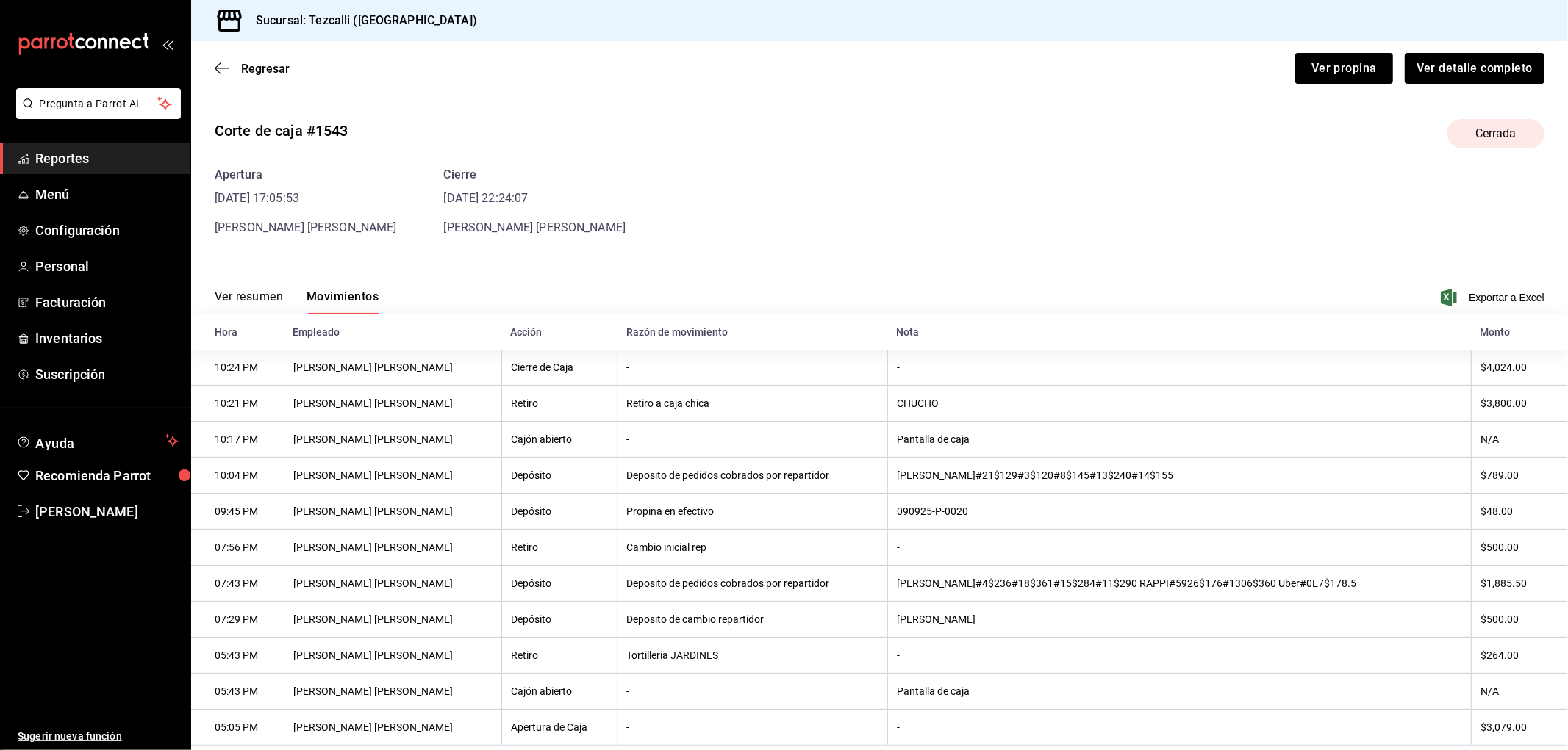
click at [279, 308] on button "Ver resumen" at bounding box center [248, 302] width 68 height 25
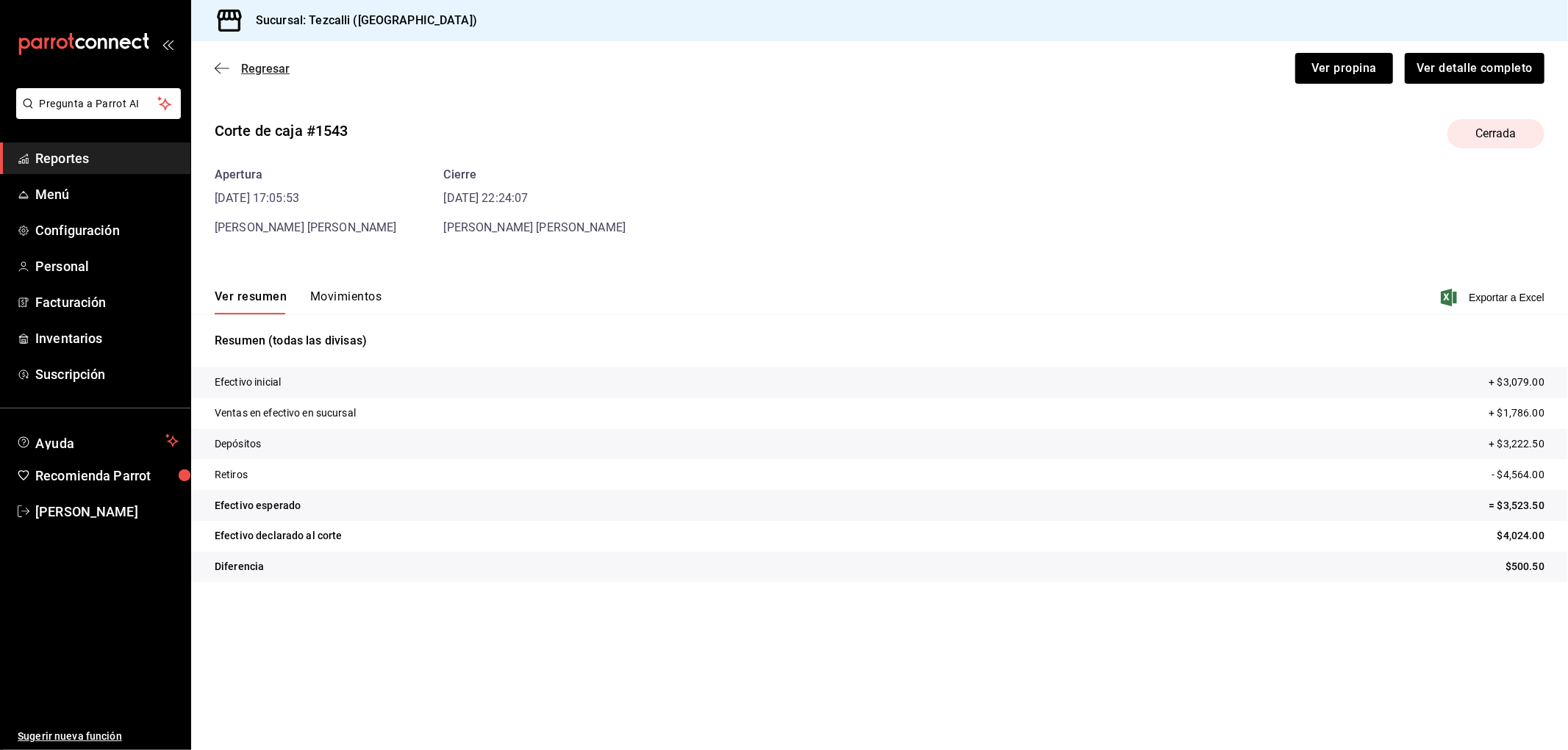
click at [287, 70] on span "Regresar" at bounding box center [265, 68] width 48 height 14
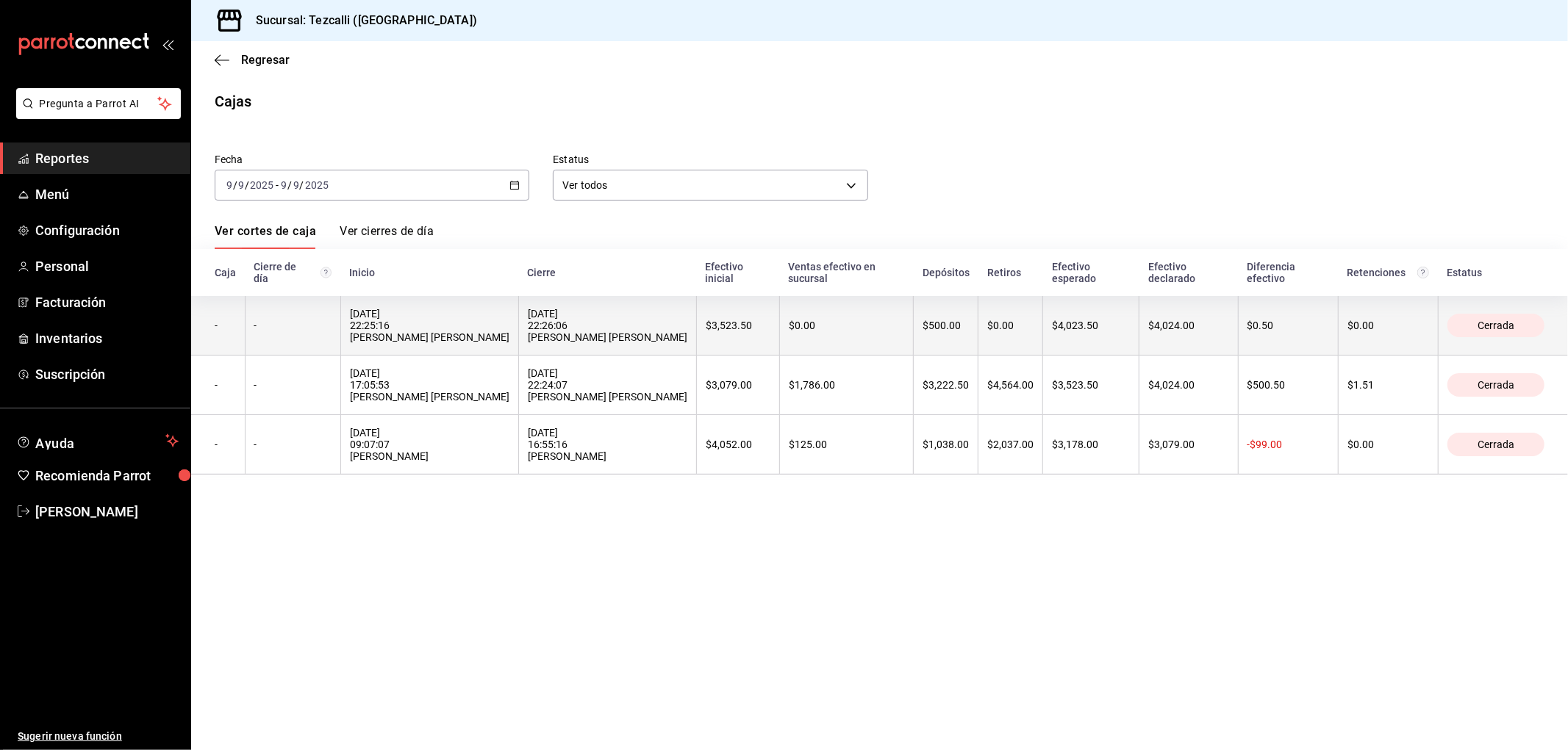
click at [807, 343] on th "$0.00" at bounding box center [847, 325] width 134 height 59
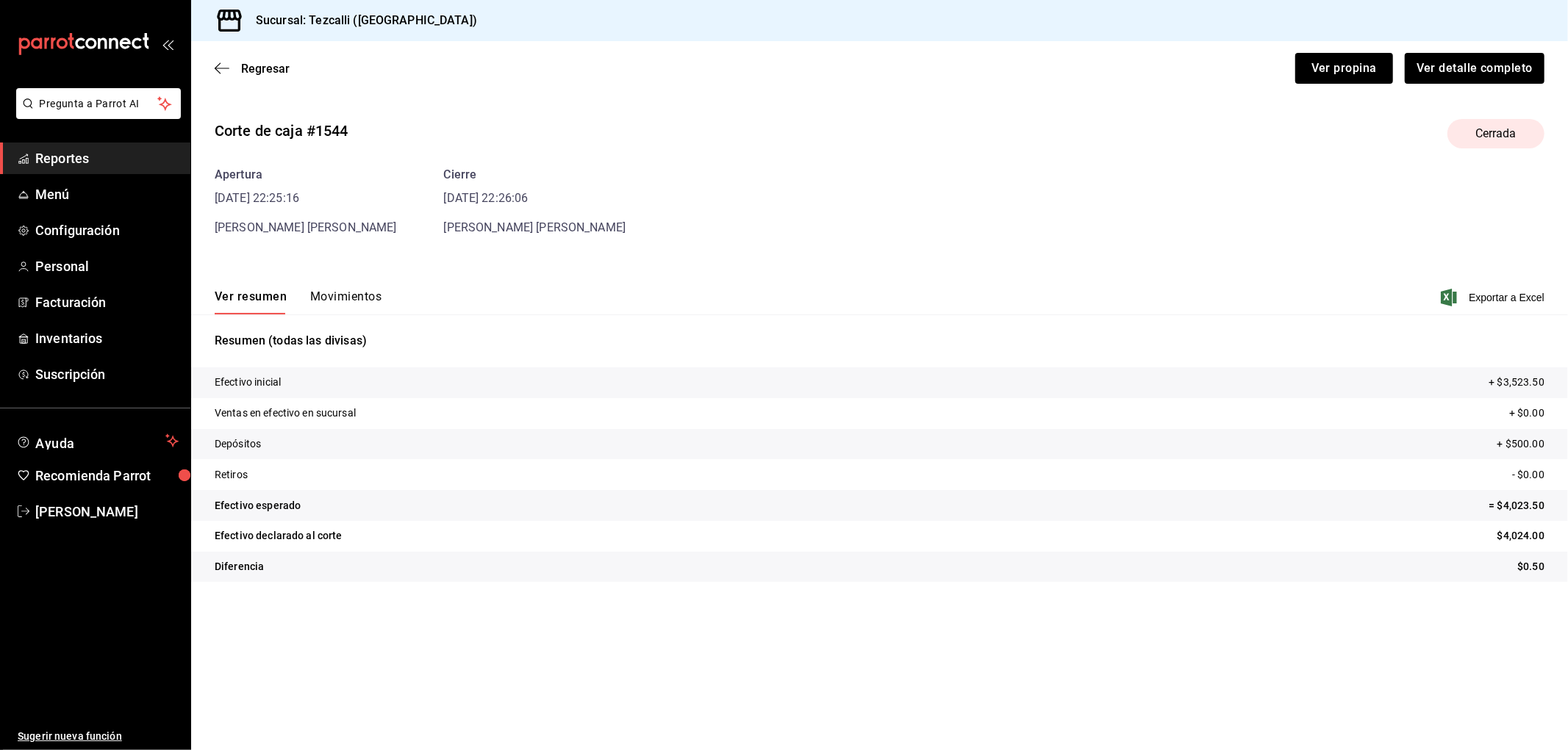
click at [353, 309] on button "Movimientos" at bounding box center [346, 302] width 72 height 25
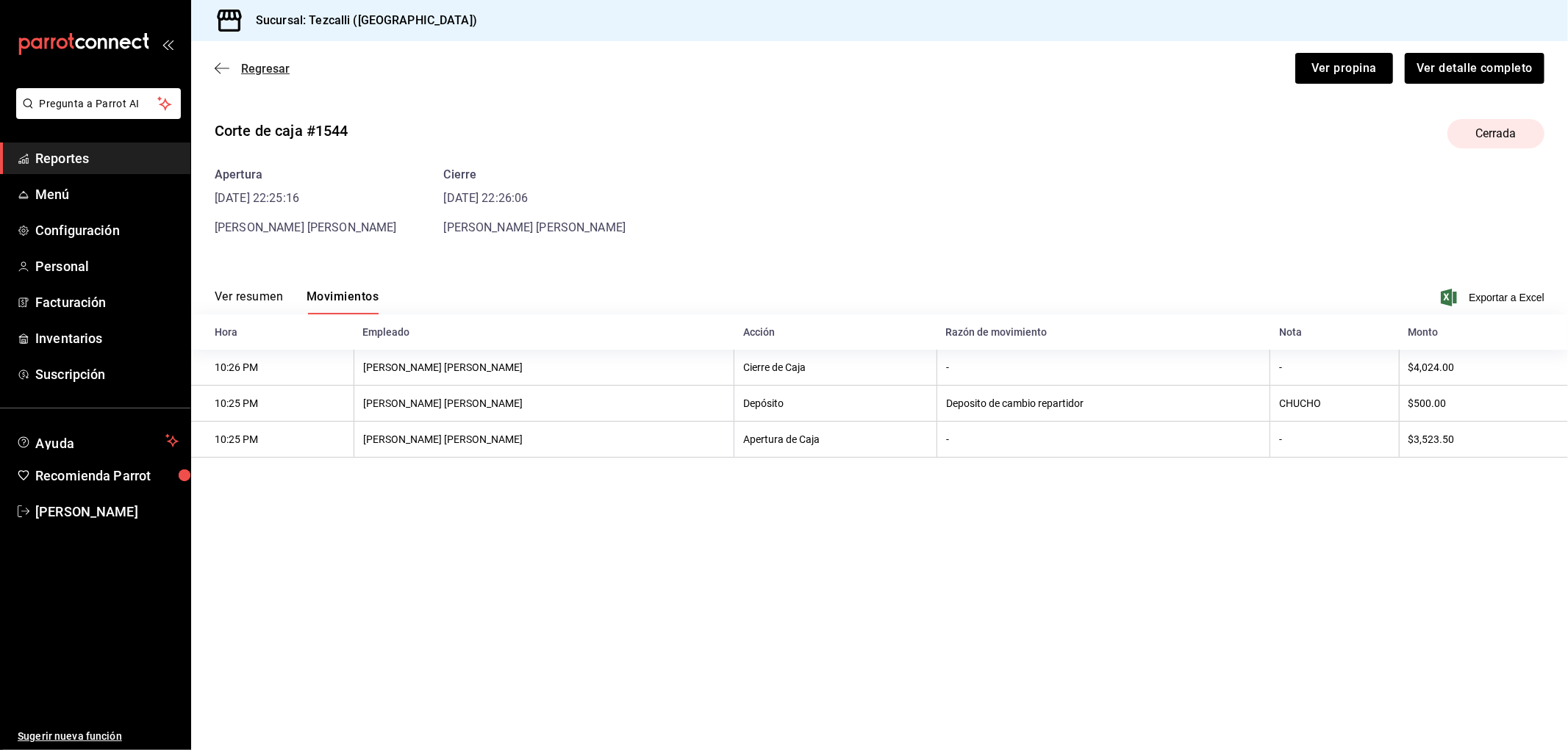
click at [280, 70] on span "Regresar" at bounding box center [265, 68] width 48 height 14
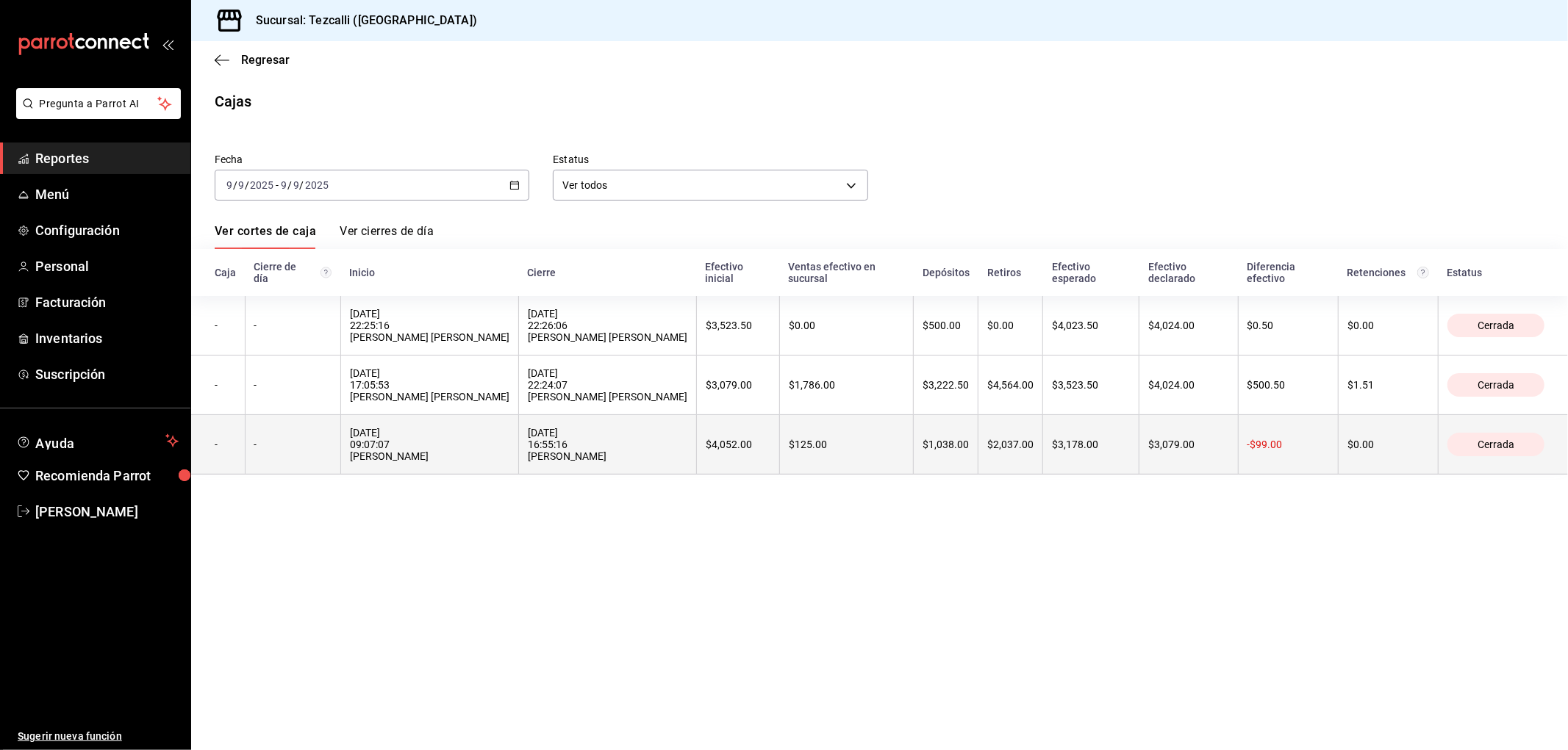
click at [634, 444] on div "[DATE] 16:55:16 [PERSON_NAME]" at bounding box center [607, 444] width 159 height 35
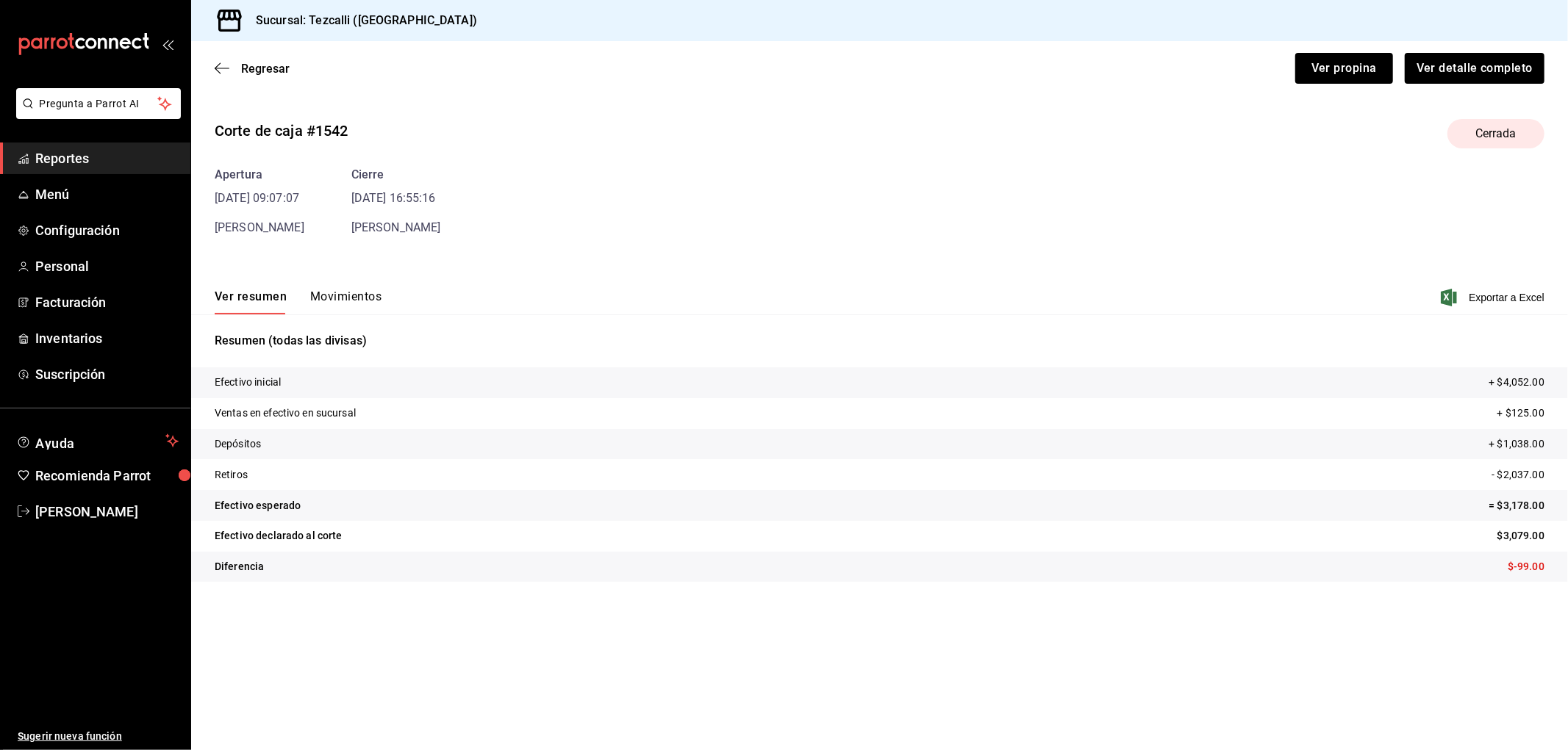
click at [364, 290] on button "Movimientos" at bounding box center [346, 302] width 72 height 25
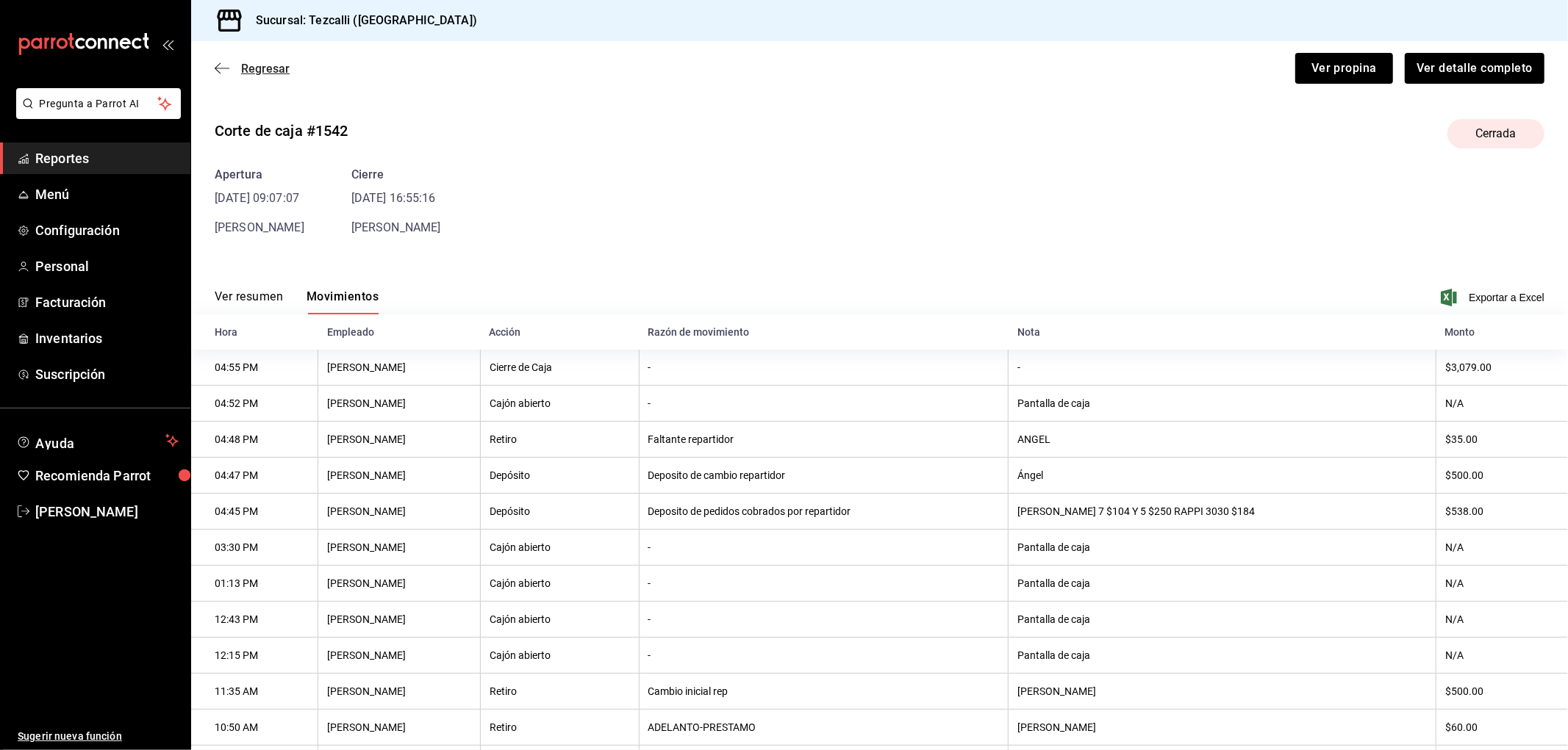
click at [248, 68] on span "Regresar" at bounding box center [265, 68] width 48 height 14
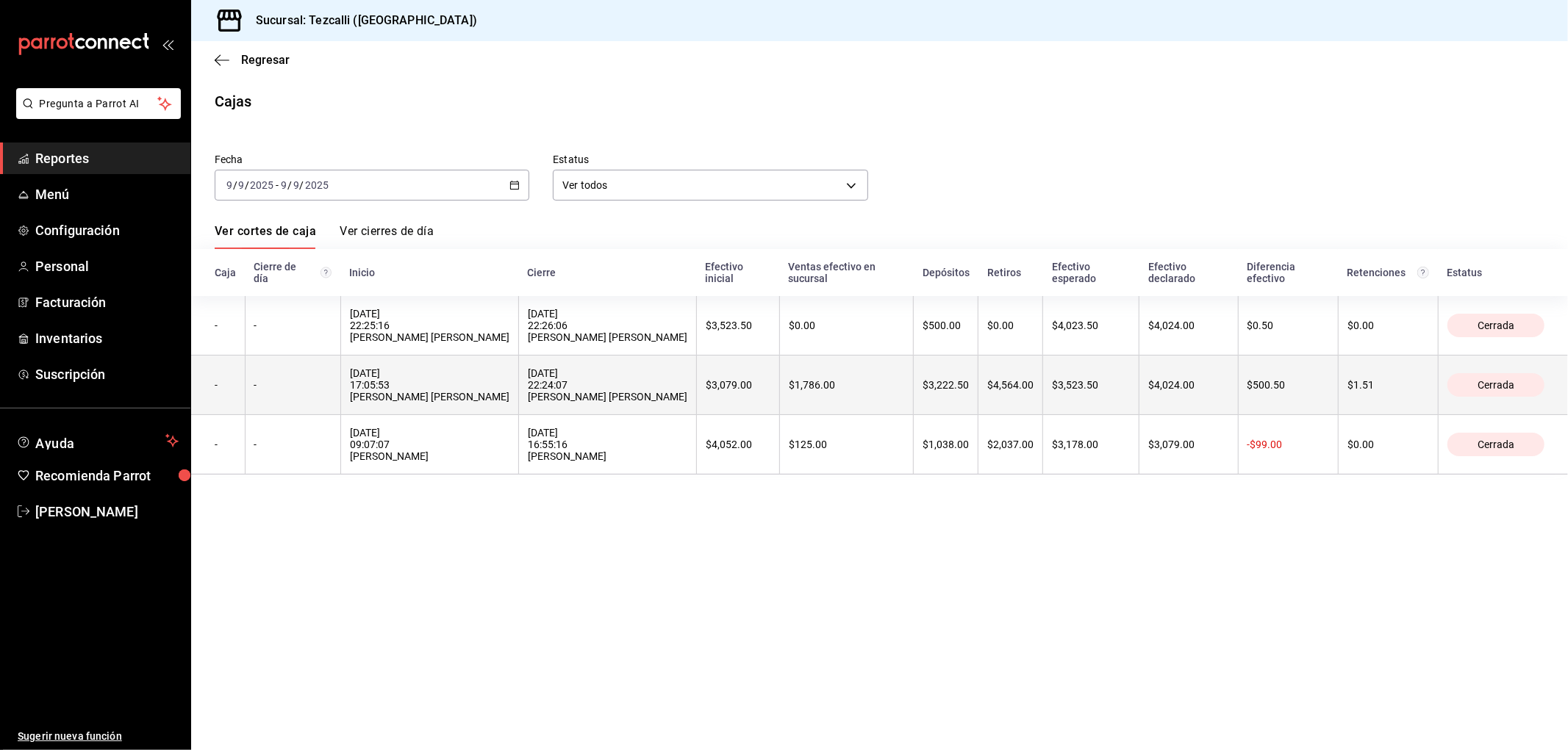
click at [509, 387] on div "[DATE] 17:05:53 [PERSON_NAME] [PERSON_NAME]" at bounding box center [429, 385] width 159 height 35
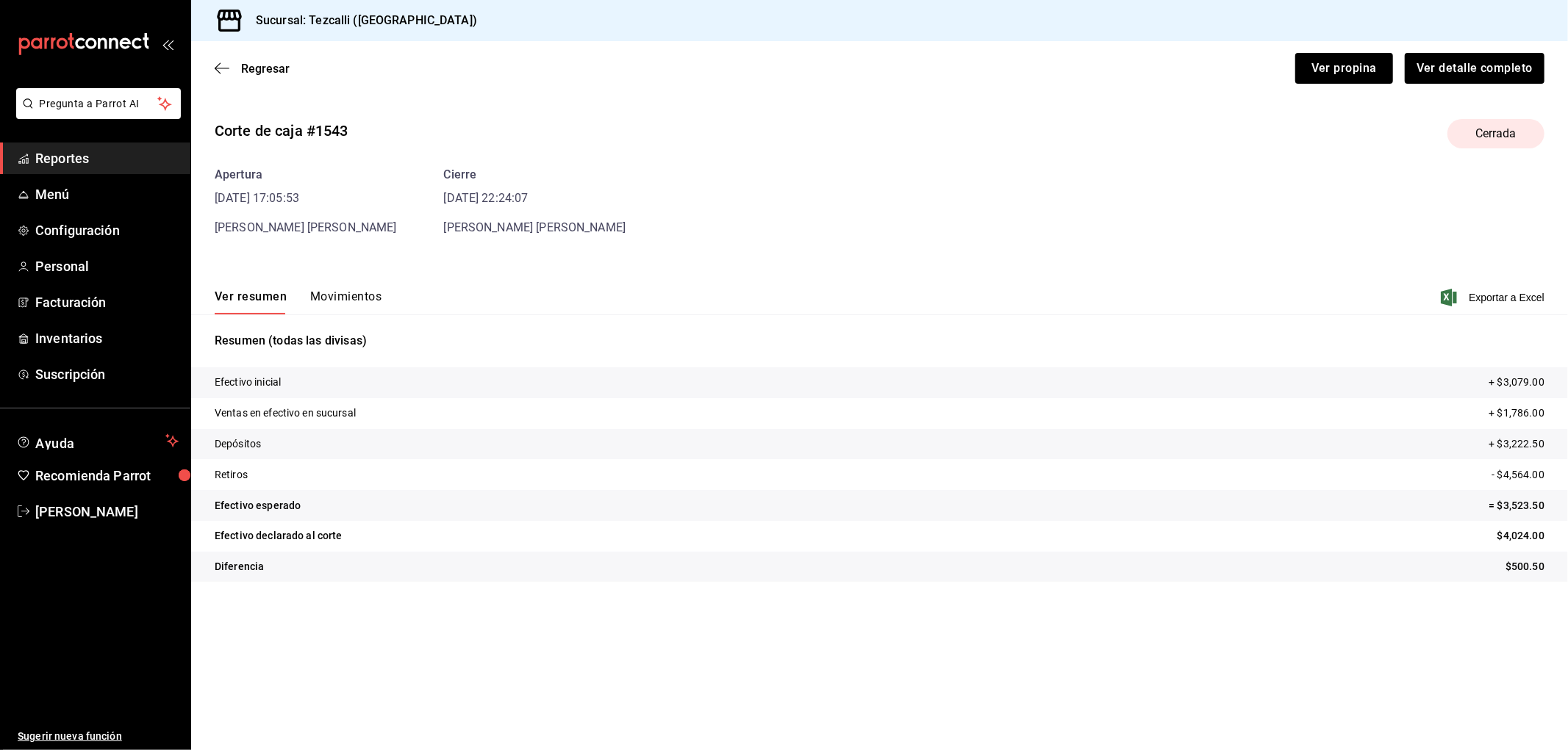
click at [348, 291] on button "Movimientos" at bounding box center [346, 302] width 72 height 25
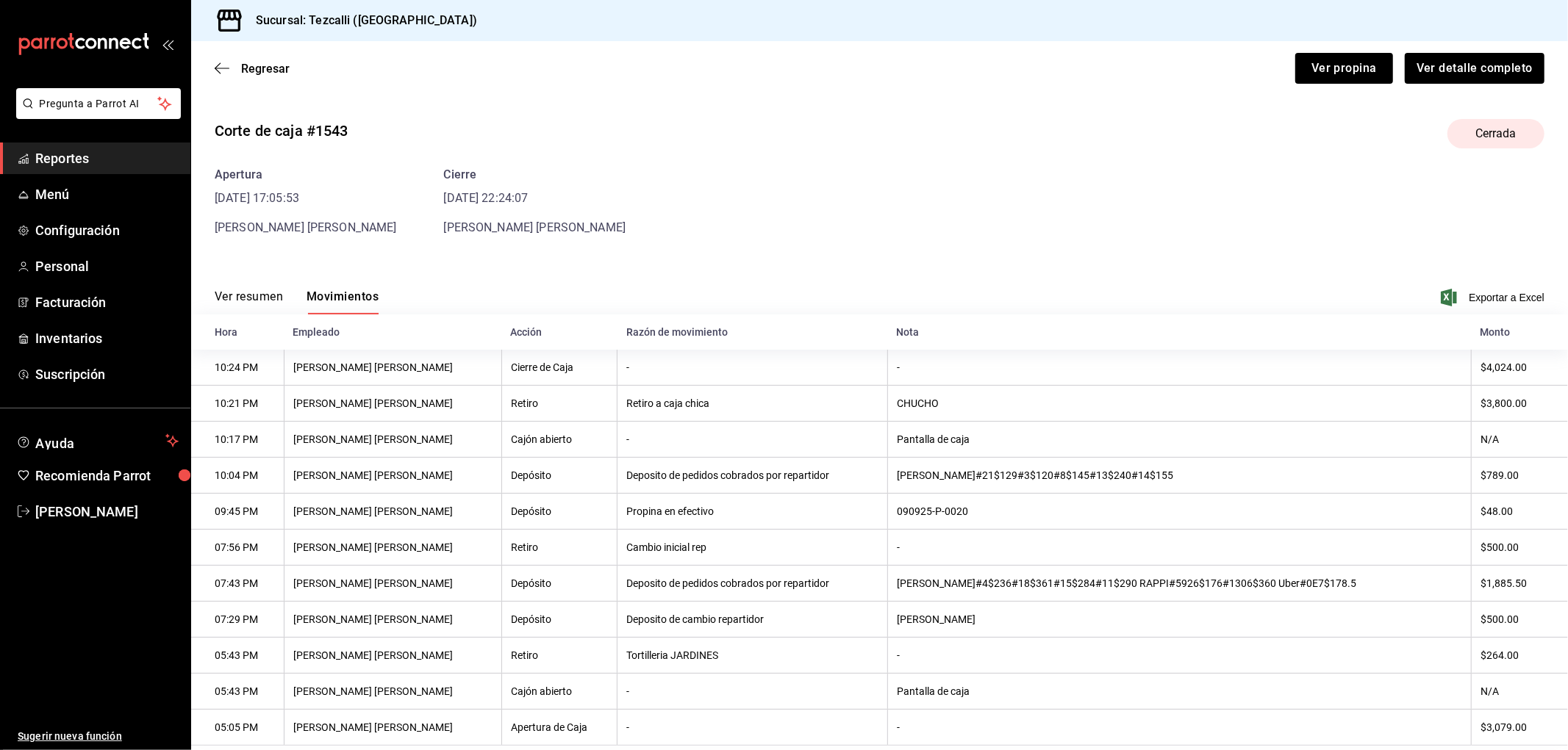
scroll to position [37, 0]
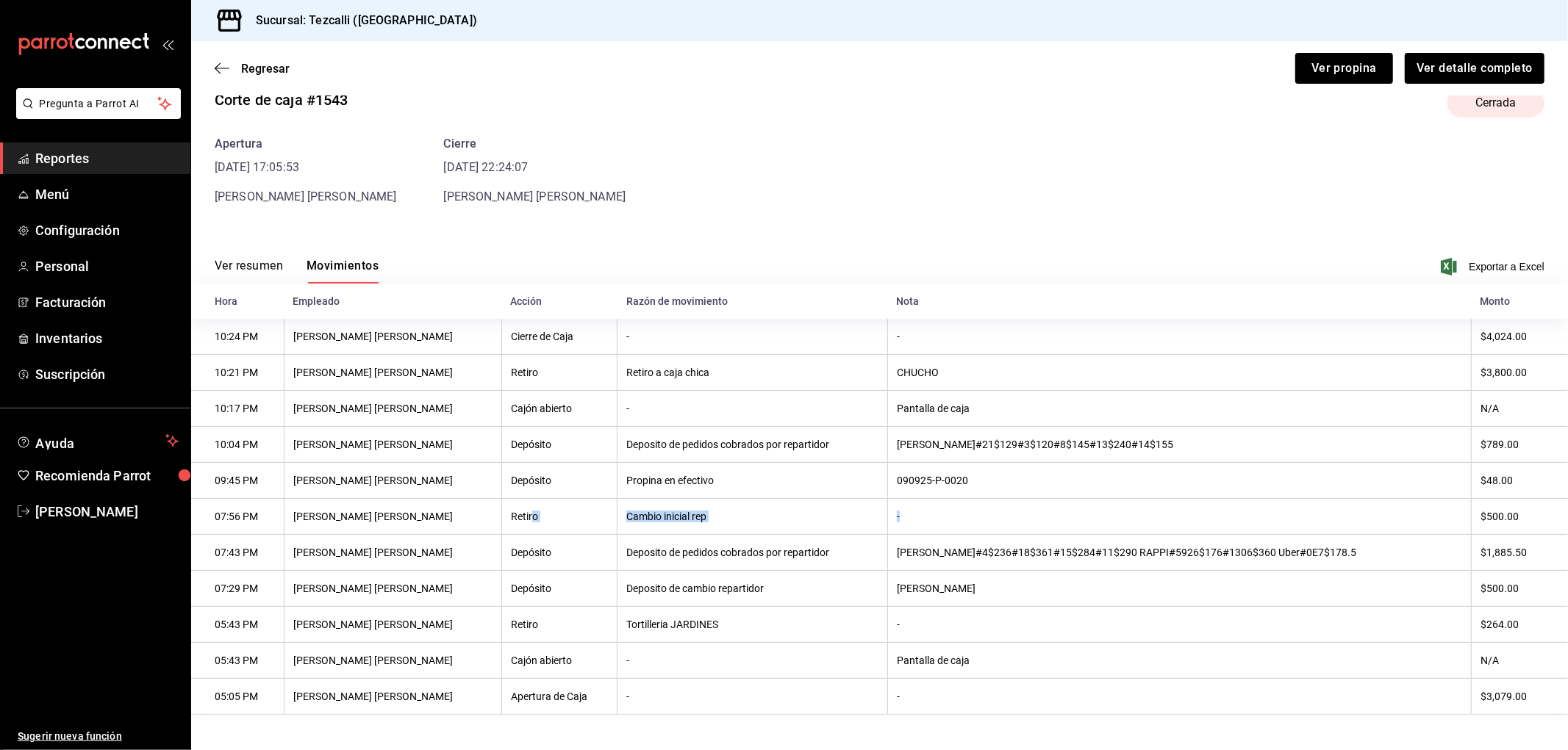
drag, startPoint x: 669, startPoint y: 513, endPoint x: 483, endPoint y: 515, distance: 186.0
click at [472, 513] on tr "07:56 PM [PERSON_NAME] [PERSON_NAME] Retiro Cambio inicial rep - $500.00" at bounding box center [879, 517] width 1376 height 36
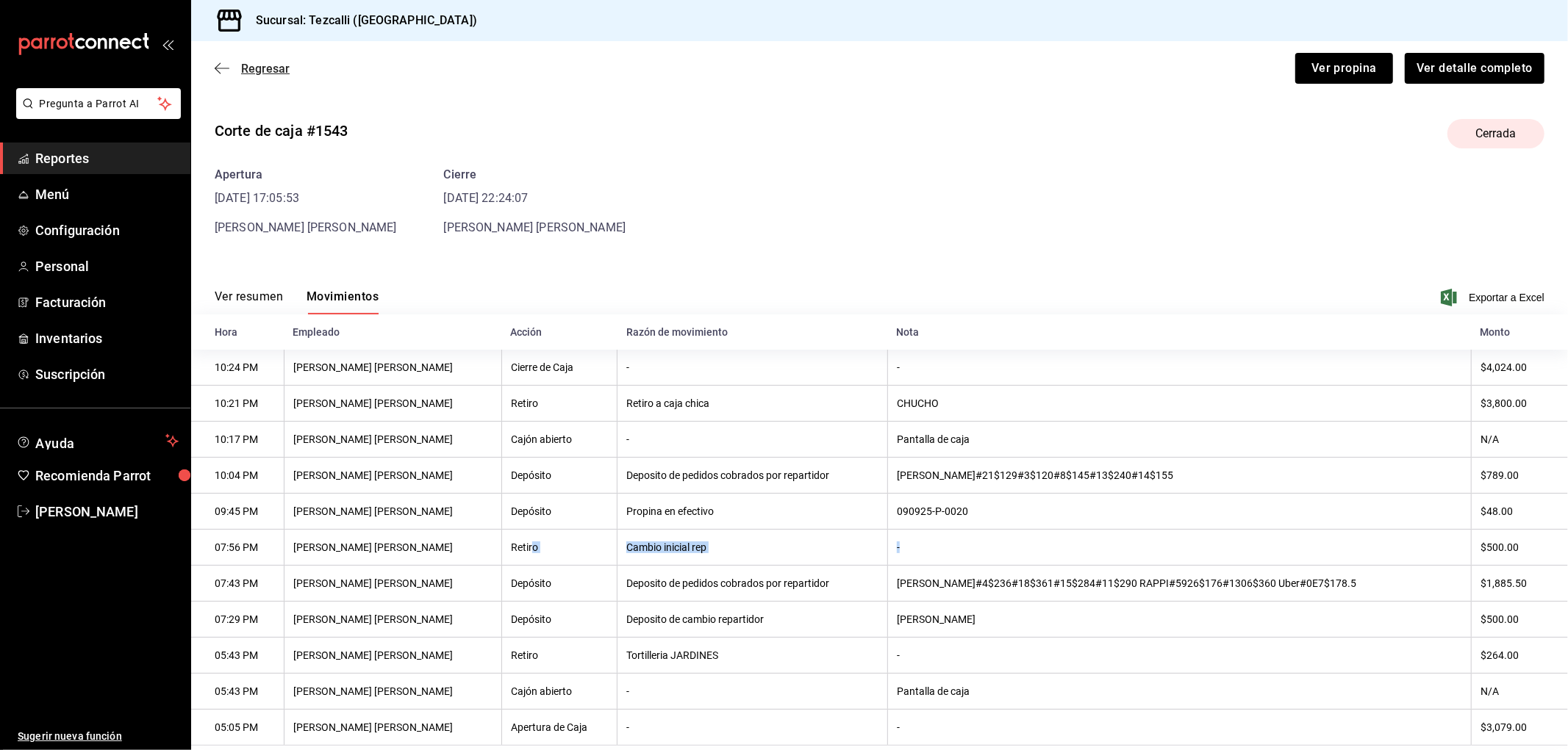
click at [284, 74] on span "Regresar" at bounding box center [265, 68] width 48 height 14
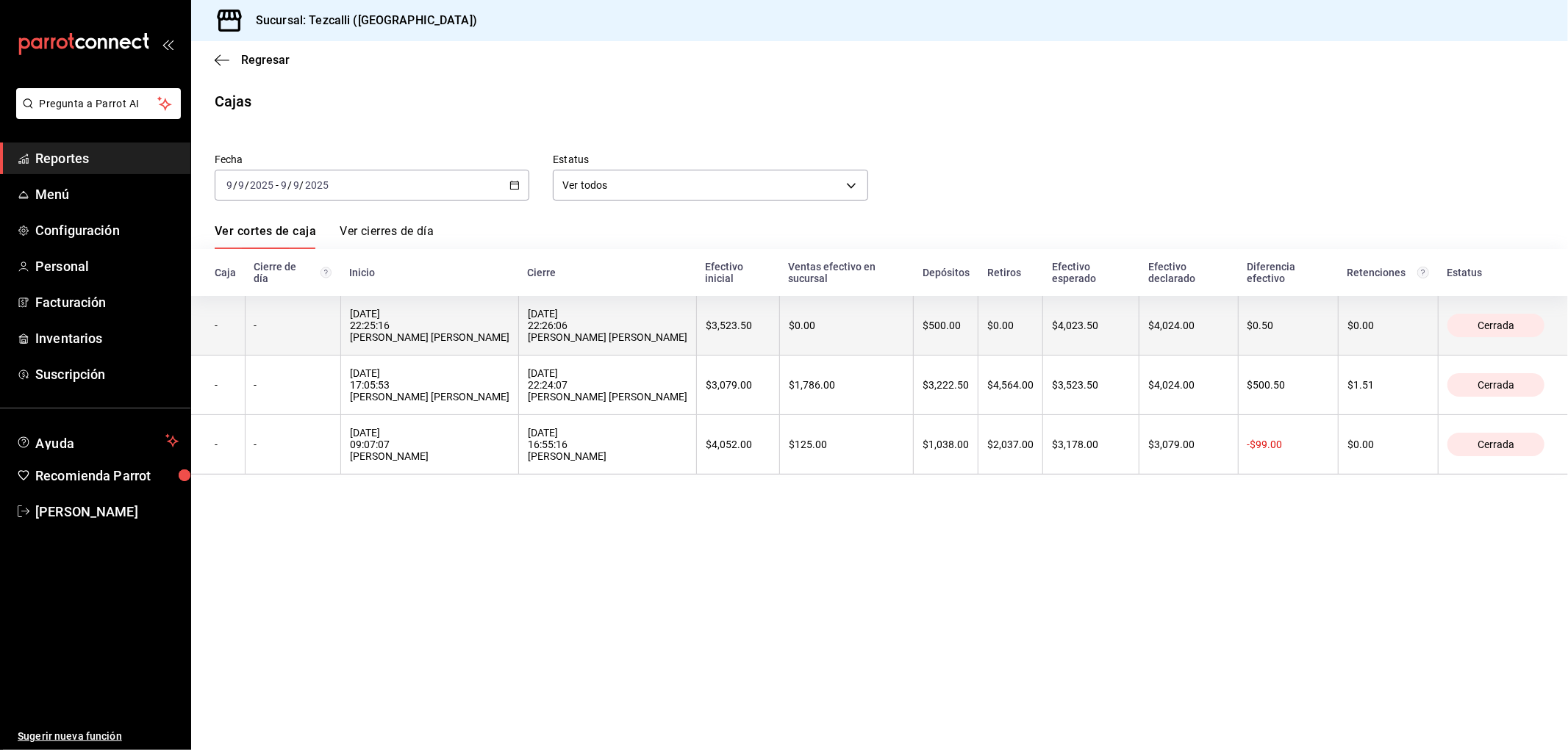
click at [647, 341] on div "[DATE] 22:26:06 [PERSON_NAME] [PERSON_NAME]" at bounding box center [607, 325] width 159 height 35
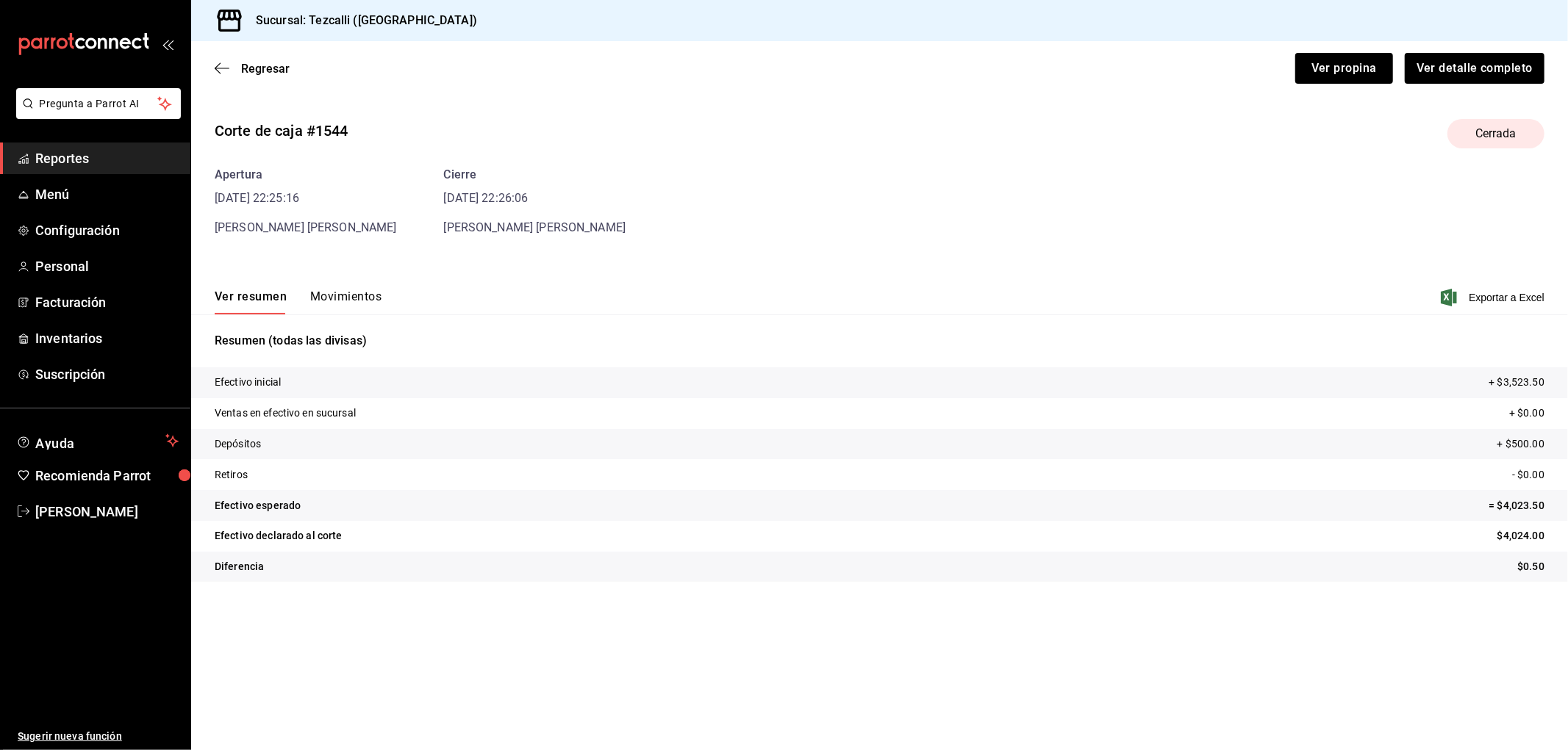
click at [346, 292] on button "Movimientos" at bounding box center [346, 302] width 72 height 25
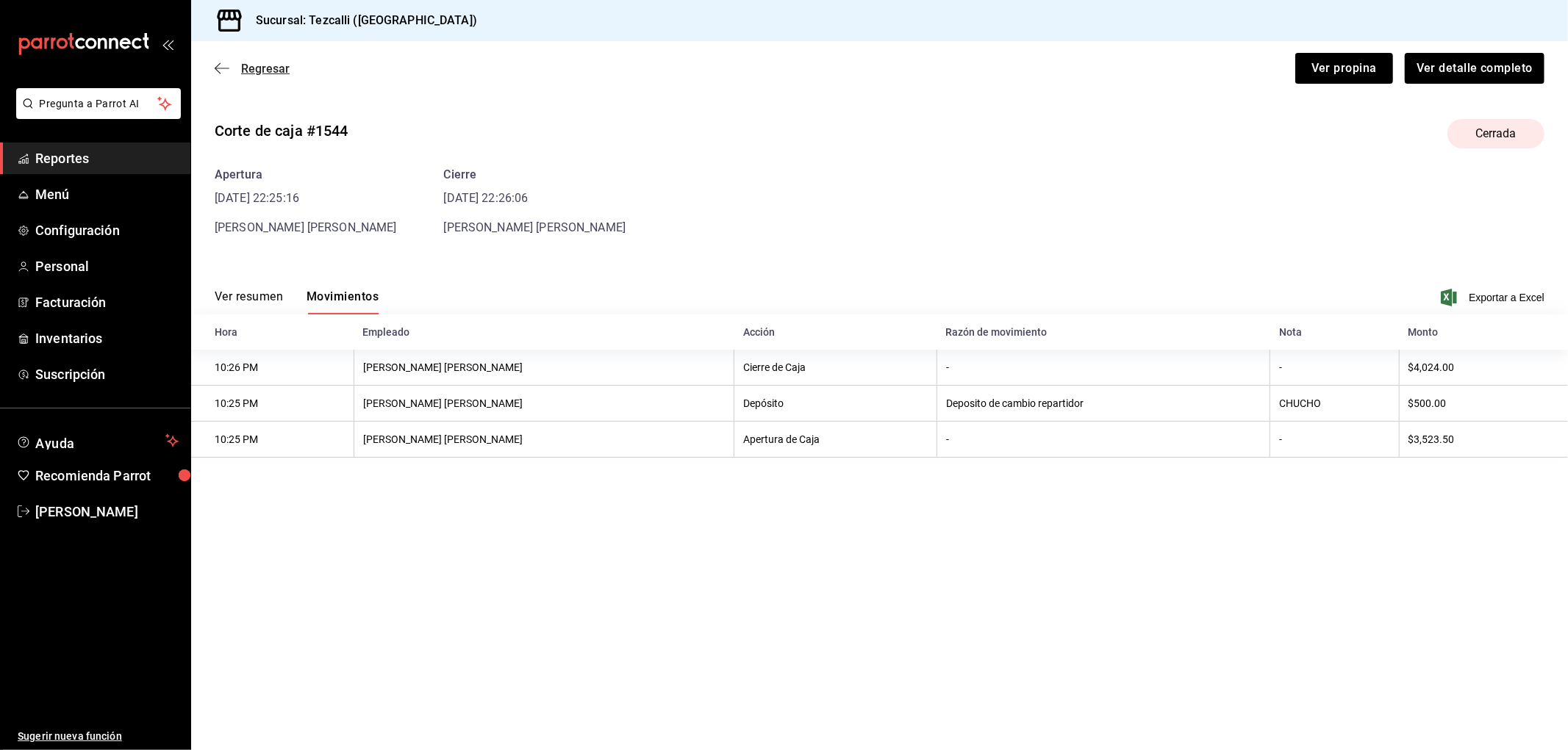
click at [274, 69] on span "Regresar" at bounding box center [265, 68] width 48 height 14
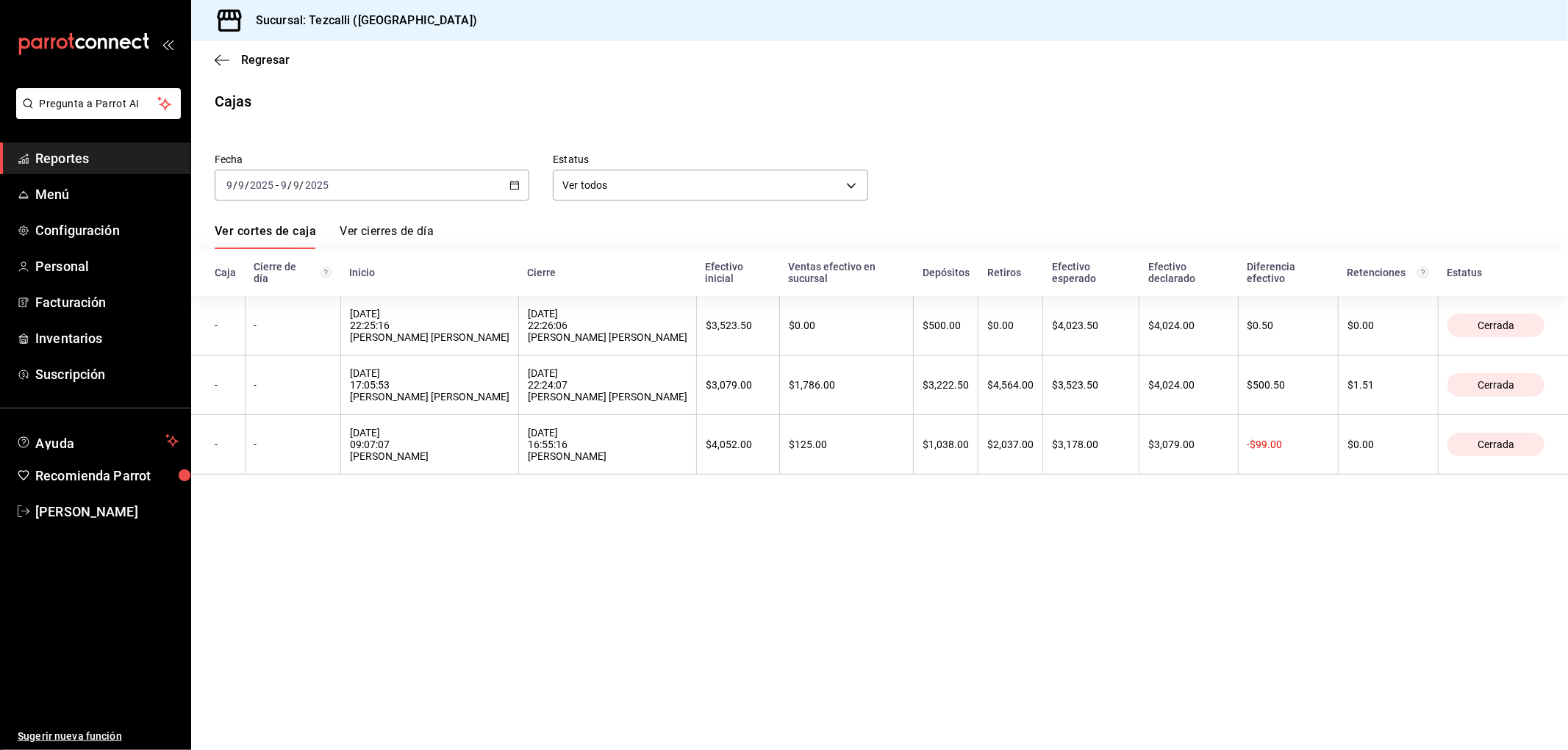
click at [439, 582] on main "Regresar Cajas Fecha [DATE] [DATE] - [DATE] [DATE] Estatus Ver todos ALL Ver co…" at bounding box center [879, 396] width 1376 height 709
click at [1030, 571] on main "Regresar Cajas Fecha [DATE] [DATE] - [DATE] [DATE] Estatus Ver todos ALL Ver co…" at bounding box center [879, 396] width 1376 height 709
click at [1068, 541] on main "Regresar Cajas Fecha [DATE] [DATE] - [DATE] [DATE] Estatus Ver todos ALL Ver co…" at bounding box center [879, 396] width 1376 height 709
click at [644, 525] on main "Regresar Cajas Fecha [DATE] [DATE] - [DATE] [DATE] Estatus Ver todos ALL Ver co…" at bounding box center [879, 396] width 1376 height 709
click at [388, 190] on div "[DATE] [DATE] - [DATE] [DATE]" at bounding box center [371, 185] width 314 height 31
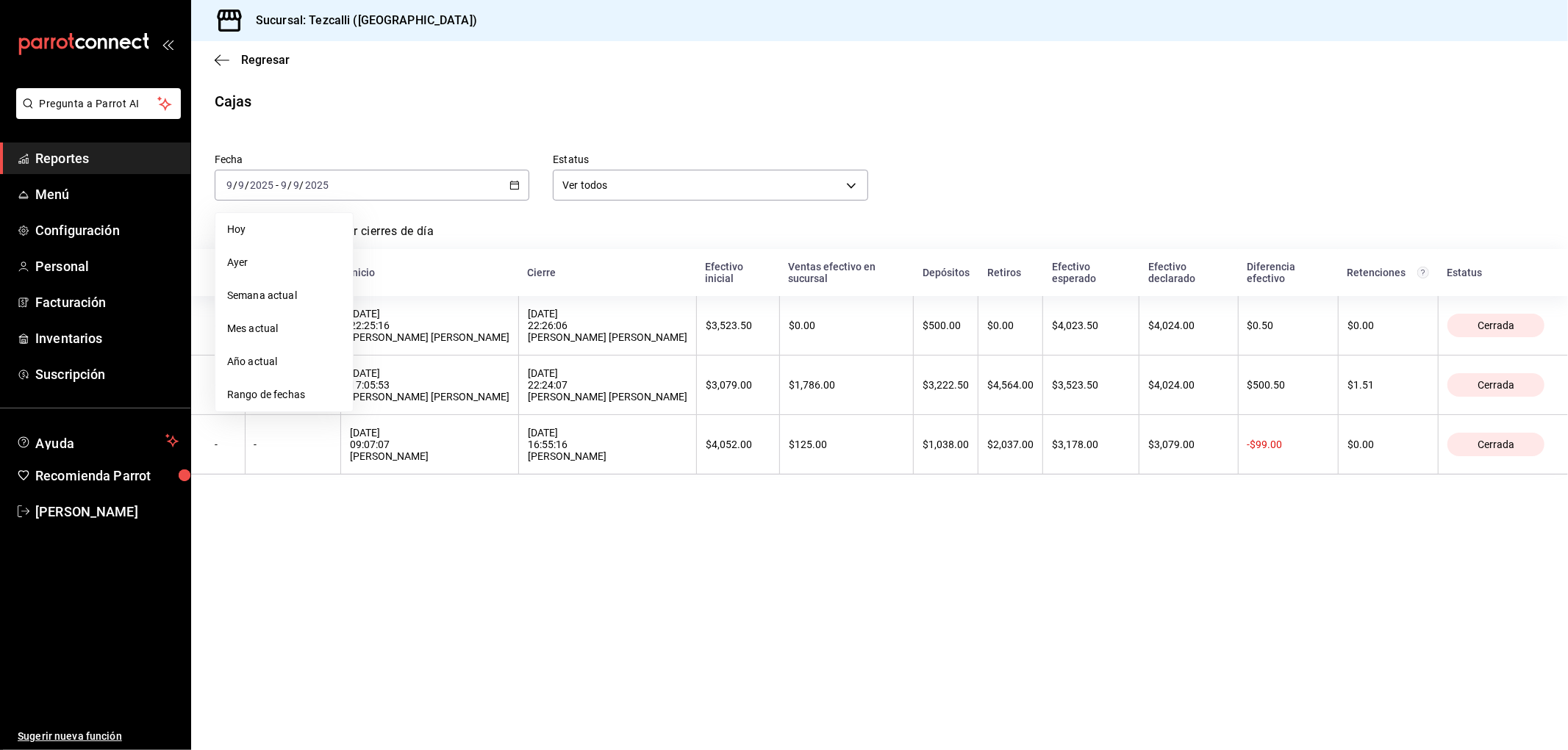
click at [494, 569] on main "Regresar Cajas Fecha [DATE] [DATE] - [DATE] [DATE] [PERSON_NAME] Semana actual …" at bounding box center [879, 396] width 1376 height 709
click at [414, 194] on div "[DATE] [DATE] - [DATE] [DATE]" at bounding box center [371, 185] width 314 height 31
click at [316, 397] on span "Rango de fechas" at bounding box center [284, 395] width 114 height 15
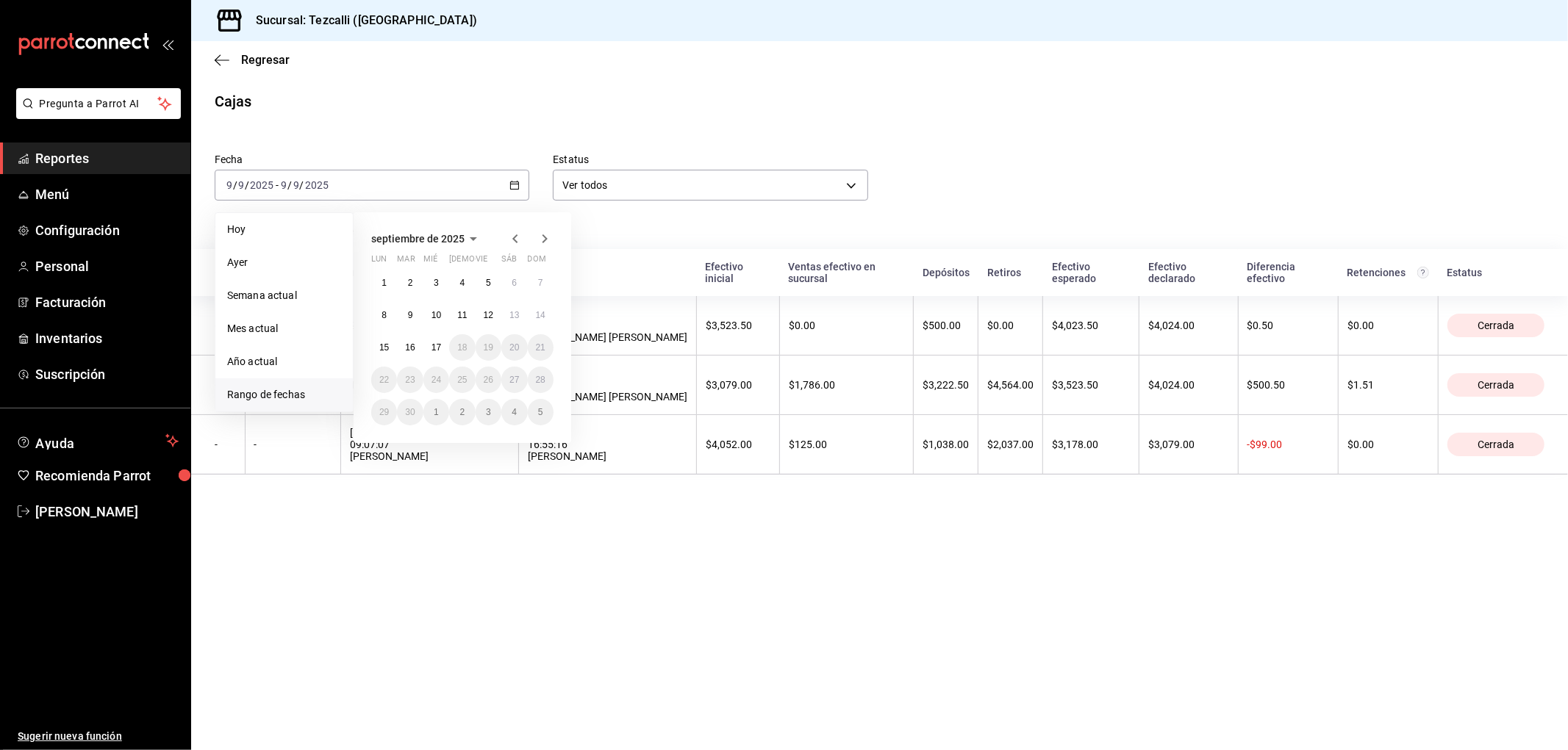
click at [853, 655] on main "Regresar Cajas Fecha [DATE] [DATE] - [DATE] [DATE] [PERSON_NAME] Semana actual …" at bounding box center [879, 396] width 1376 height 709
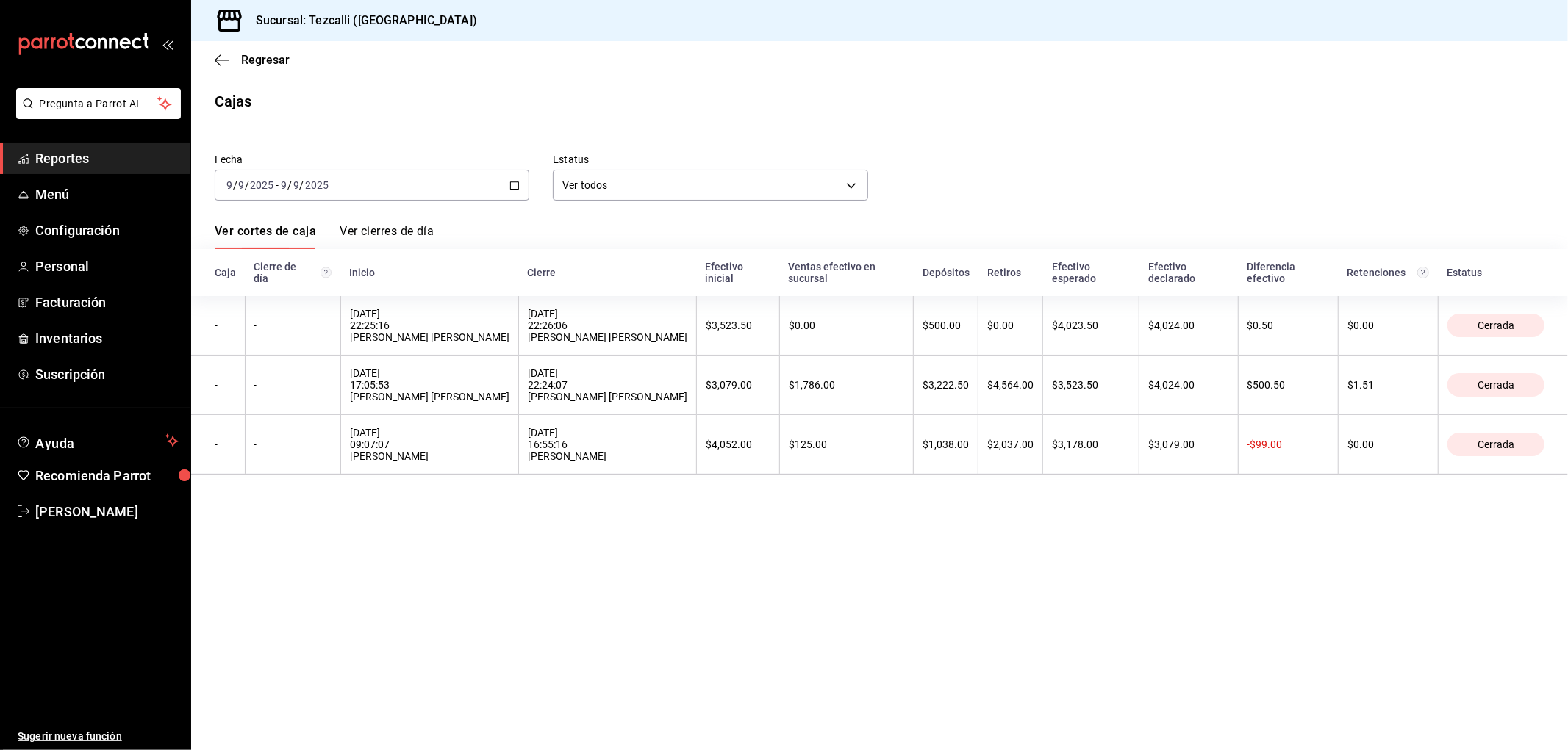
click at [77, 156] on span "Reportes" at bounding box center [107, 158] width 143 height 20
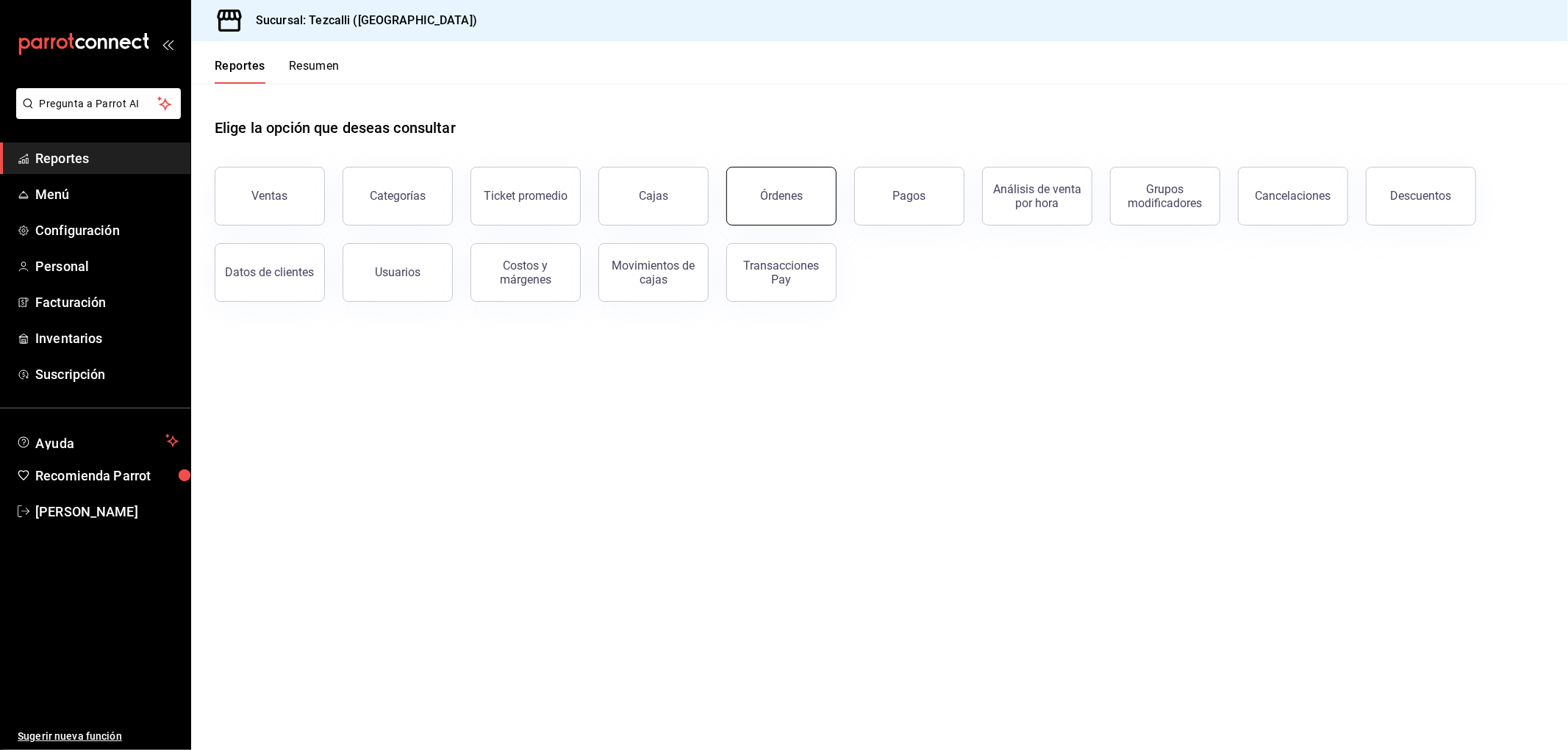
click at [790, 194] on div "Órdenes" at bounding box center [781, 195] width 42 height 14
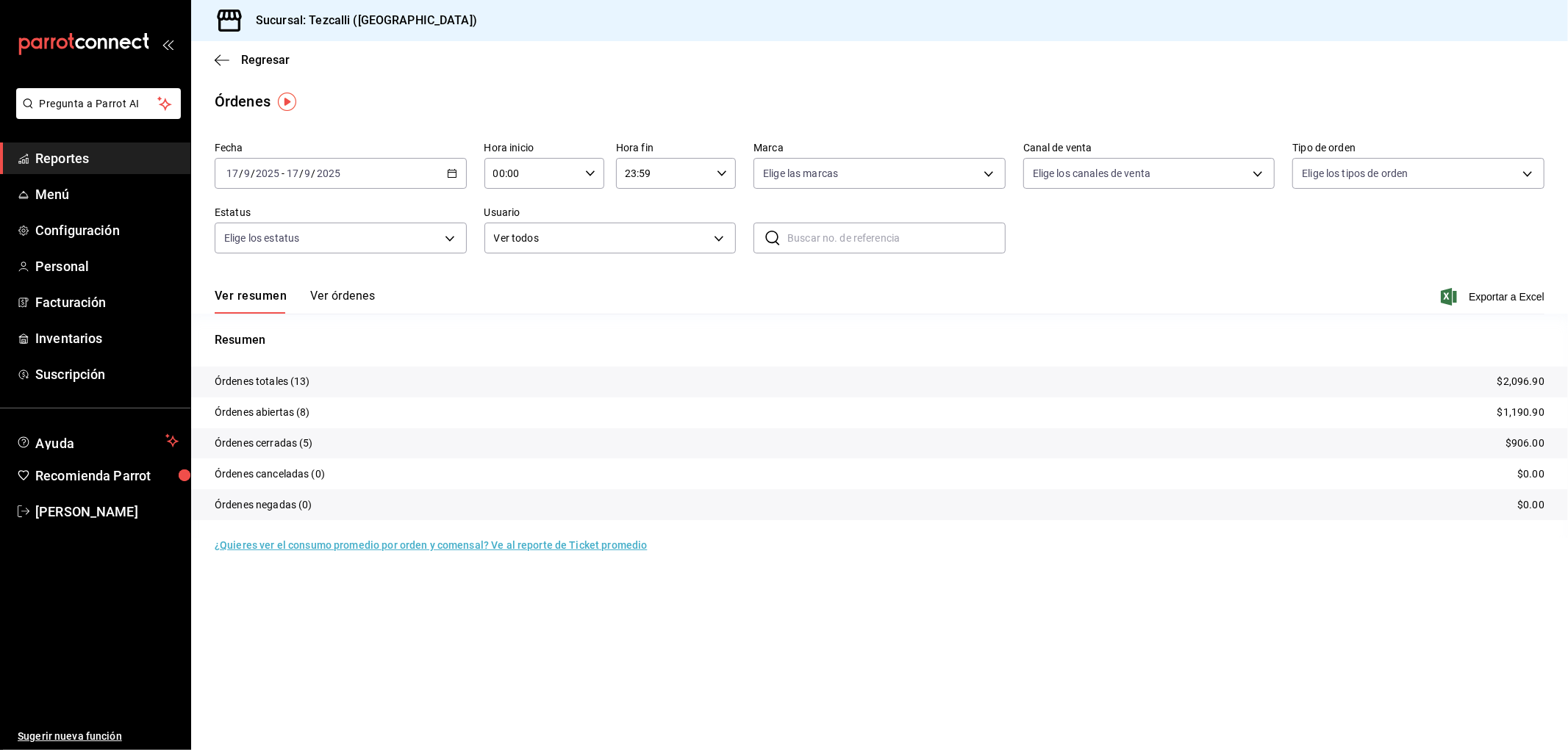
click at [393, 409] on tr "Órdenes abiertas (8) $1,190.90" at bounding box center [879, 412] width 1376 height 31
click at [342, 291] on button "Ver órdenes" at bounding box center [342, 301] width 65 height 25
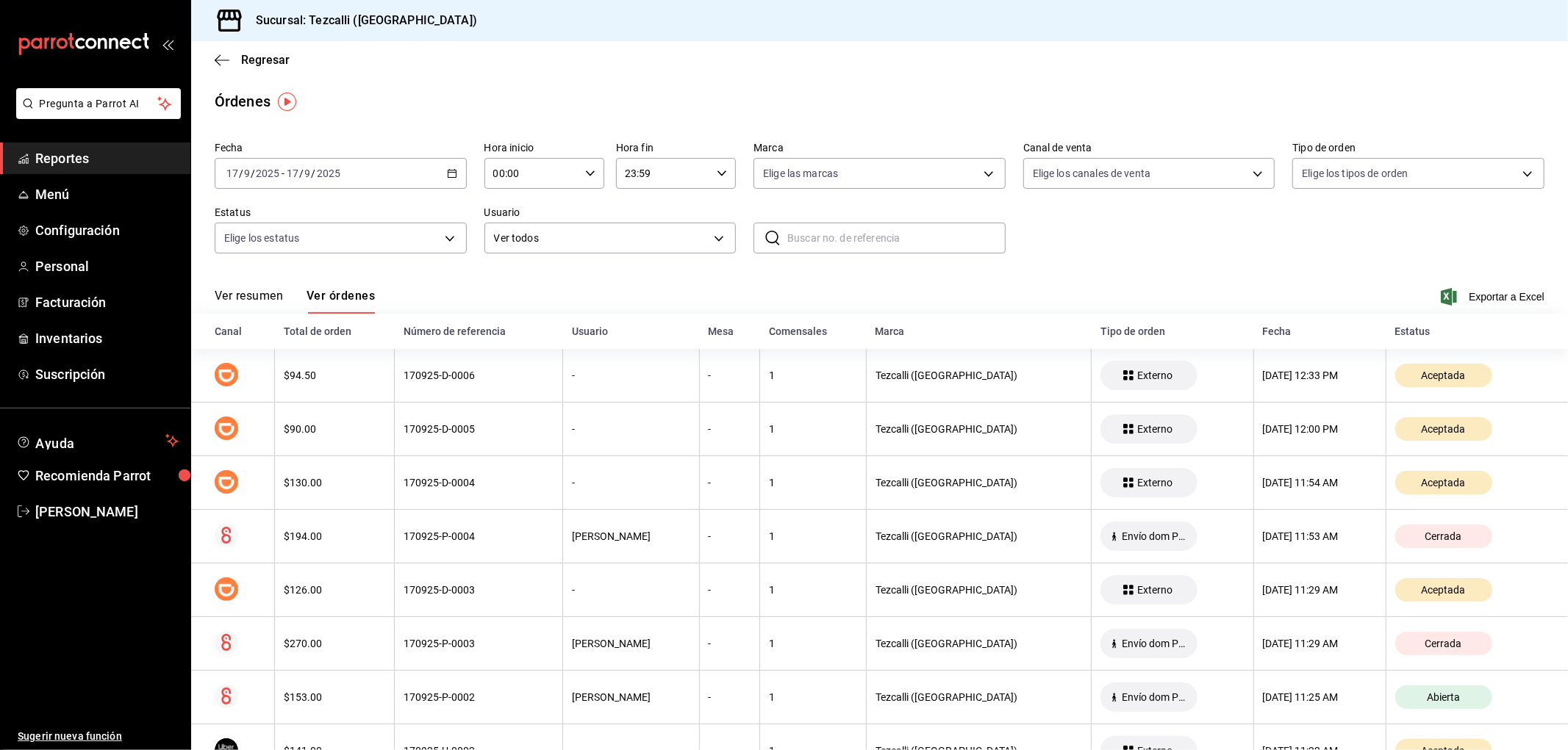
click at [255, 325] on th "Canal" at bounding box center [233, 331] width 84 height 35
click at [261, 298] on button "Ver resumen" at bounding box center [248, 301] width 68 height 25
